Goal: Task Accomplishment & Management: Manage account settings

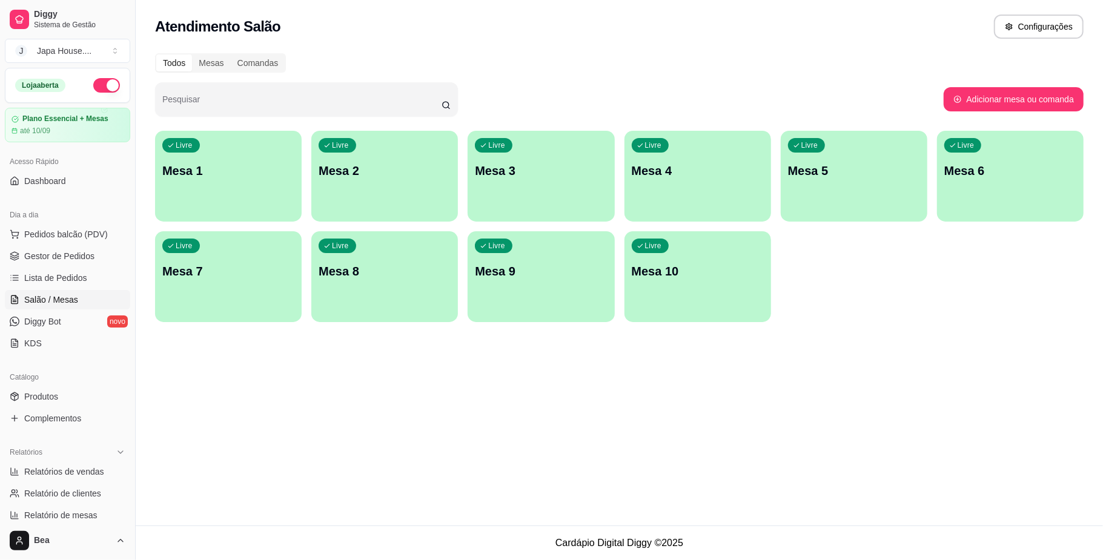
click at [546, 253] on div "Livre Mesa 9" at bounding box center [541, 269] width 147 height 76
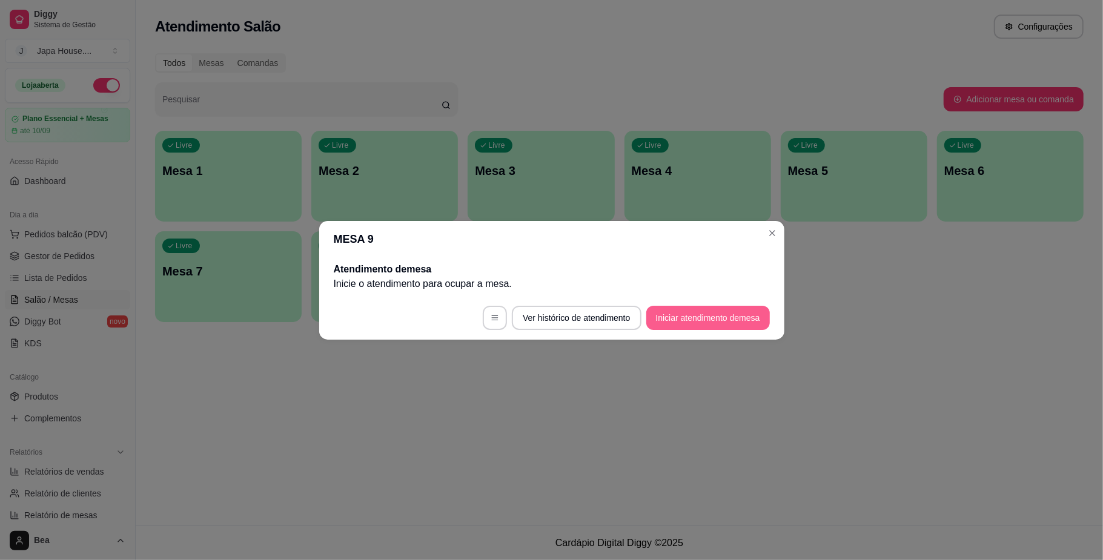
click at [744, 311] on button "Iniciar atendimento de mesa" at bounding box center [708, 318] width 124 height 24
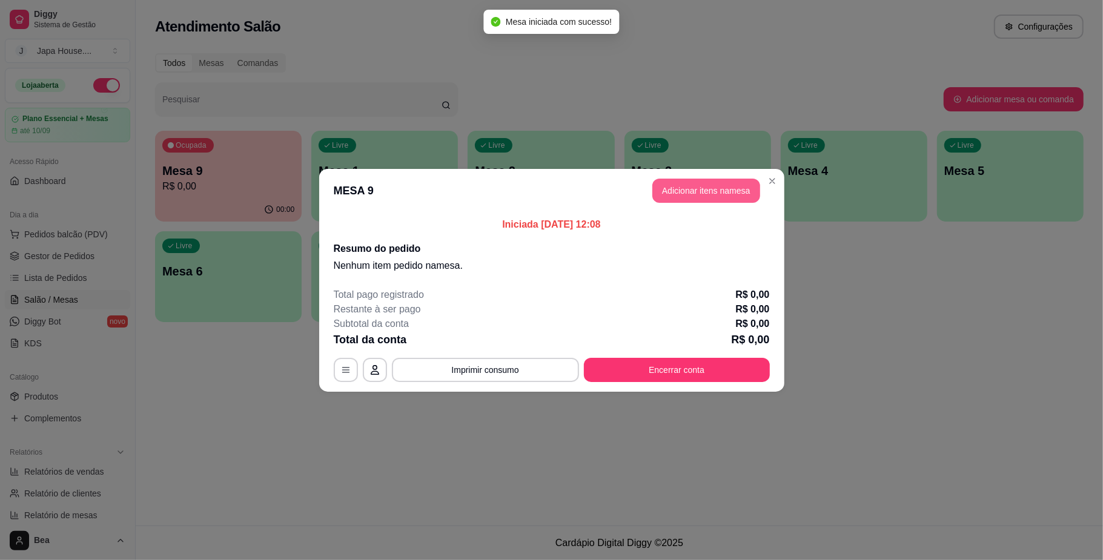
click at [720, 189] on button "Adicionar itens na mesa" at bounding box center [706, 191] width 108 height 24
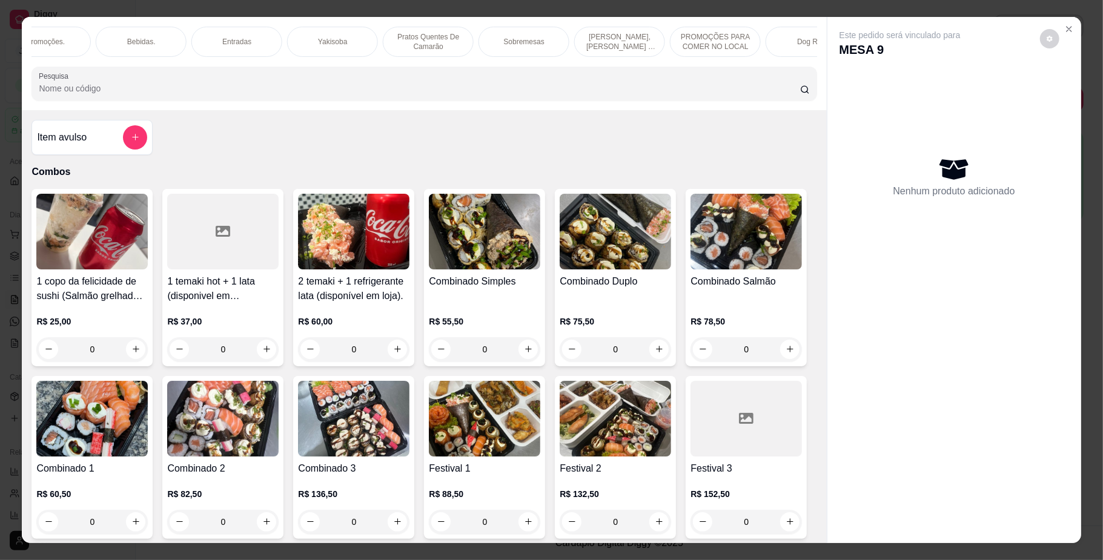
scroll to position [0, 799]
click at [345, 51] on div "Yakisoba" at bounding box center [330, 42] width 91 height 30
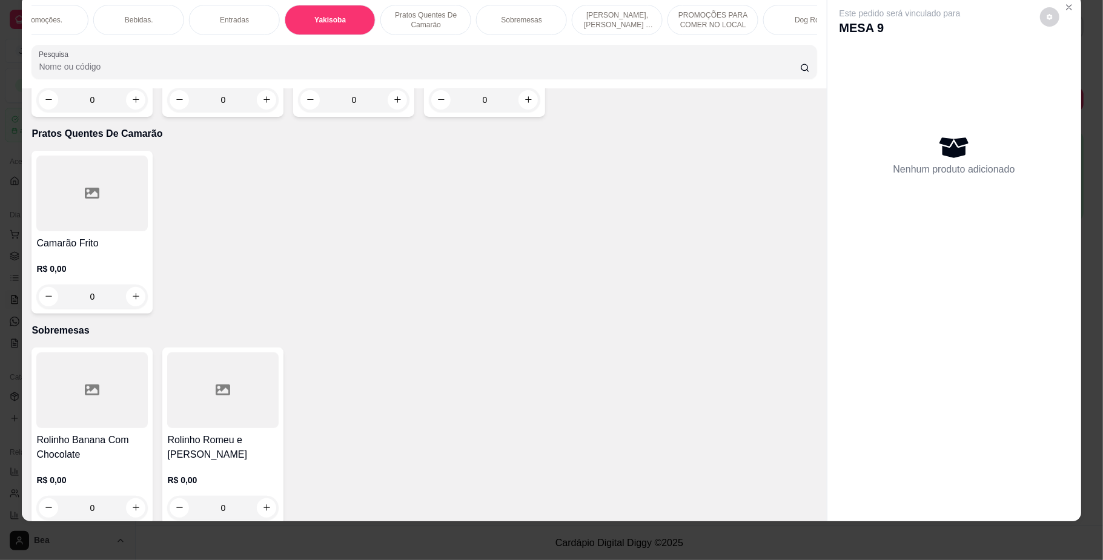
click at [132, 112] on div "0" at bounding box center [91, 100] width 111 height 24
click at [518, 306] on div "Padrão 3 R$ 53,50" at bounding box center [552, 309] width 320 height 40
radio input "true"
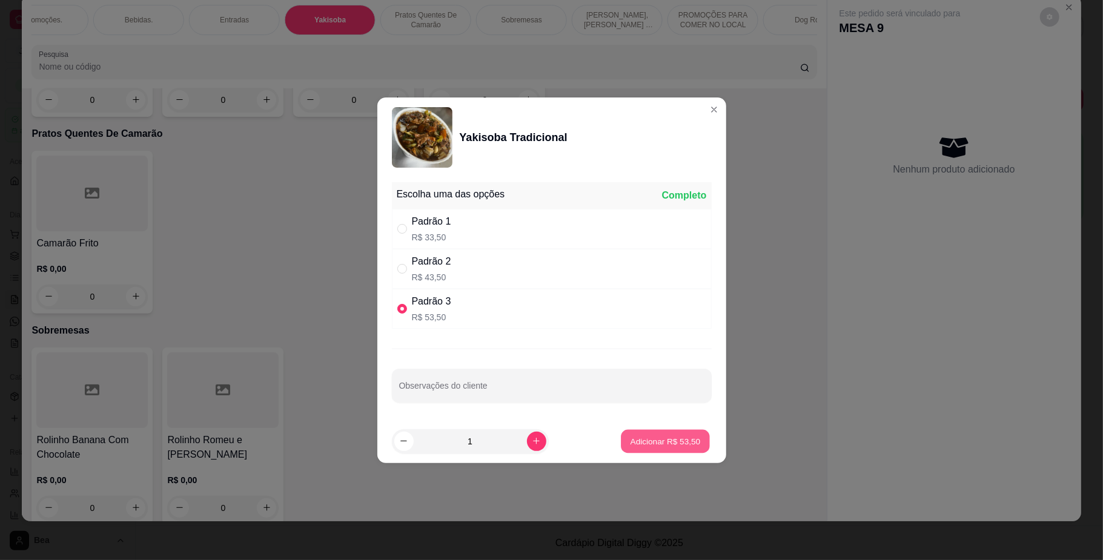
click at [681, 446] on p "Adicionar R$ 53,50" at bounding box center [666, 441] width 70 height 12
type input "1"
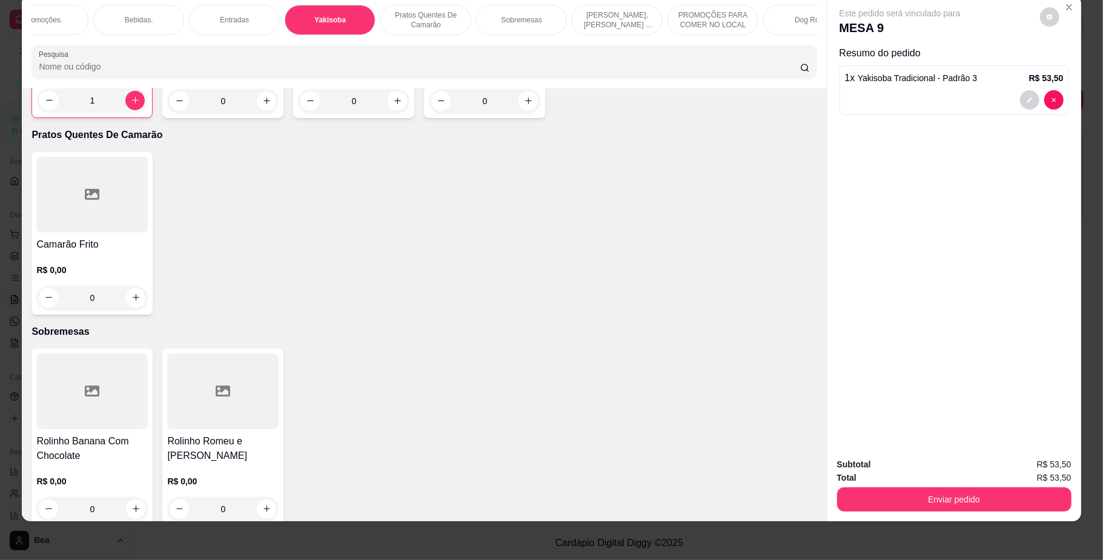
click at [148, 20] on div "Bebidas." at bounding box center [138, 20] width 91 height 30
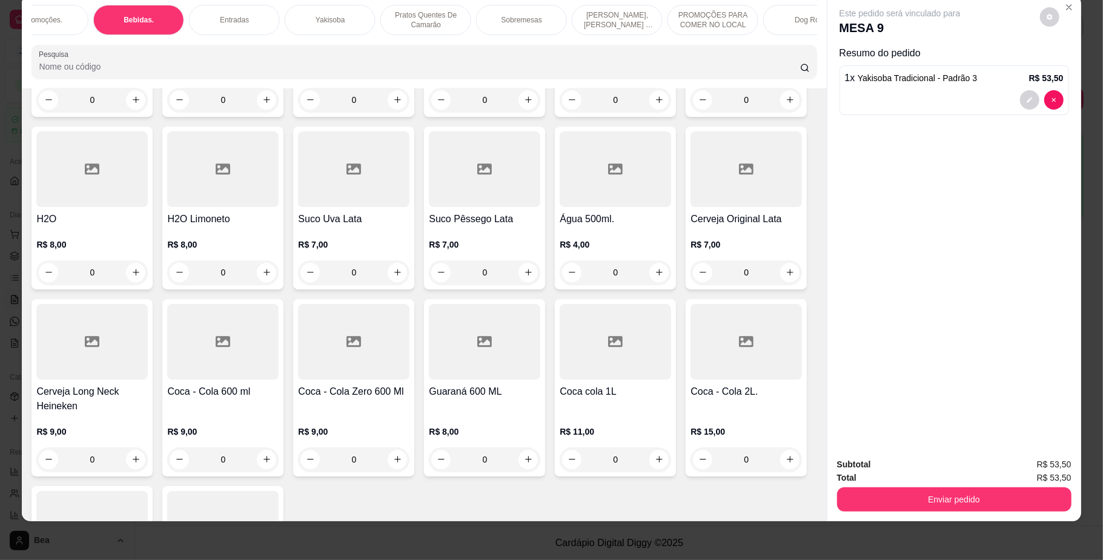
click at [713, 402] on div "Coca - Cola 350ml R$ 7,00 0 Coca - Cola Zero 350ml R$ 7,00 0 Guaraná 350ml R$ 7…" at bounding box center [423, 301] width 785 height 695
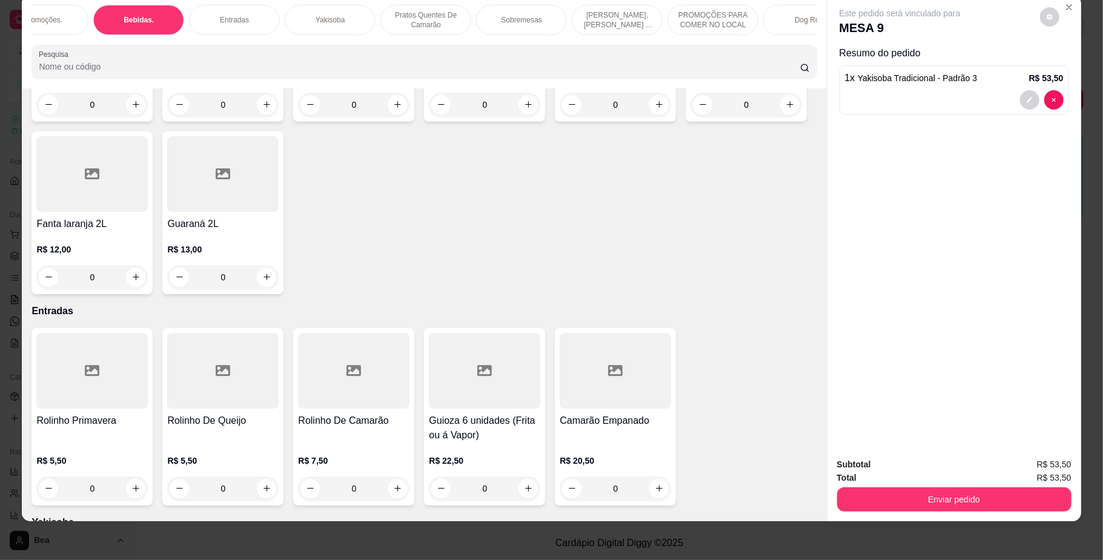
scroll to position [2992, 0]
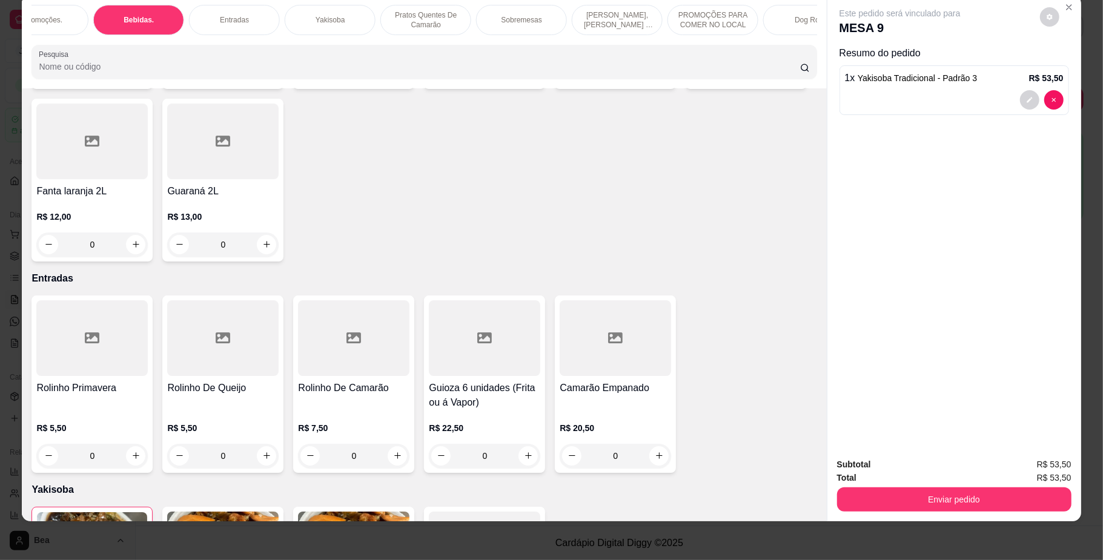
click at [655, 76] on icon "increase-product-quantity" at bounding box center [659, 71] width 9 height 9
type input "1"
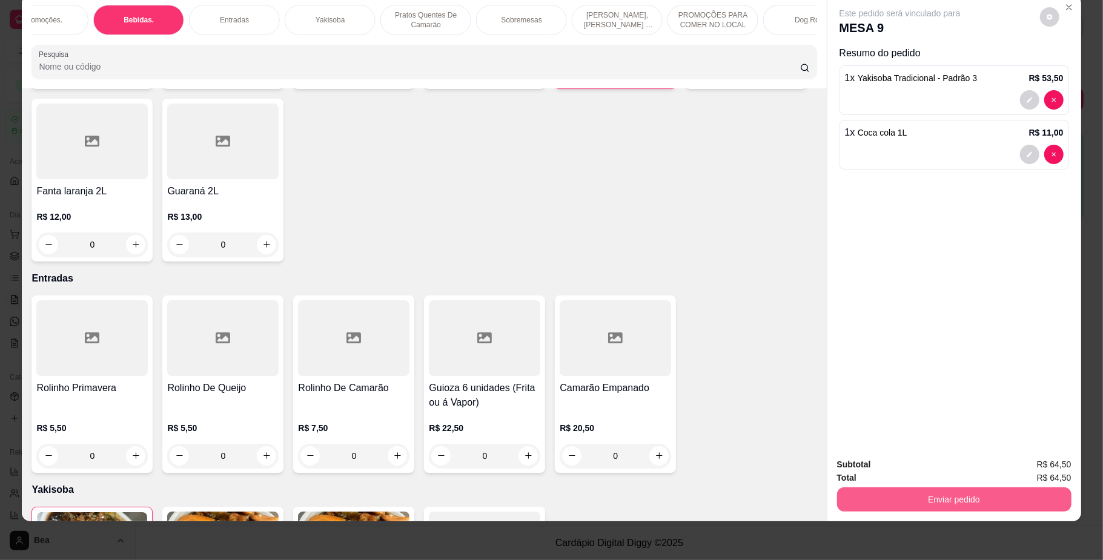
click at [926, 495] on button "Enviar pedido" at bounding box center [954, 500] width 234 height 24
click at [916, 469] on button "Não registrar e enviar pedido" at bounding box center [913, 469] width 126 height 23
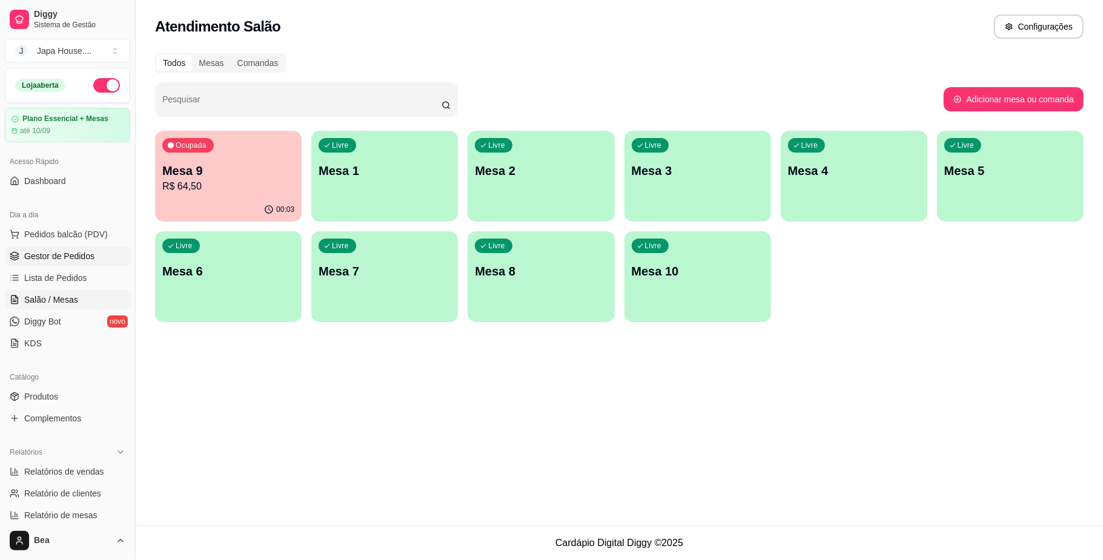
click at [78, 250] on span "Gestor de Pedidos" at bounding box center [59, 256] width 70 height 12
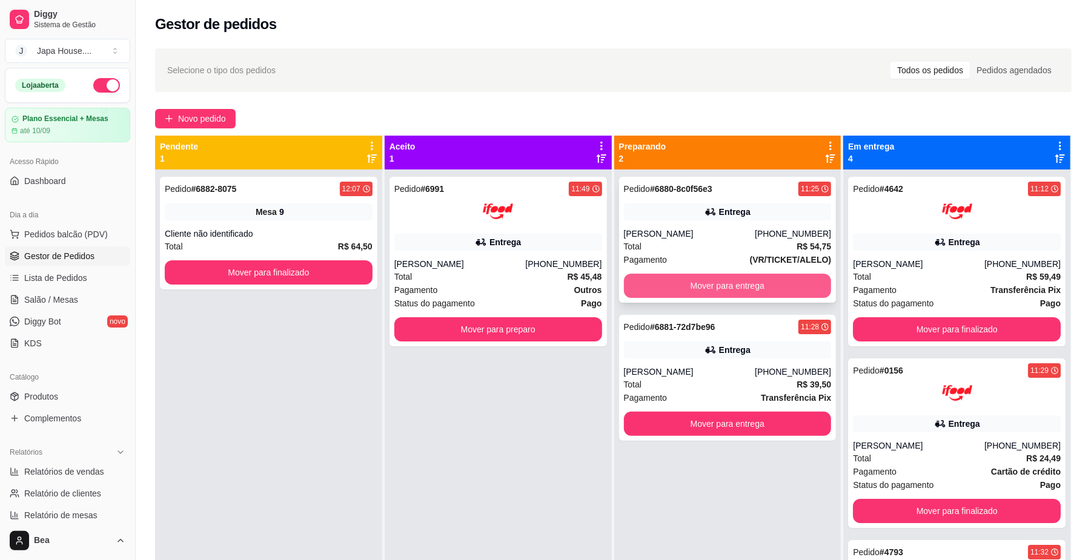
click at [735, 288] on button "Mover para entrega" at bounding box center [728, 286] width 208 height 24
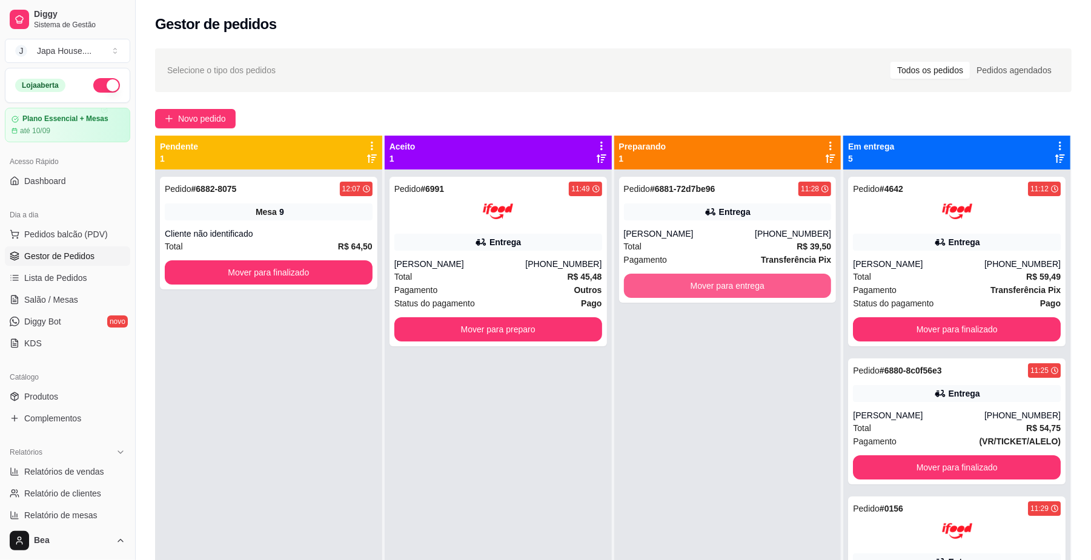
click at [735, 288] on button "Mover para entrega" at bounding box center [728, 286] width 208 height 24
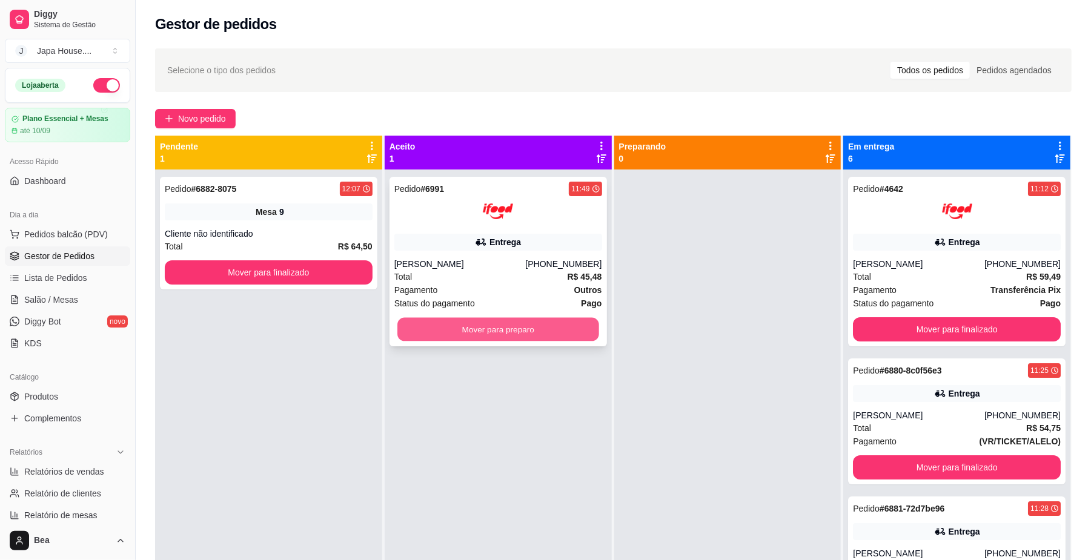
click at [555, 333] on button "Mover para preparo" at bounding box center [497, 330] width 201 height 24
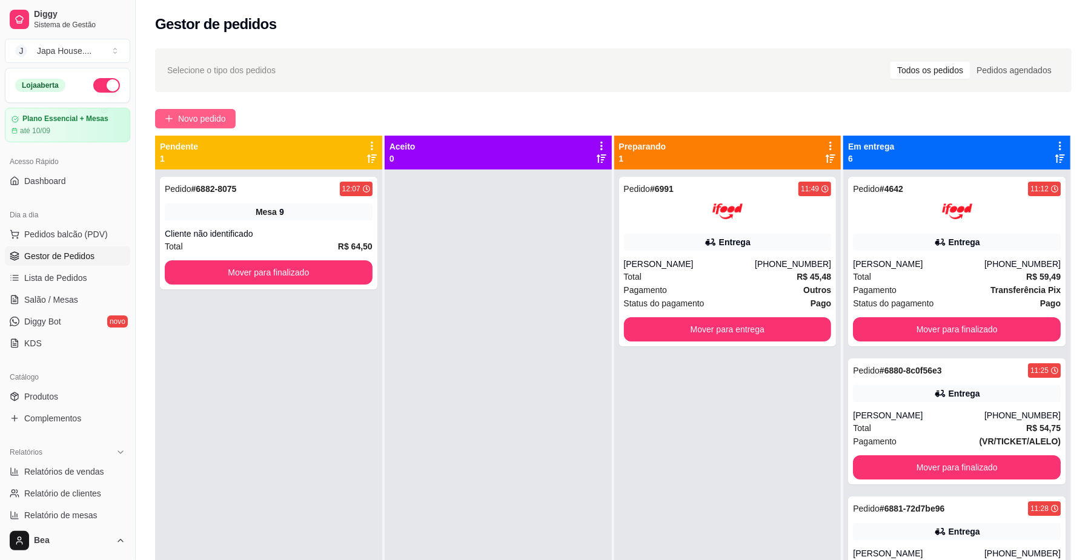
click at [192, 124] on span "Novo pedido" at bounding box center [202, 118] width 48 height 13
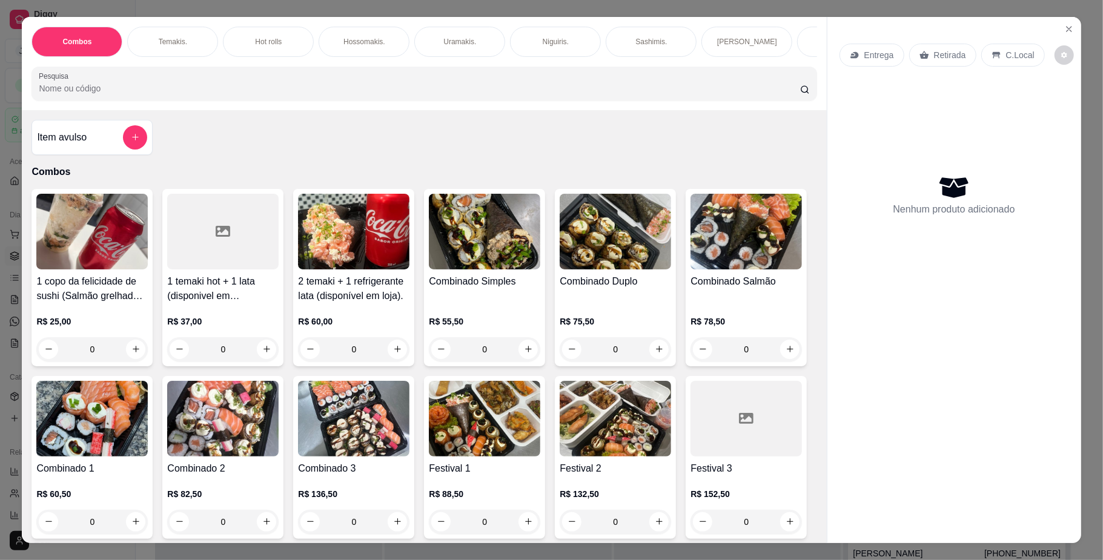
click at [609, 70] on div "Combos [PERSON_NAME]. Hot rolls Hossomakis. [GEOGRAPHIC_DATA]. Niguiris. Sashim…" at bounding box center [424, 63] width 804 height 93
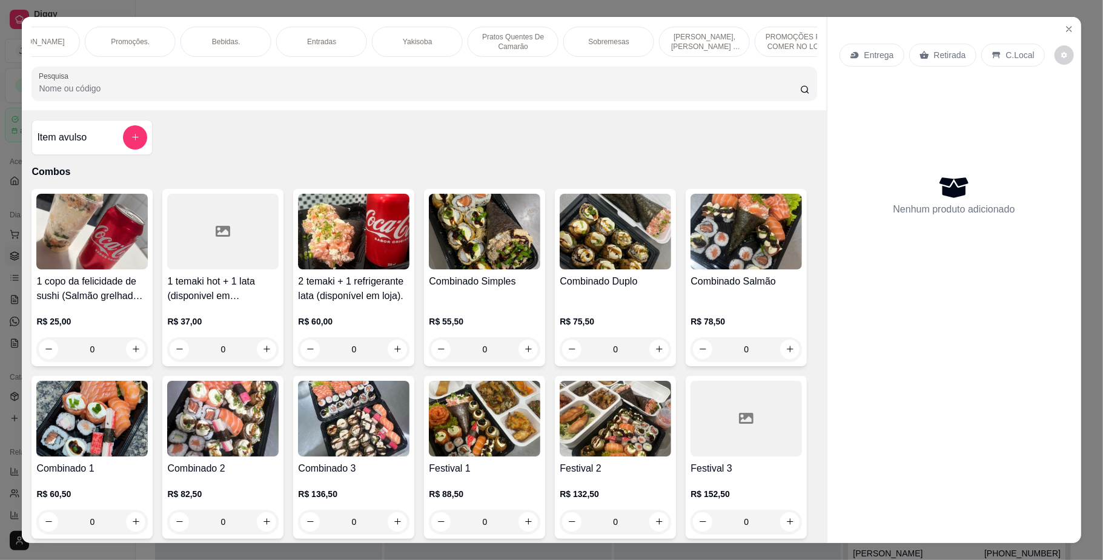
scroll to position [0, 836]
click at [299, 42] on p "Yakisoba" at bounding box center [293, 42] width 29 height 10
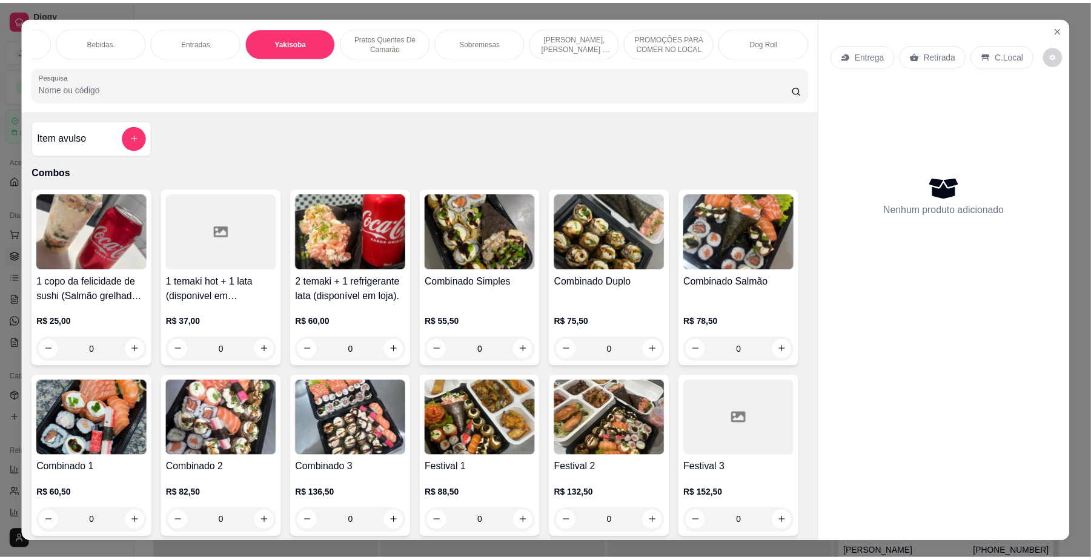
scroll to position [22, 0]
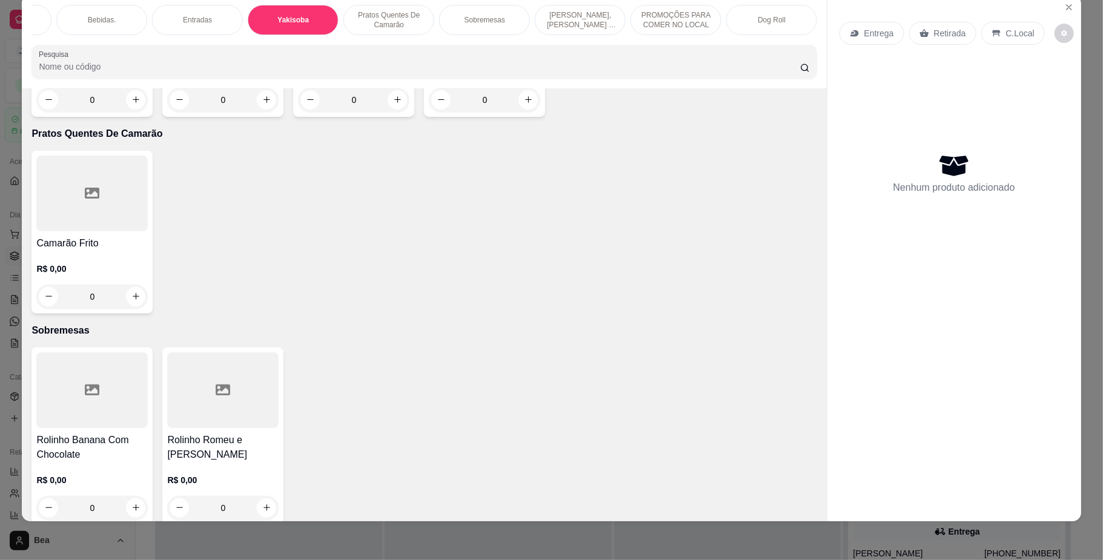
click at [216, 112] on div "R$ 0,00 0" at bounding box center [222, 83] width 111 height 58
click at [320, 54] on h4 "[PERSON_NAME]" at bounding box center [353, 46] width 111 height 15
click at [340, 54] on h4 "[PERSON_NAME]" at bounding box center [353, 46] width 111 height 15
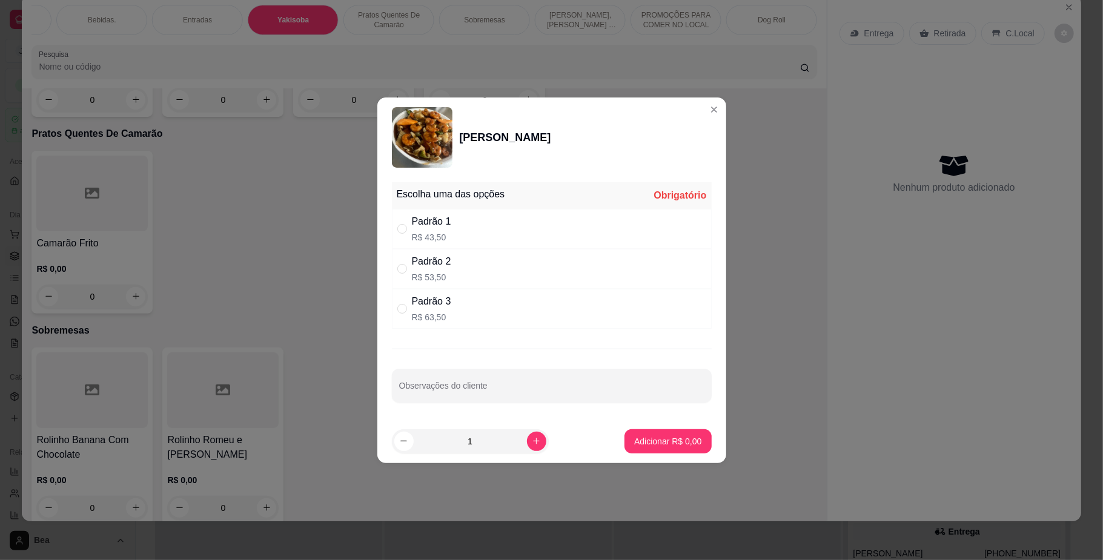
click at [514, 267] on div "Padrão 2 R$ 53,50" at bounding box center [552, 269] width 320 height 40
radio input "true"
click at [646, 439] on p "Adicionar R$ 53,50" at bounding box center [666, 441] width 70 height 12
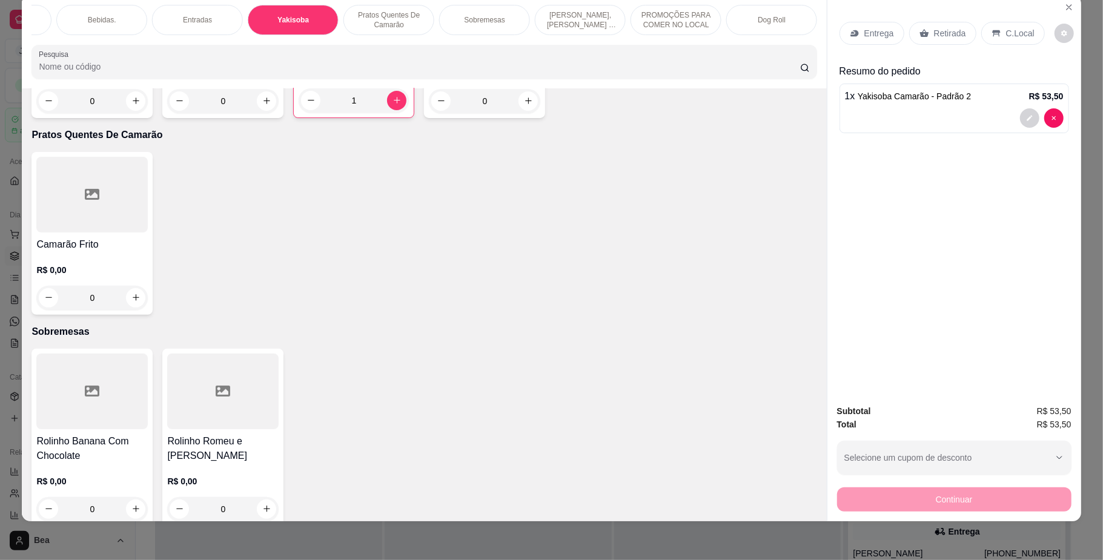
type input "1"
click at [853, 40] on div "Entrega" at bounding box center [871, 33] width 65 height 23
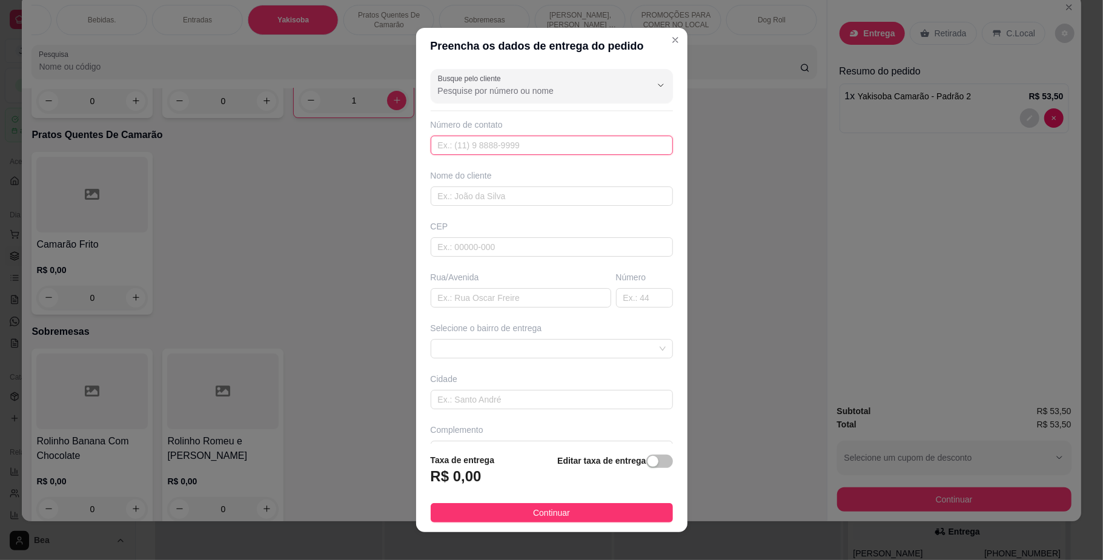
click at [606, 148] on input "text" at bounding box center [552, 145] width 242 height 19
type input "[PHONE_NUMBER]"
click at [592, 187] on input "text" at bounding box center [552, 196] width 242 height 19
type input "gi"
click at [535, 298] on input "text" at bounding box center [521, 297] width 180 height 19
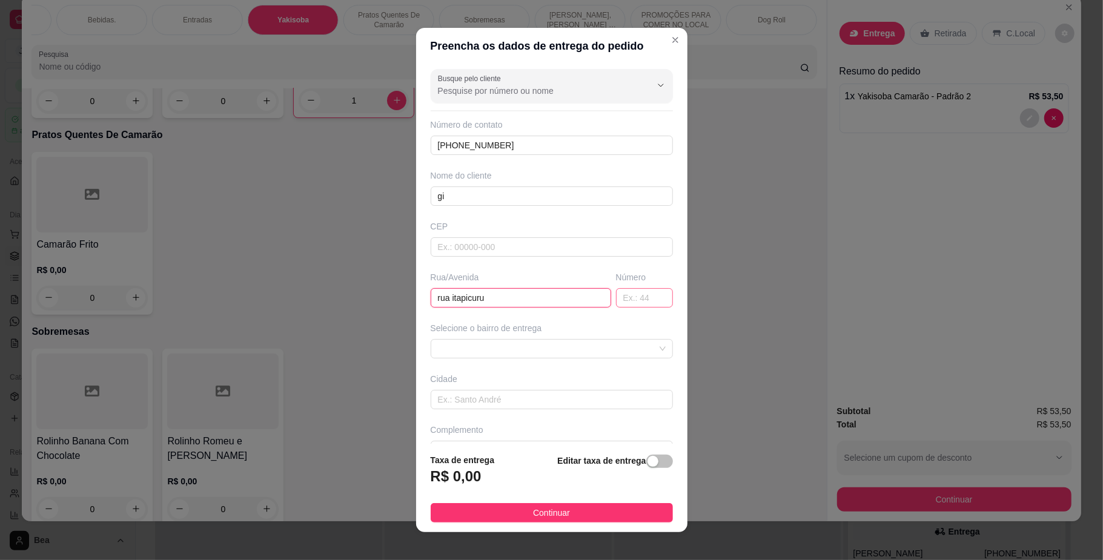
type input "rua itapicuru"
click at [616, 293] on input "text" at bounding box center [644, 297] width 57 height 19
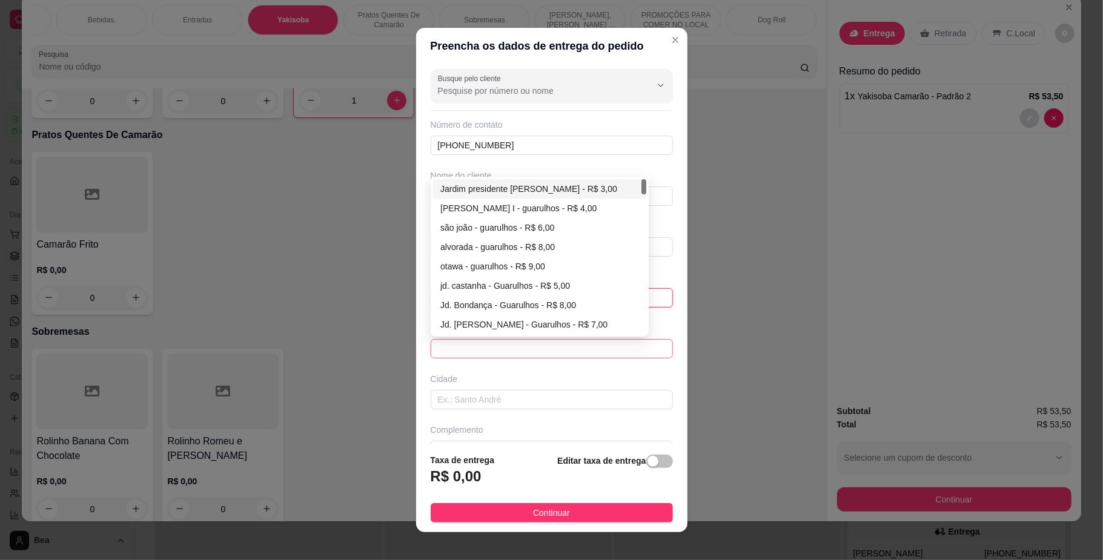
click at [623, 346] on span at bounding box center [552, 349] width 228 height 18
type input "138"
click at [509, 191] on div "Jardim presidente [PERSON_NAME] - R$ 3,00" at bounding box center [539, 188] width 199 height 13
type input "Guarulhos"
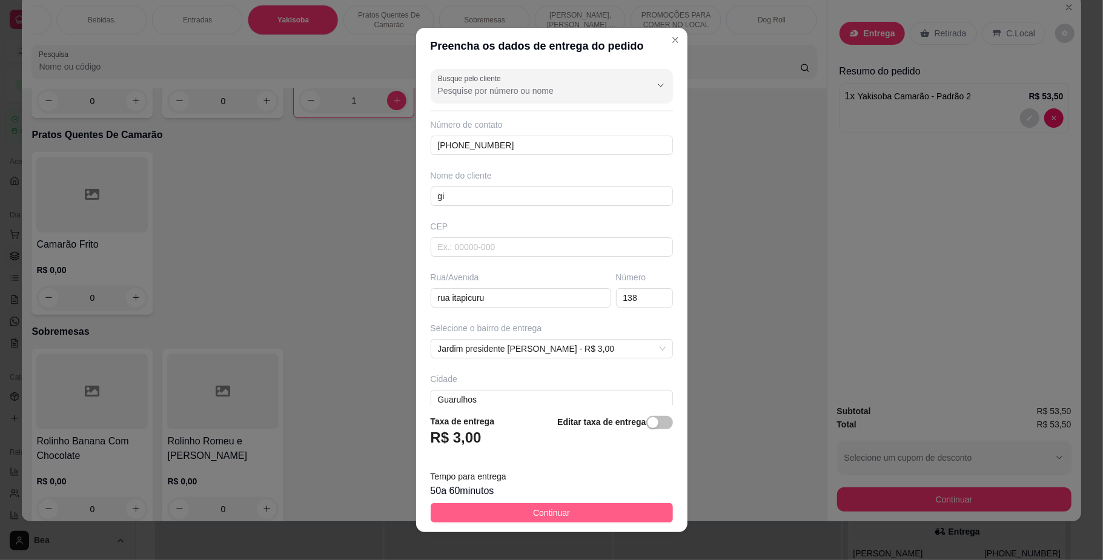
click at [533, 508] on span "Continuar" at bounding box center [551, 512] width 37 height 13
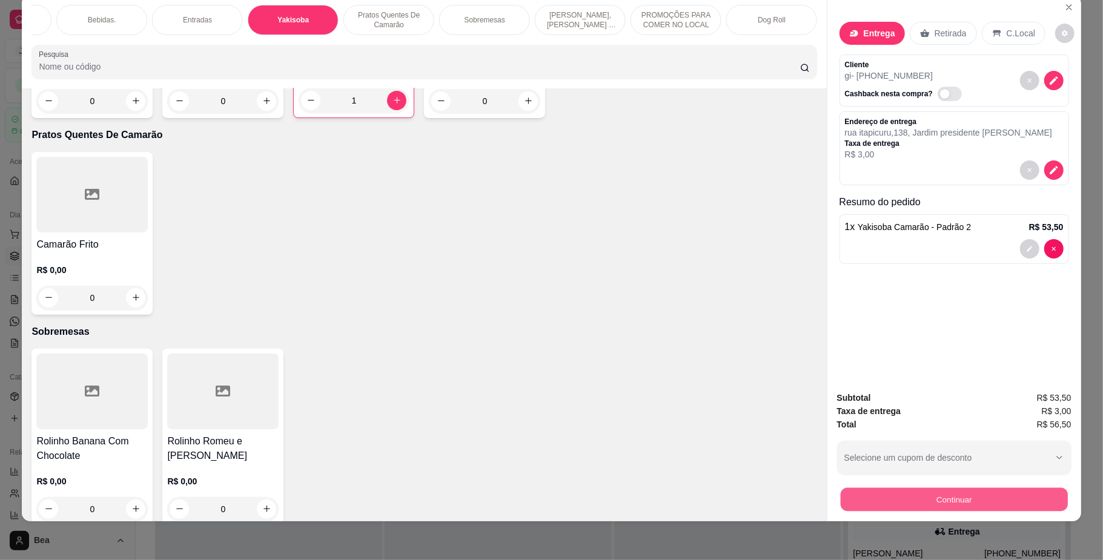
click at [951, 506] on button "Continuar" at bounding box center [953, 500] width 227 height 24
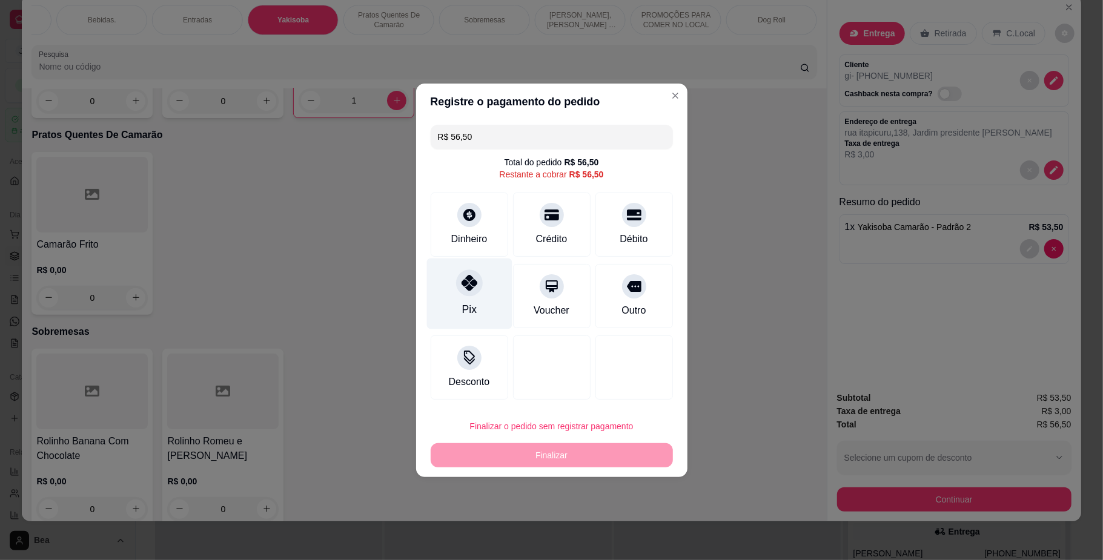
click at [474, 313] on div "Pix" at bounding box center [468, 293] width 85 height 71
type input "R$ 0,00"
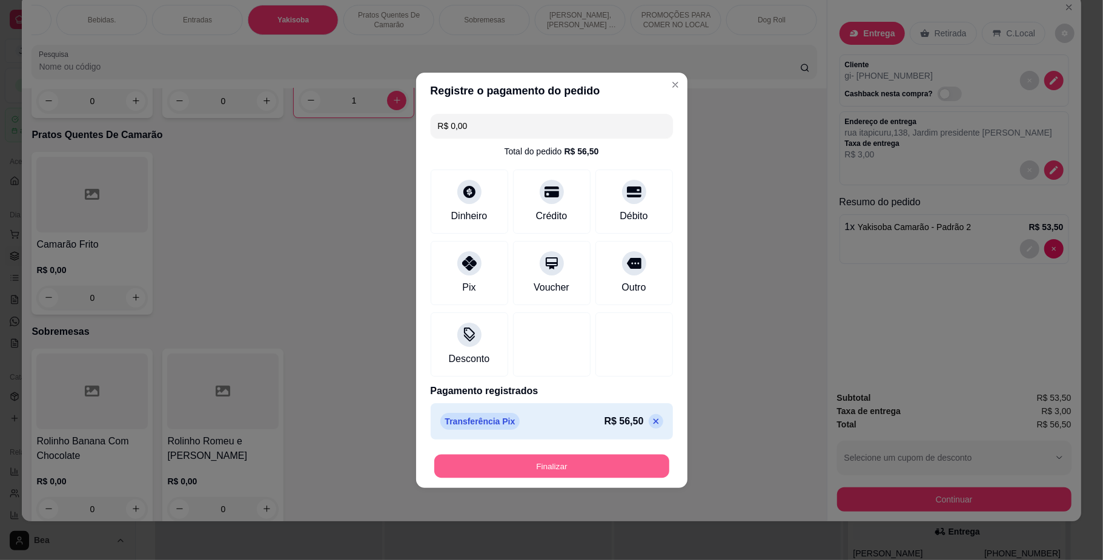
click at [568, 462] on button "Finalizar" at bounding box center [551, 466] width 235 height 24
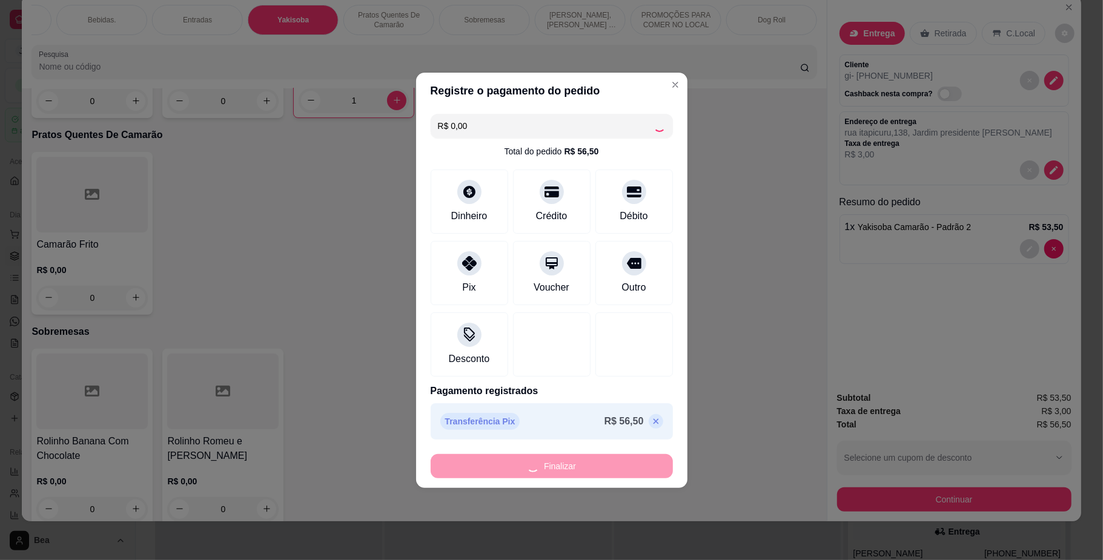
type input "0"
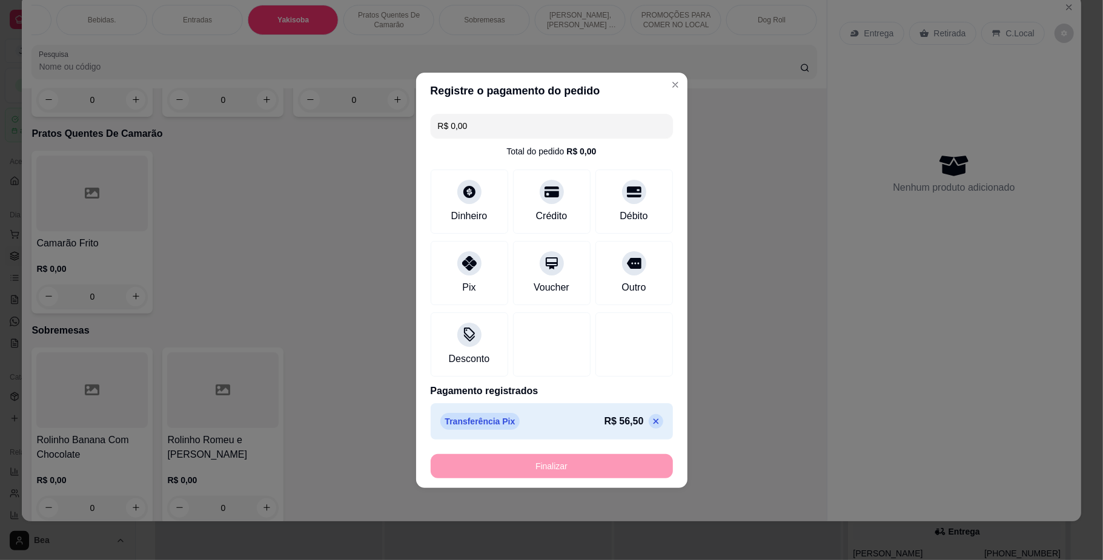
type input "-R$ 56,50"
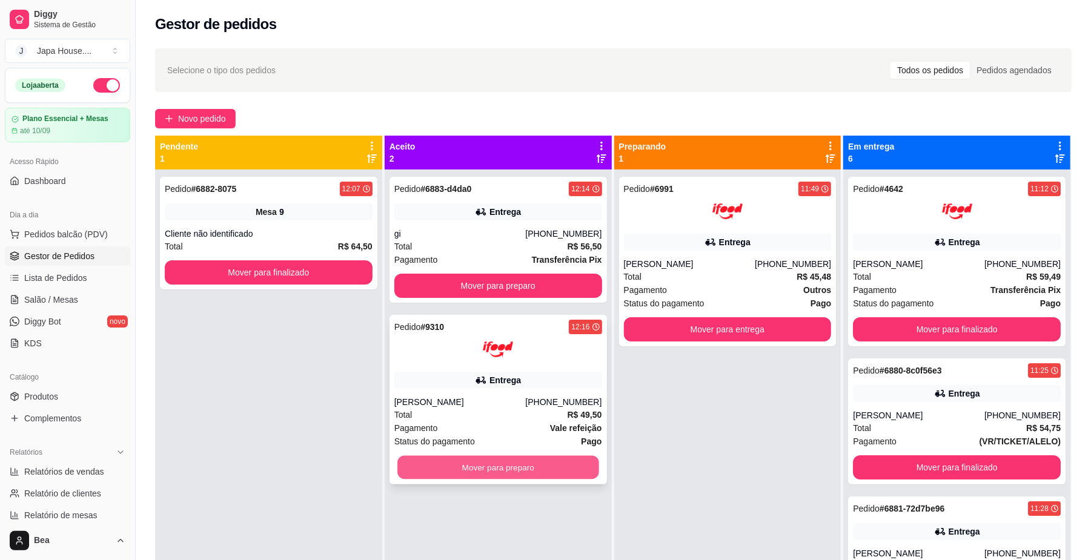
click at [516, 480] on button "Mover para preparo" at bounding box center [497, 468] width 201 height 24
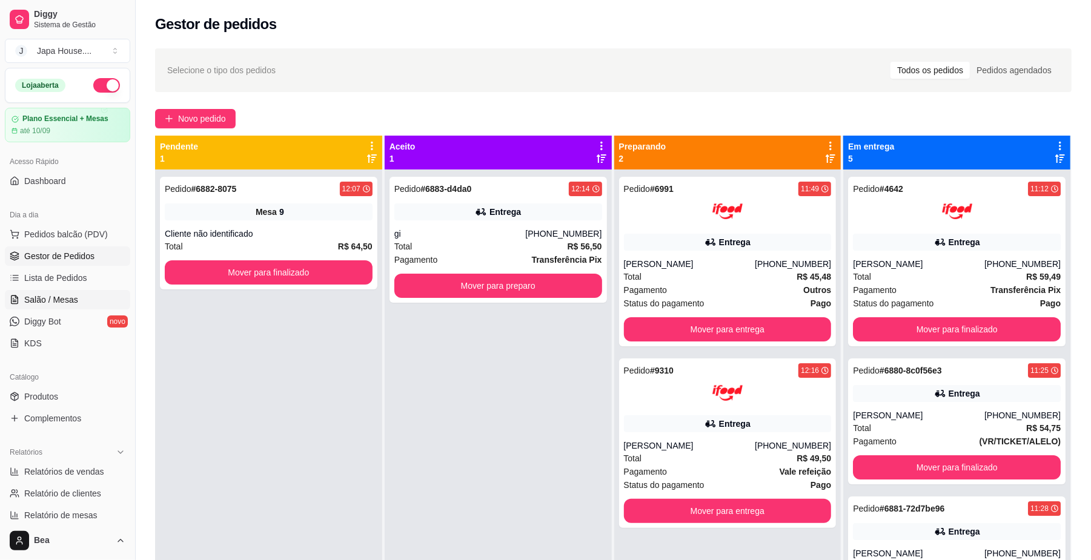
click at [66, 299] on span "Salão / Mesas" at bounding box center [51, 300] width 54 height 12
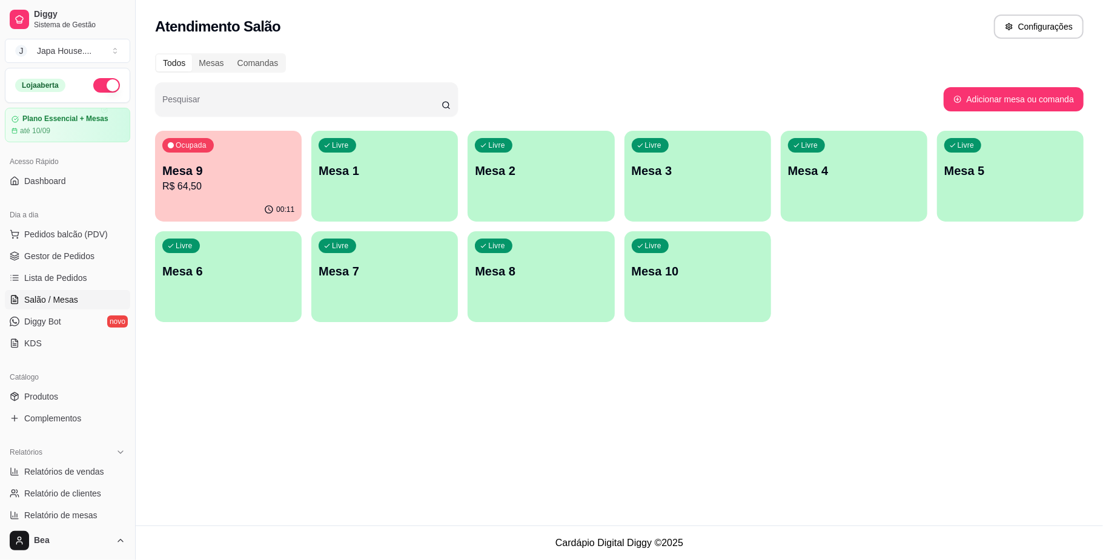
click at [241, 291] on div "Livre Mesa 6" at bounding box center [228, 269] width 147 height 76
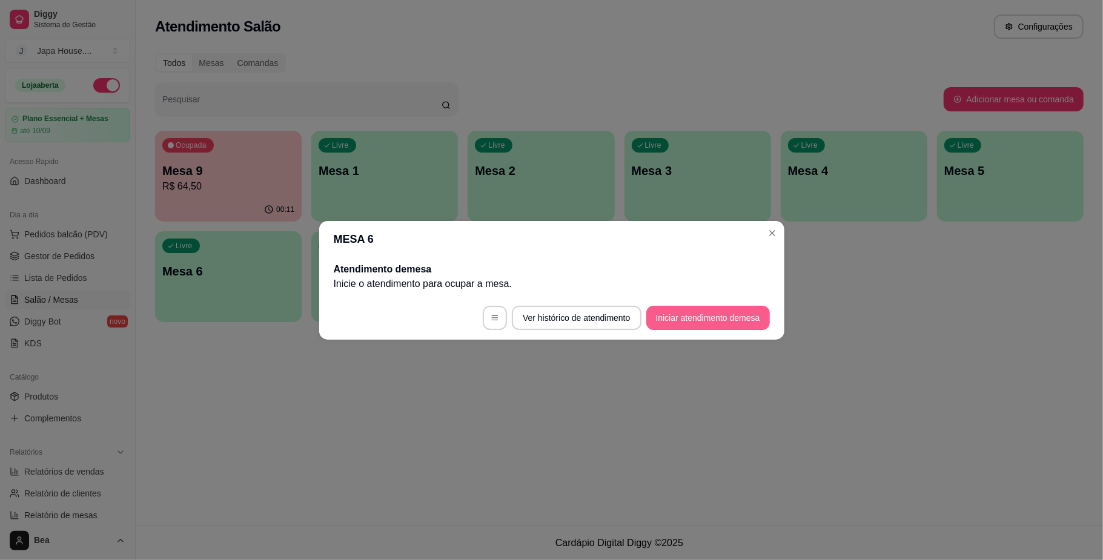
click at [688, 308] on button "Iniciar atendimento de mesa" at bounding box center [708, 318] width 124 height 24
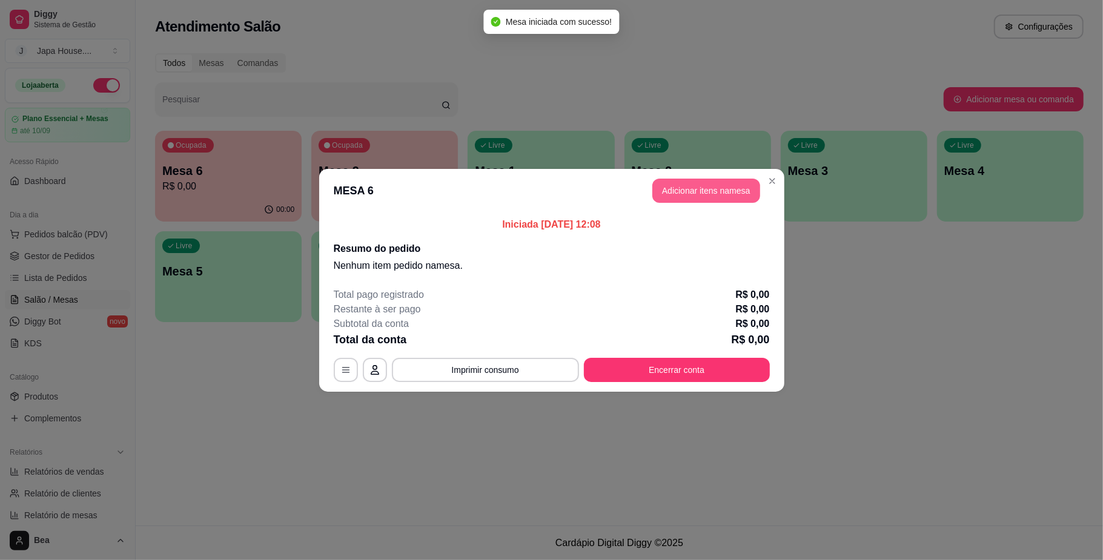
click at [720, 194] on button "Adicionar itens na mesa" at bounding box center [706, 191] width 108 height 24
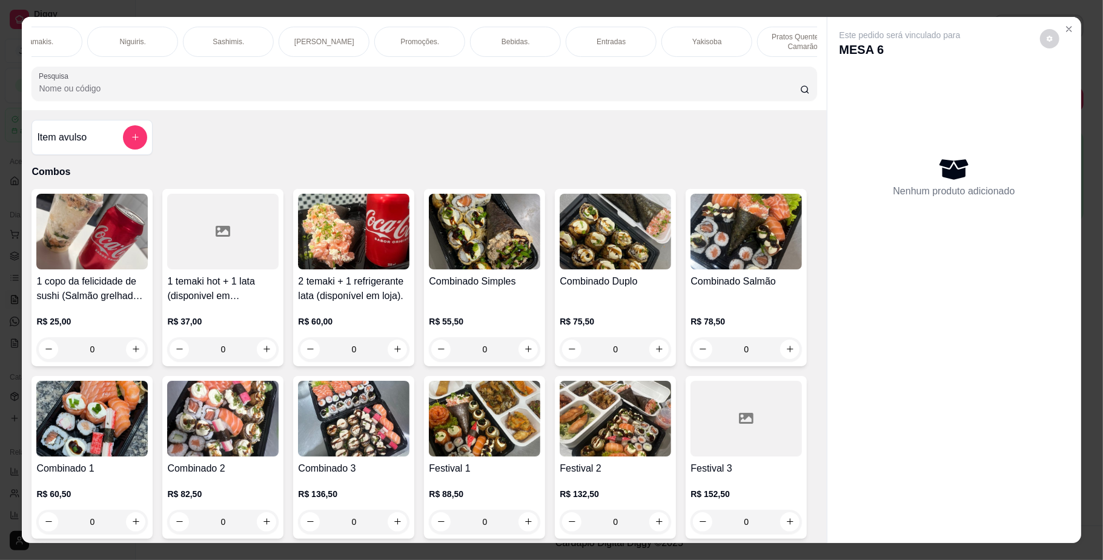
scroll to position [0, 425]
click at [669, 46] on div "Yakisoba" at bounding box center [705, 42] width 91 height 30
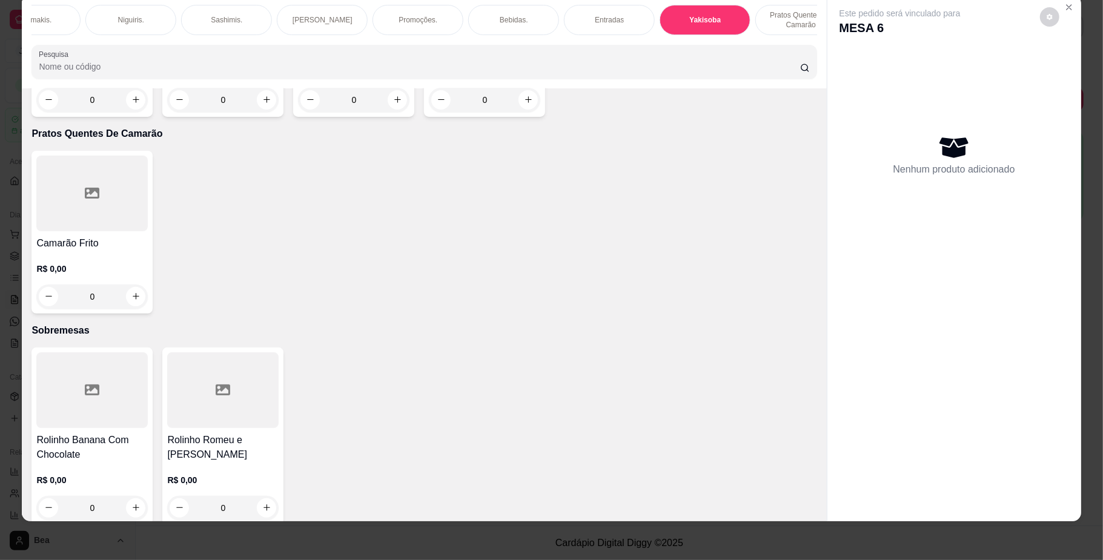
click at [260, 112] on div "0" at bounding box center [222, 100] width 111 height 24
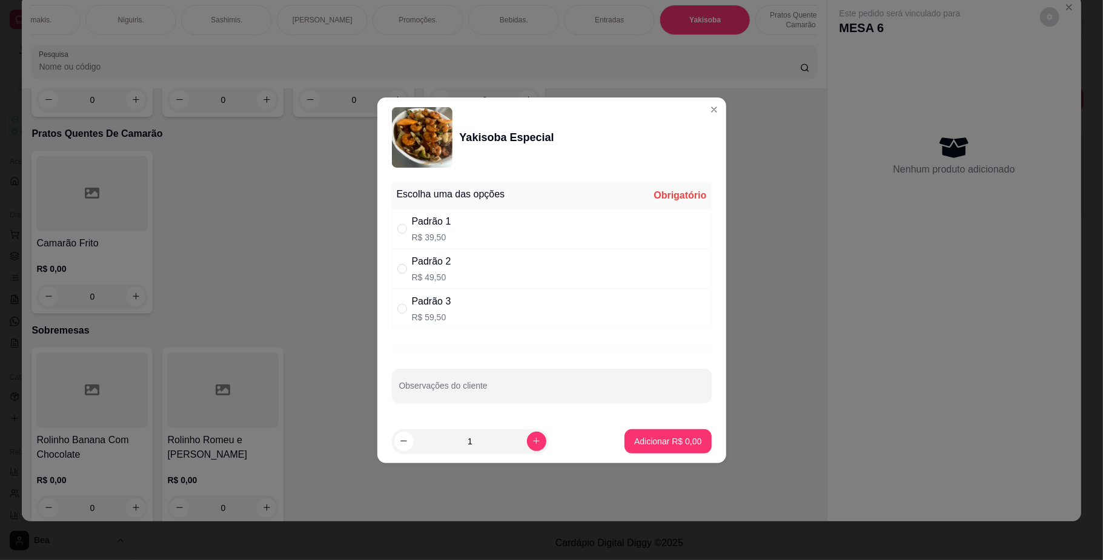
click at [452, 270] on div "Padrão 2 R$ 49,50" at bounding box center [552, 269] width 320 height 40
radio input "true"
click at [676, 441] on p "Adicionar R$ 49,50" at bounding box center [665, 441] width 72 height 12
type input "1"
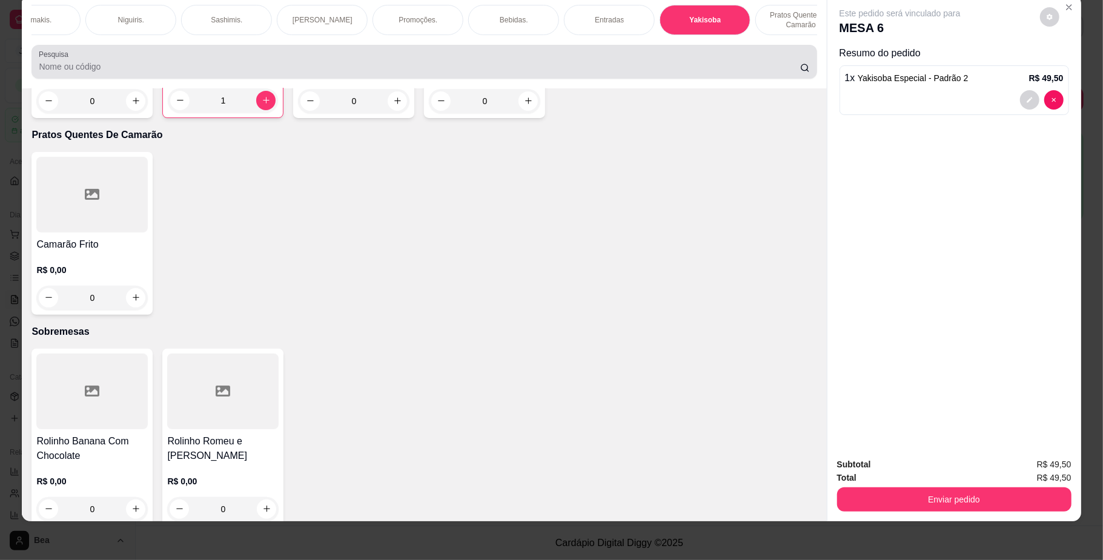
click at [534, 73] on input "Pesquisa" at bounding box center [419, 67] width 761 height 12
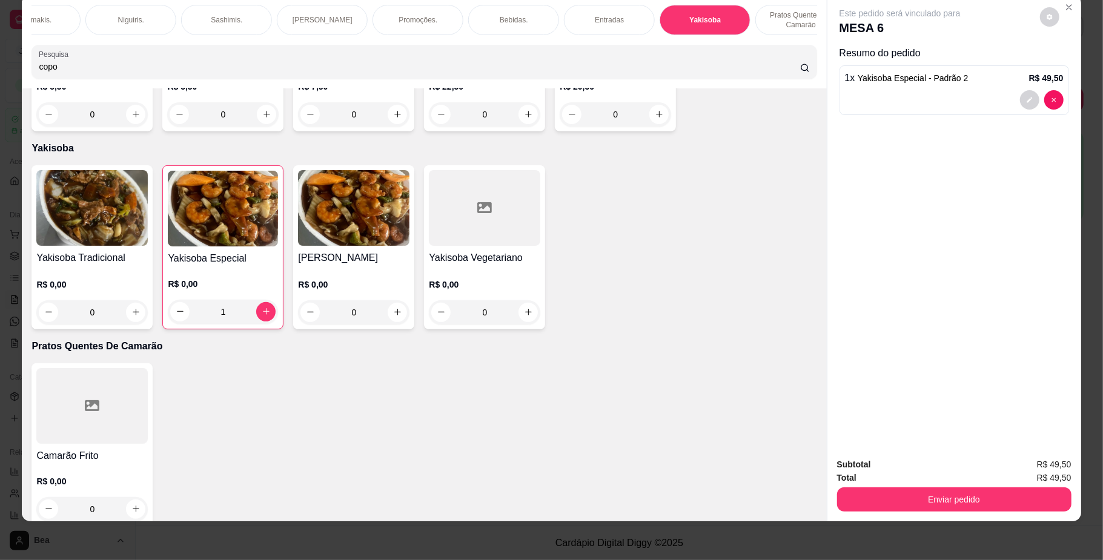
click at [534, 73] on input "copo" at bounding box center [419, 67] width 761 height 12
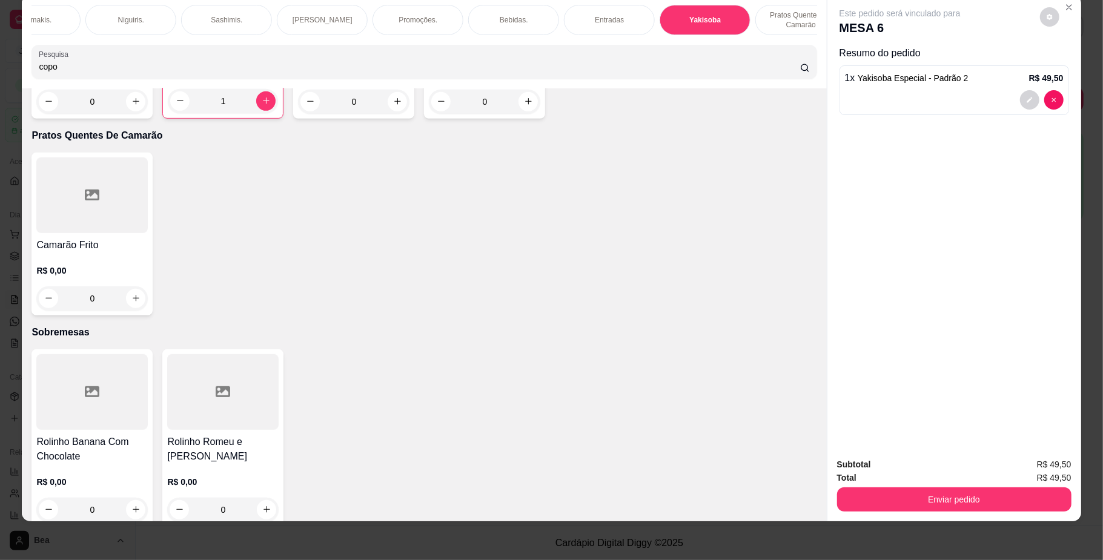
type input "copo"
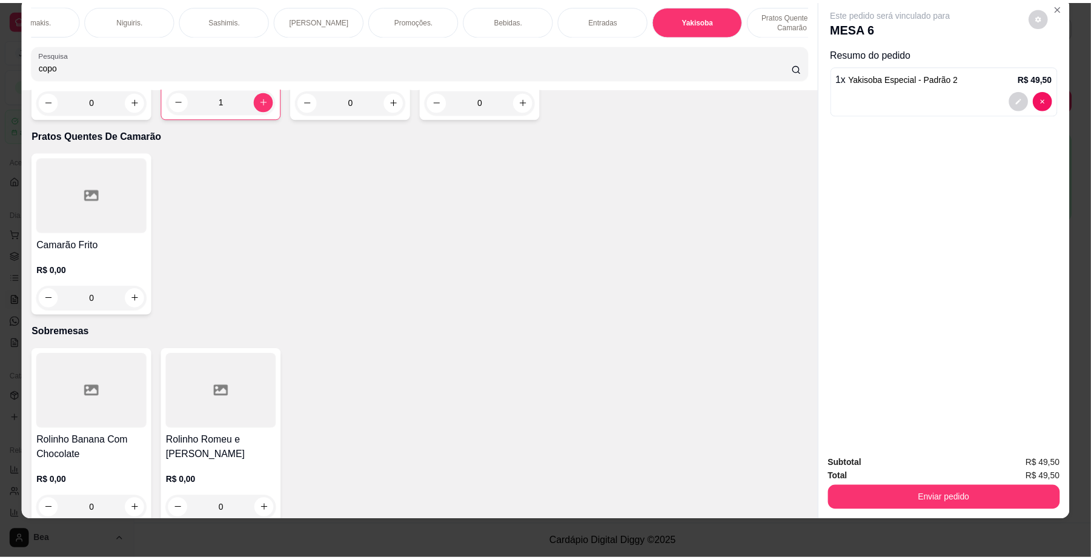
scroll to position [0, 0]
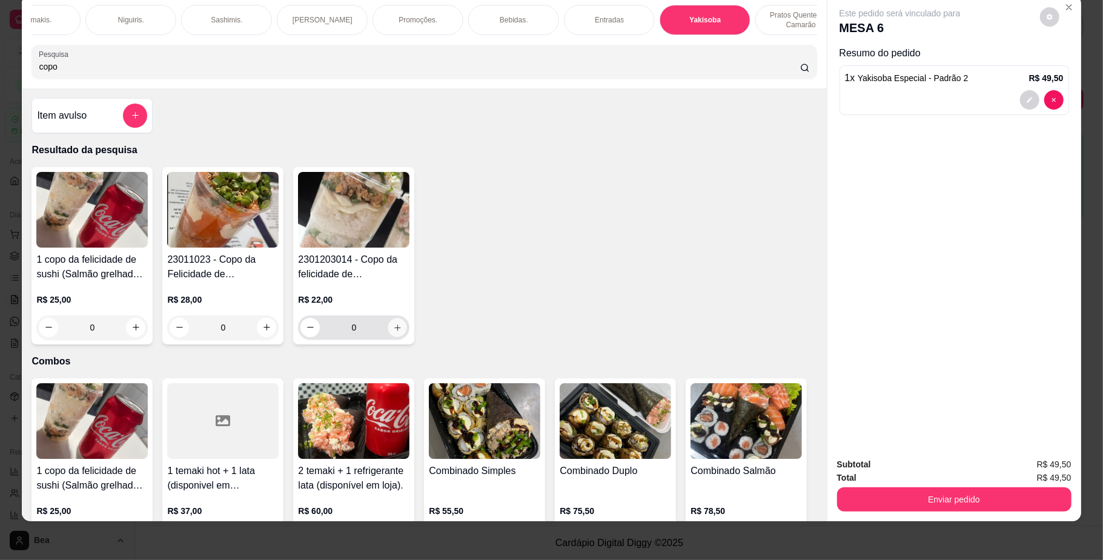
click at [393, 332] on icon "increase-product-quantity" at bounding box center [397, 327] width 9 height 9
type input "1"
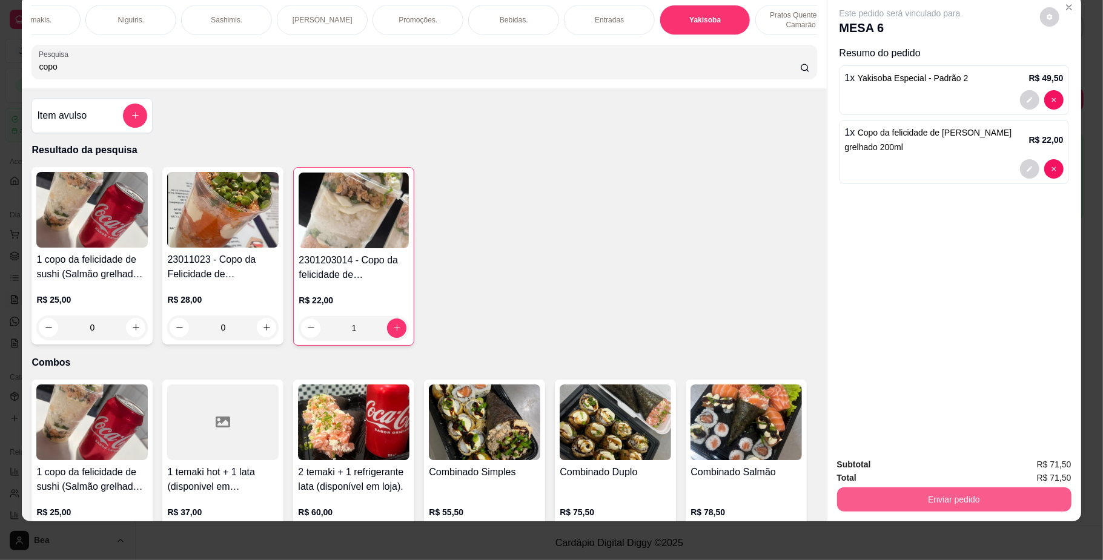
click at [964, 497] on button "Enviar pedido" at bounding box center [954, 500] width 234 height 24
click at [905, 470] on button "Não registrar e enviar pedido" at bounding box center [913, 469] width 126 height 23
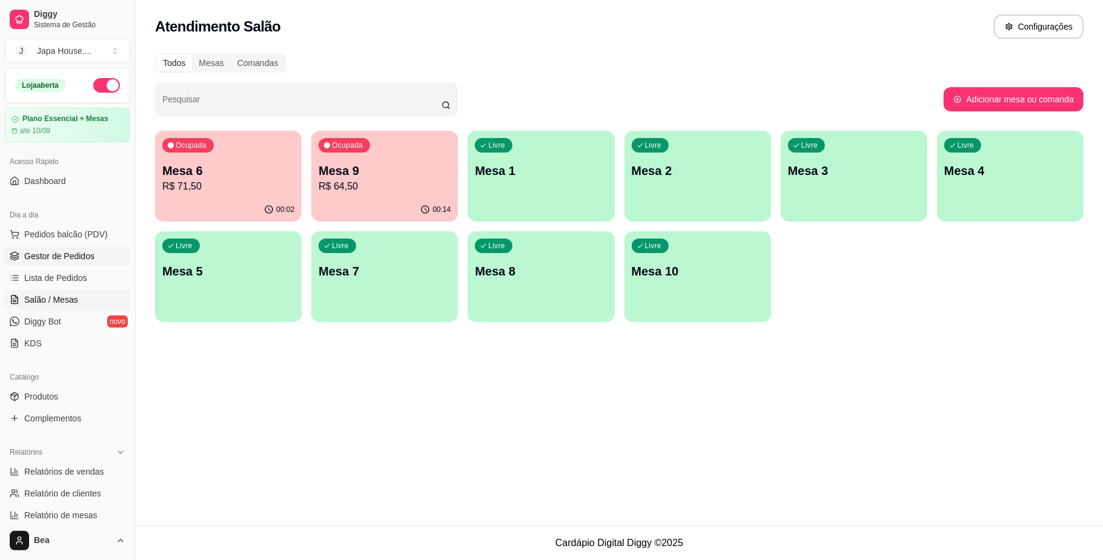
click at [90, 255] on span "Gestor de Pedidos" at bounding box center [59, 256] width 70 height 12
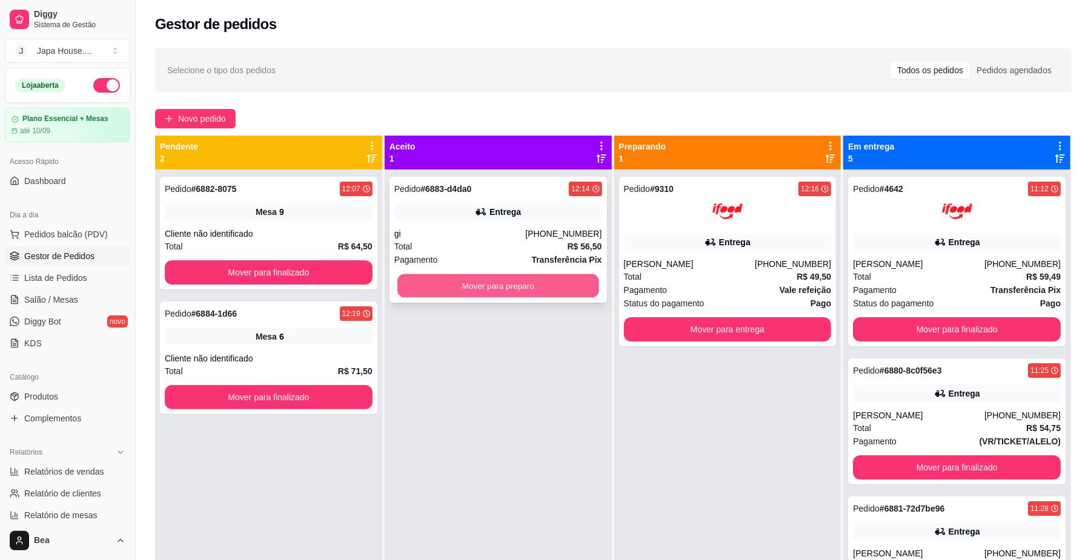
click at [497, 290] on button "Mover para preparo" at bounding box center [497, 286] width 201 height 24
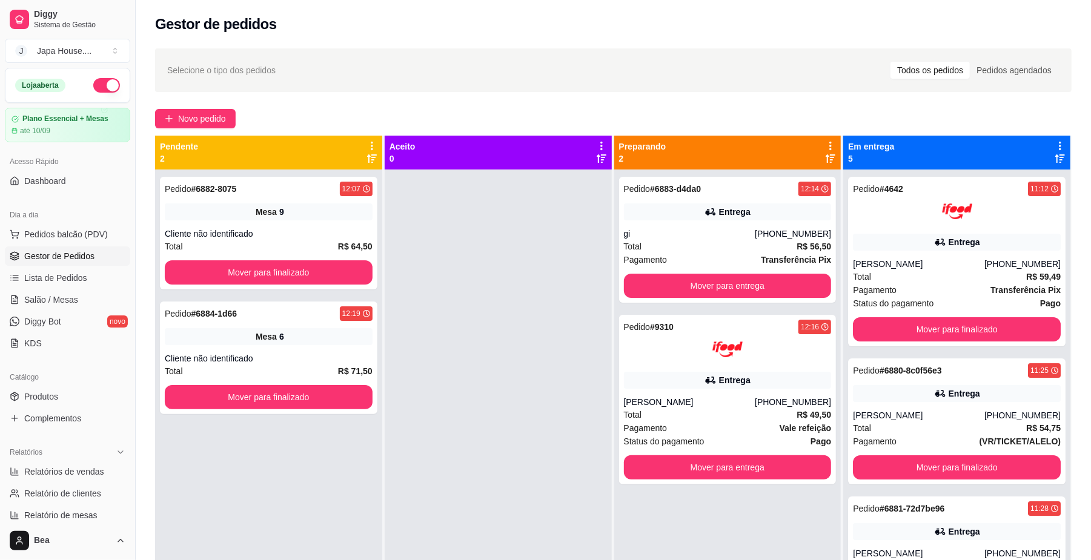
scroll to position [185, 0]
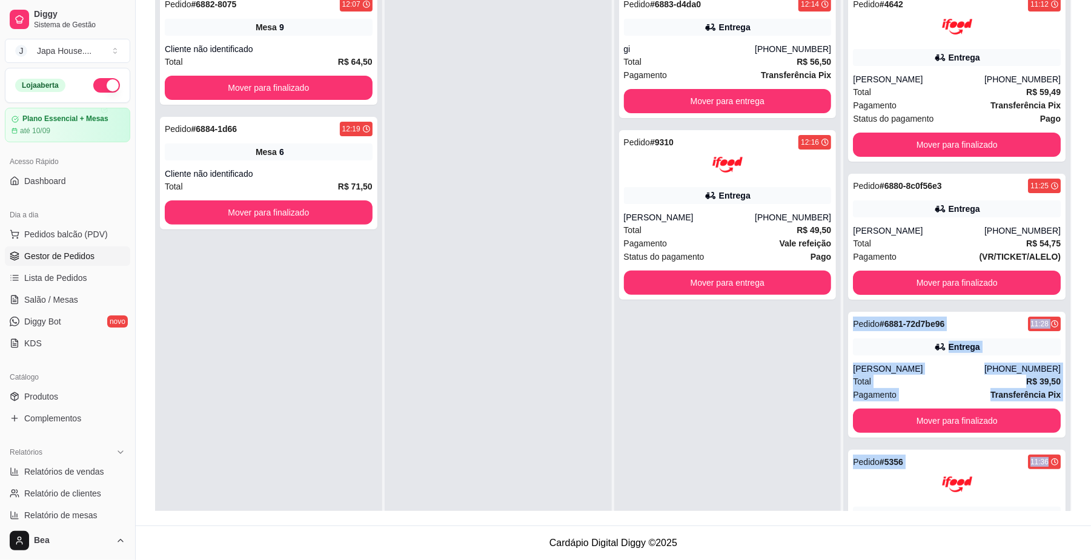
drag, startPoint x: 1059, startPoint y: 282, endPoint x: 1064, endPoint y: 440, distance: 157.6
click at [1064, 440] on div "Pendente 2 Pedido # 6882-8075 12:07 Mesa 9 Cliente não identificado Total R$ 64…" at bounding box center [613, 231] width 916 height 560
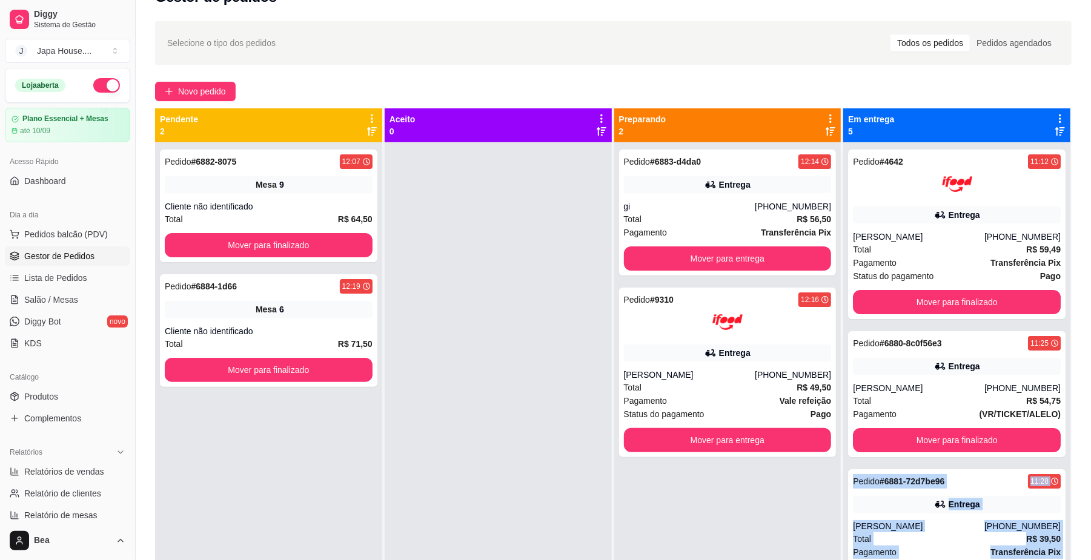
scroll to position [0, 0]
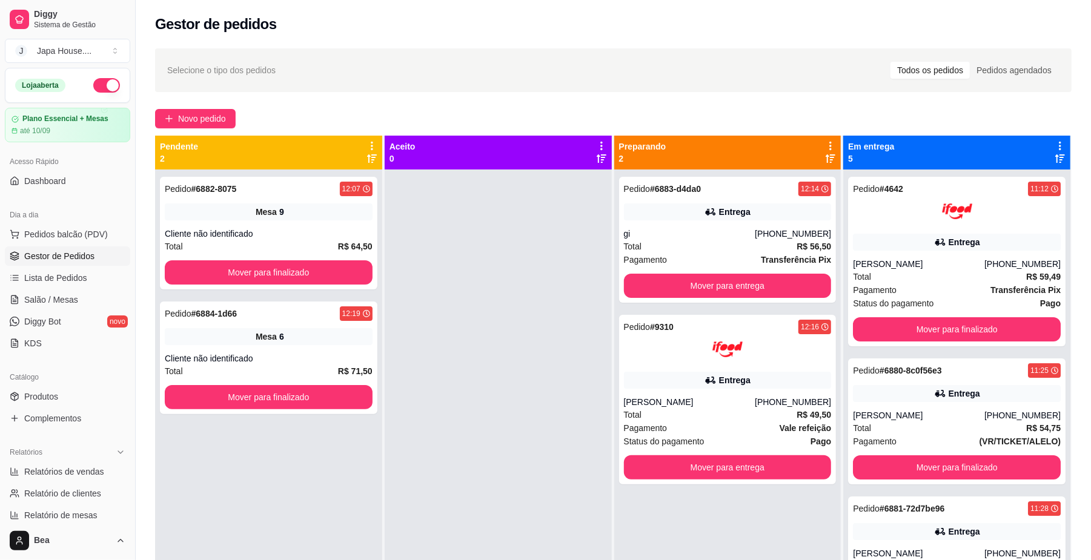
click at [1062, 102] on div "Selecione o tipo dos pedidos Todos os pedidos Pedidos agendados Novo pedido Pen…" at bounding box center [613, 375] width 955 height 669
click at [185, 122] on span "Novo pedido" at bounding box center [202, 118] width 48 height 13
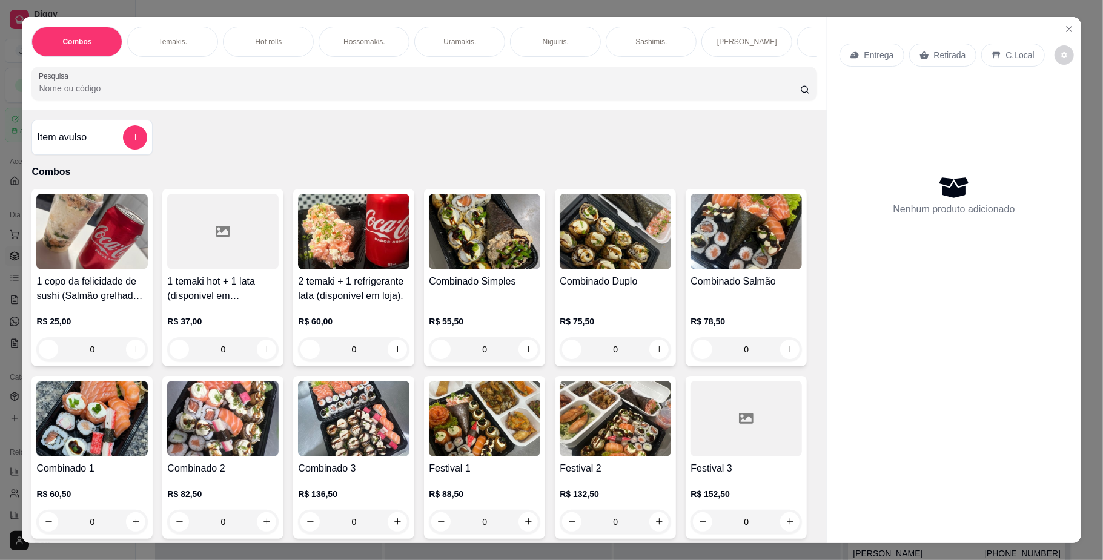
click at [288, 36] on div "Hot rolls" at bounding box center [268, 42] width 91 height 30
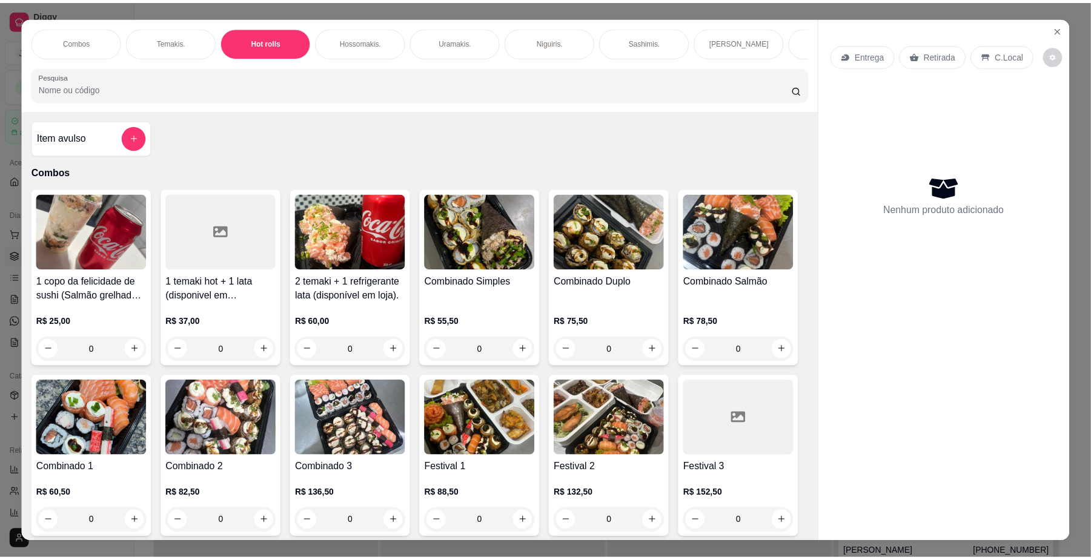
scroll to position [22, 0]
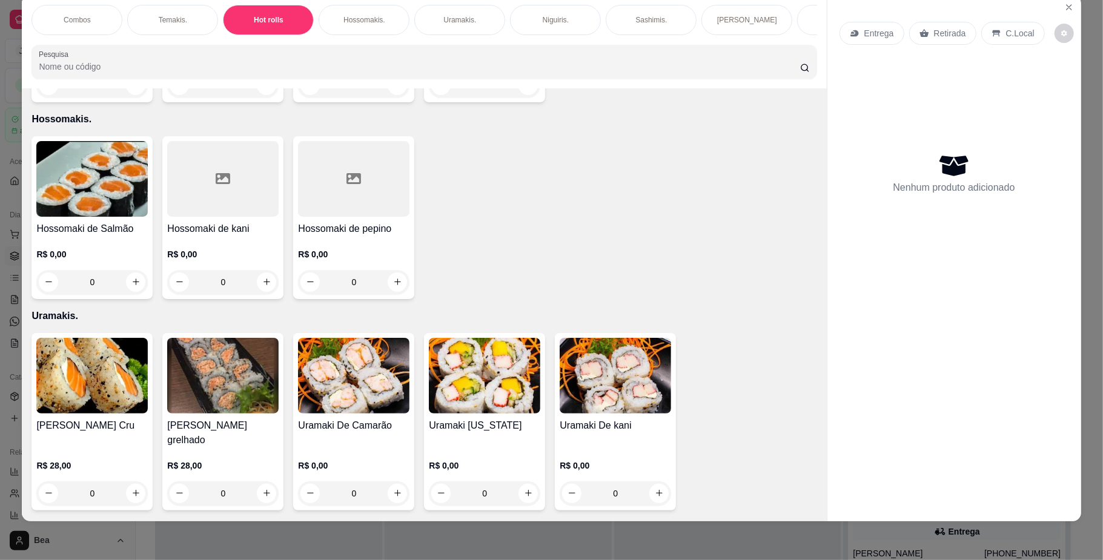
click at [92, 98] on div "R$ 15,00 0" at bounding box center [91, 68] width 111 height 58
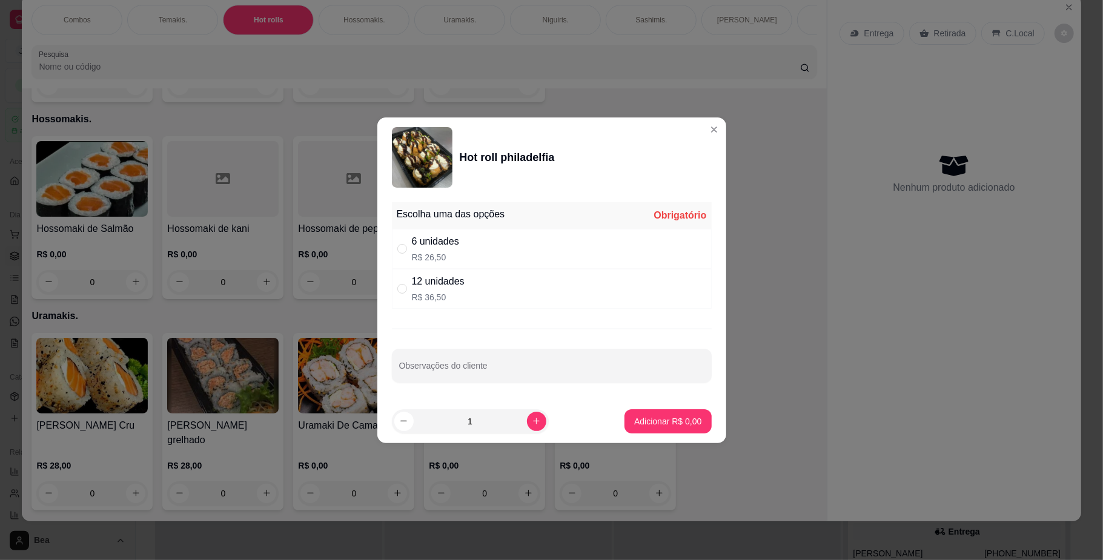
click at [469, 259] on div "6 unidades R$ 26,50" at bounding box center [552, 249] width 320 height 40
radio input "true"
click at [682, 417] on p "Adicionar R$ 26,50" at bounding box center [665, 421] width 72 height 12
type input "1"
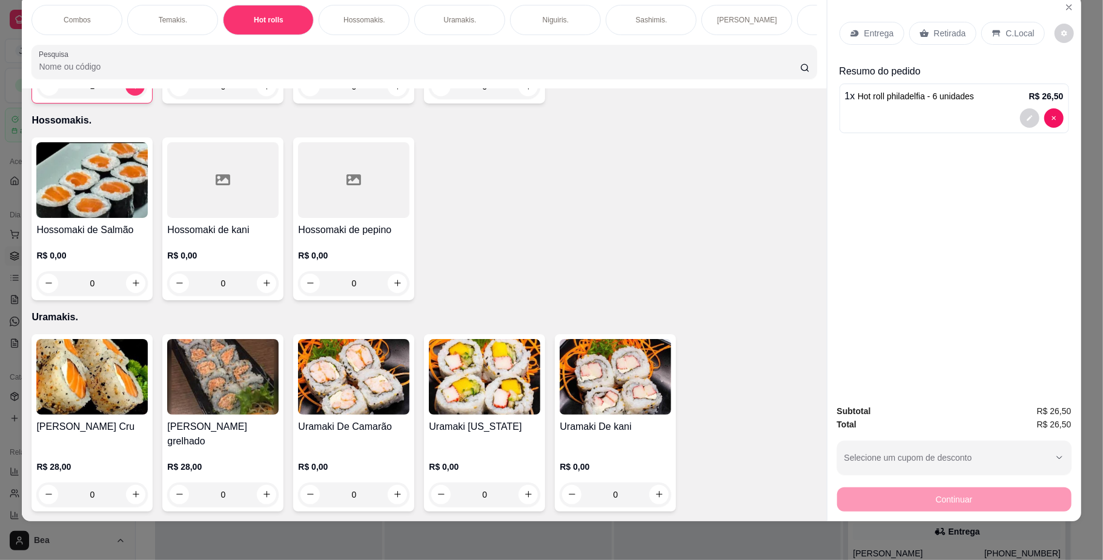
click at [933, 25] on div "Retirada" at bounding box center [942, 33] width 67 height 23
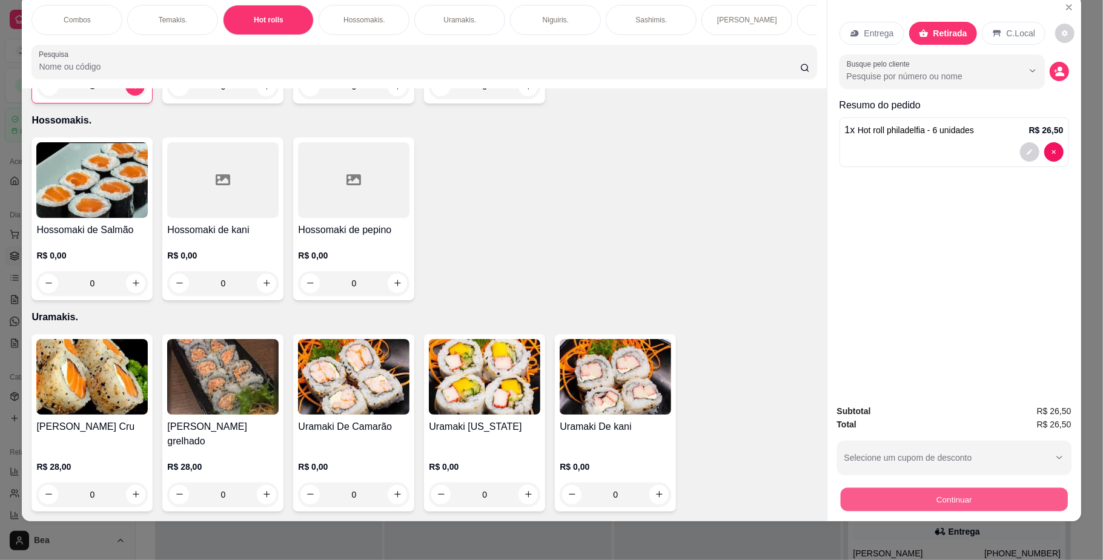
click at [902, 503] on button "Continuar" at bounding box center [953, 500] width 227 height 24
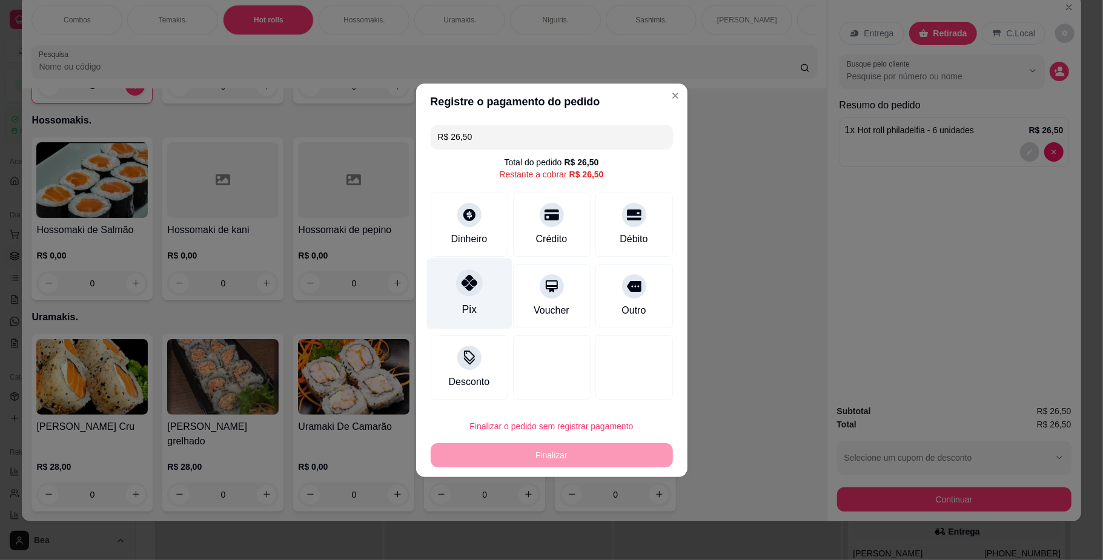
click at [468, 288] on icon at bounding box center [469, 283] width 16 height 16
type input "R$ 0,00"
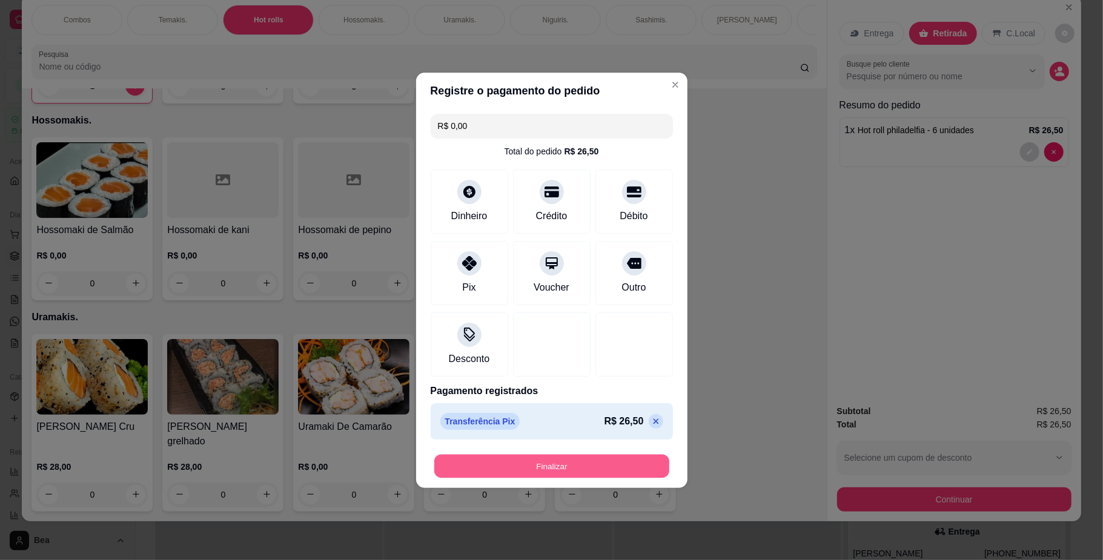
click at [539, 463] on button "Finalizar" at bounding box center [551, 466] width 235 height 24
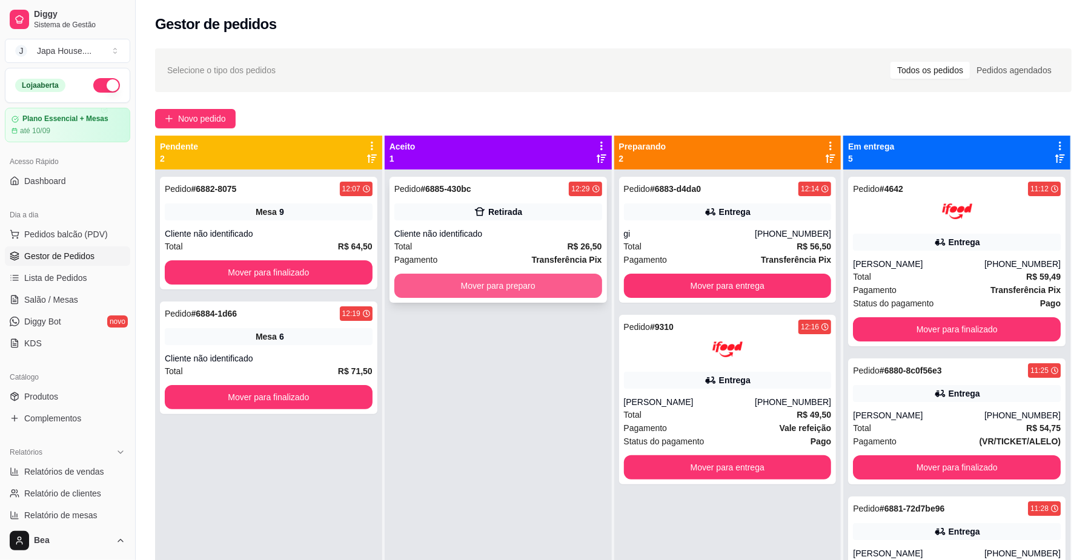
click at [503, 296] on button "Mover para preparo" at bounding box center [498, 286] width 208 height 24
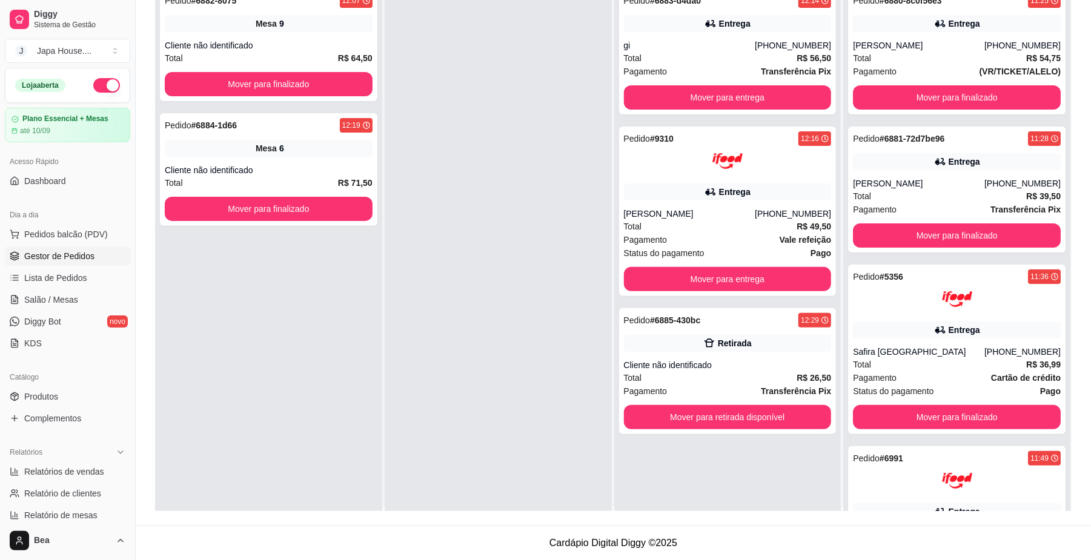
scroll to position [1, 0]
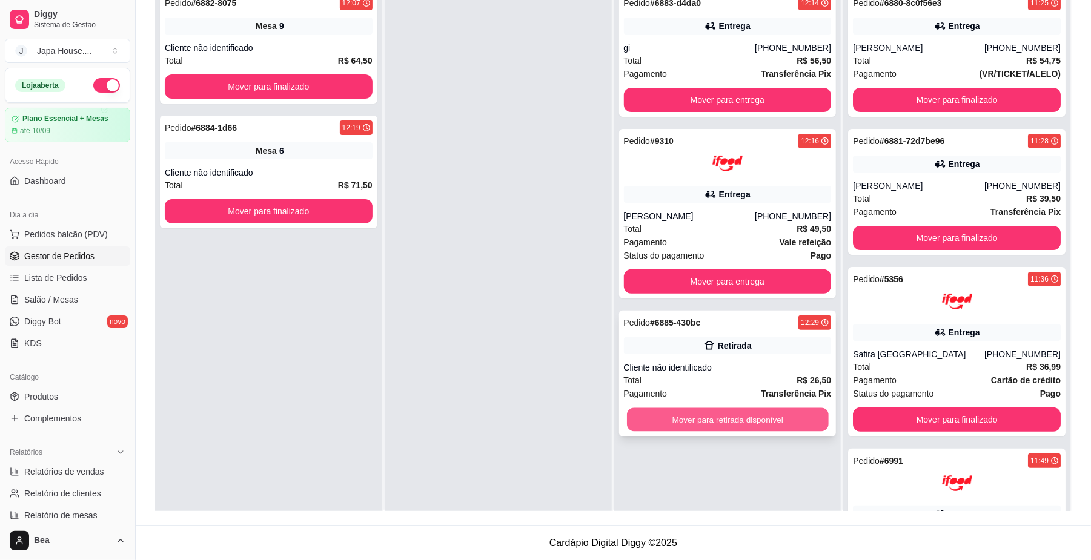
click at [799, 411] on button "Mover para retirada disponível" at bounding box center [727, 420] width 201 height 24
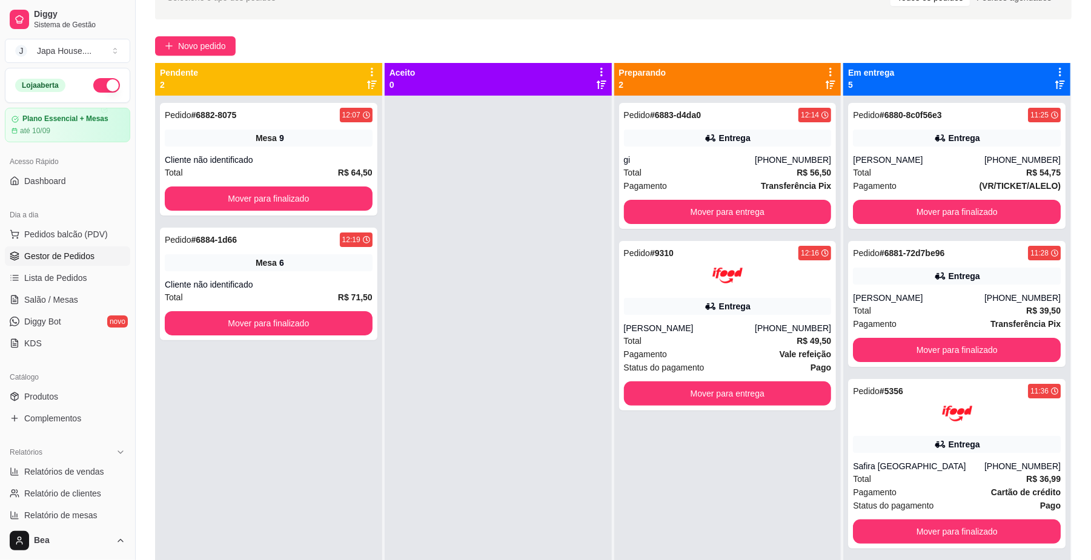
scroll to position [56, 0]
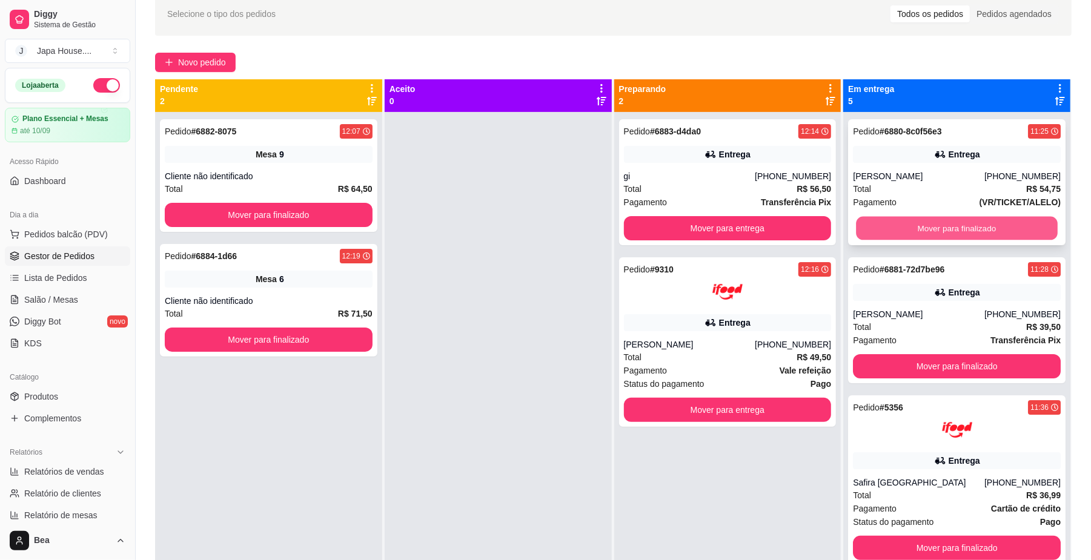
click at [967, 229] on button "Mover para finalizado" at bounding box center [956, 229] width 201 height 24
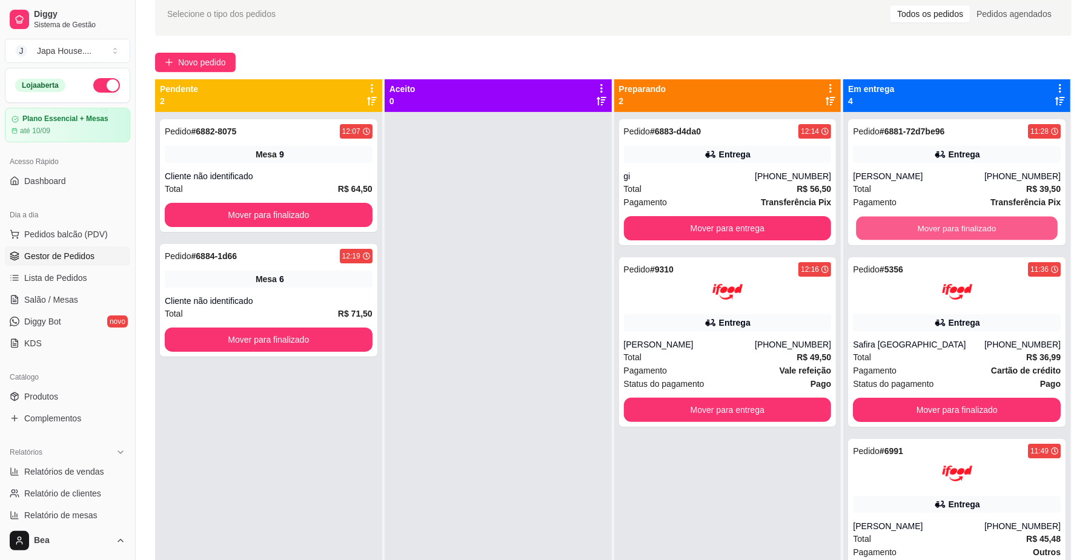
click at [967, 229] on button "Mover para finalizado" at bounding box center [956, 229] width 201 height 24
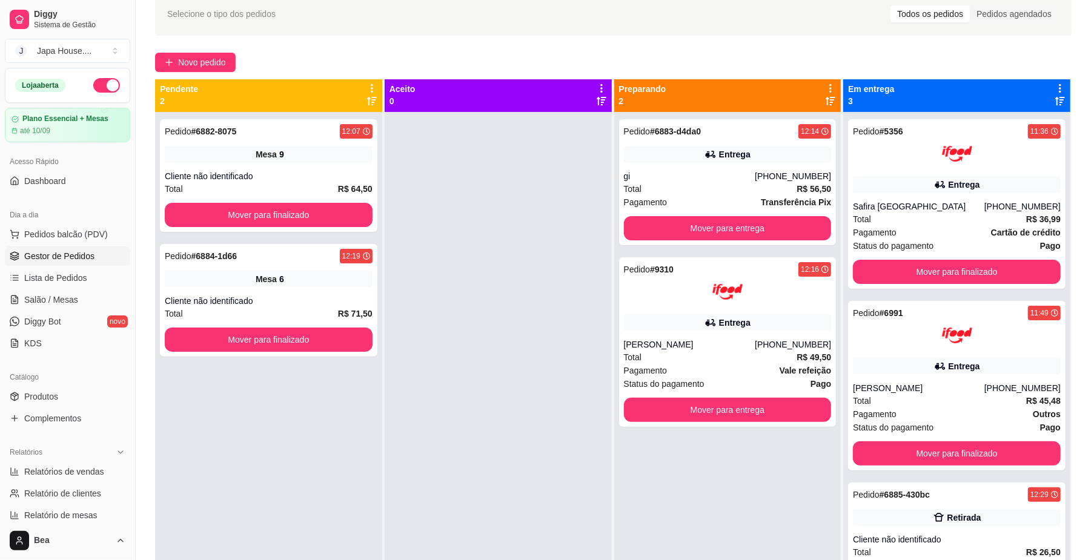
scroll to position [185, 0]
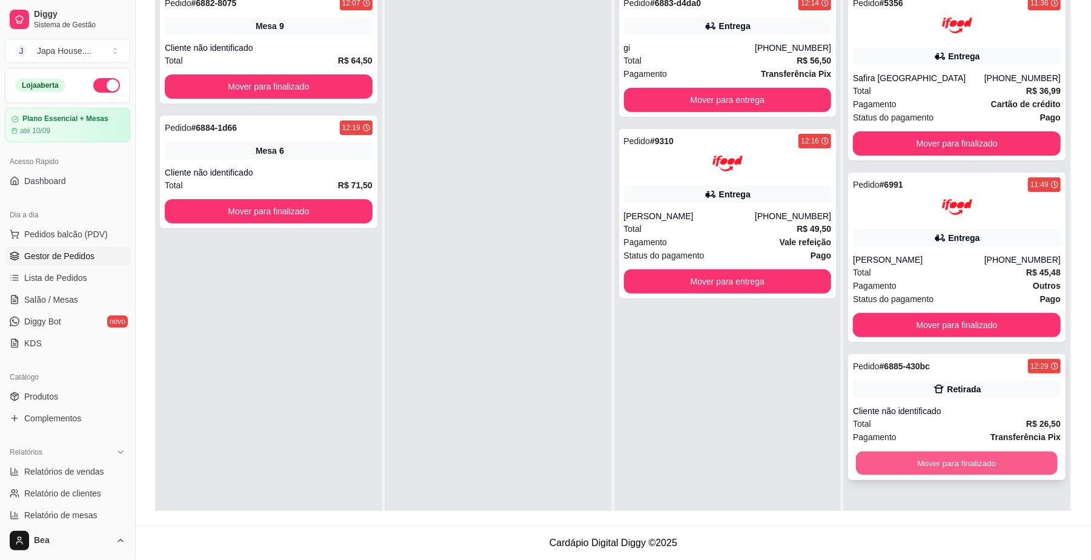
click at [1011, 471] on button "Mover para finalizado" at bounding box center [956, 464] width 201 height 24
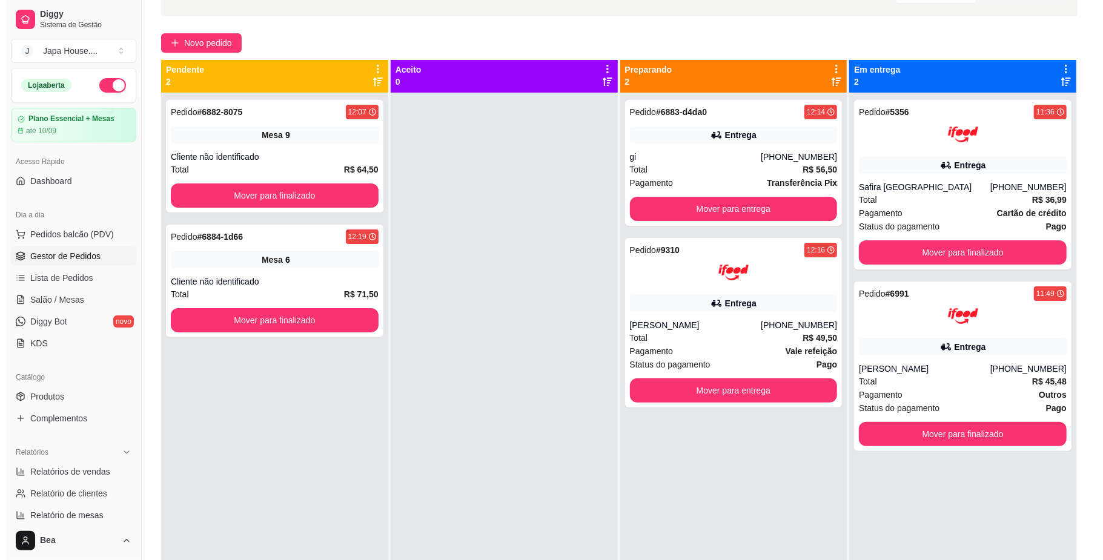
scroll to position [0, 0]
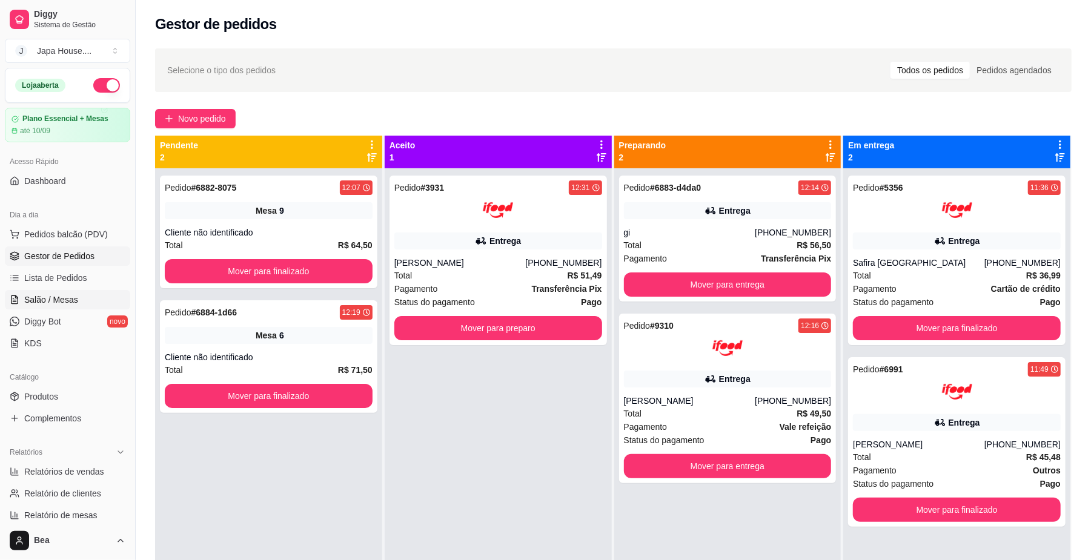
click at [76, 299] on link "Salão / Mesas" at bounding box center [67, 299] width 125 height 19
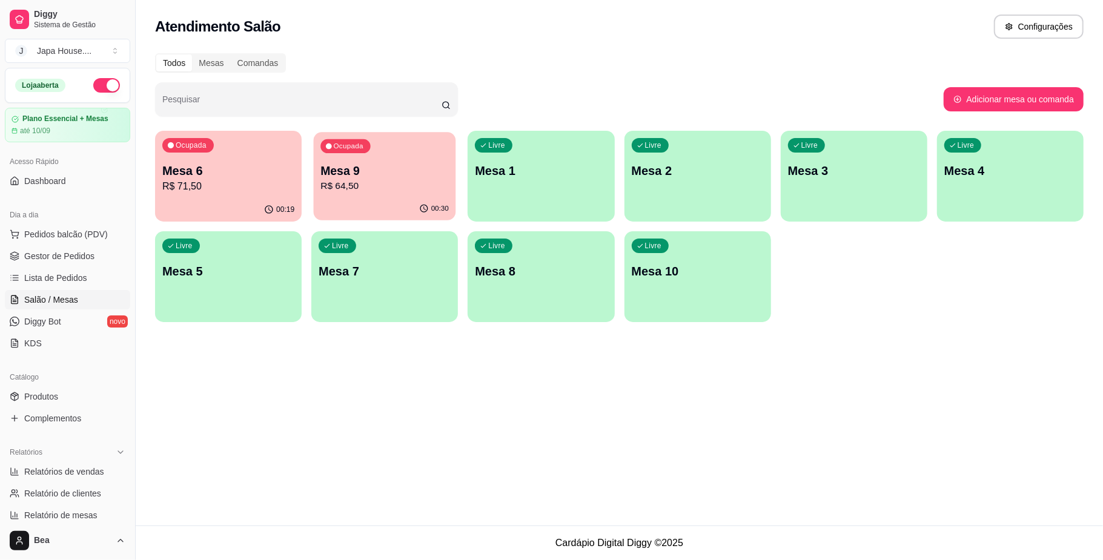
click at [394, 197] on button "Ocupada Mesa 9 R$ 64,50 00:30" at bounding box center [385, 176] width 142 height 88
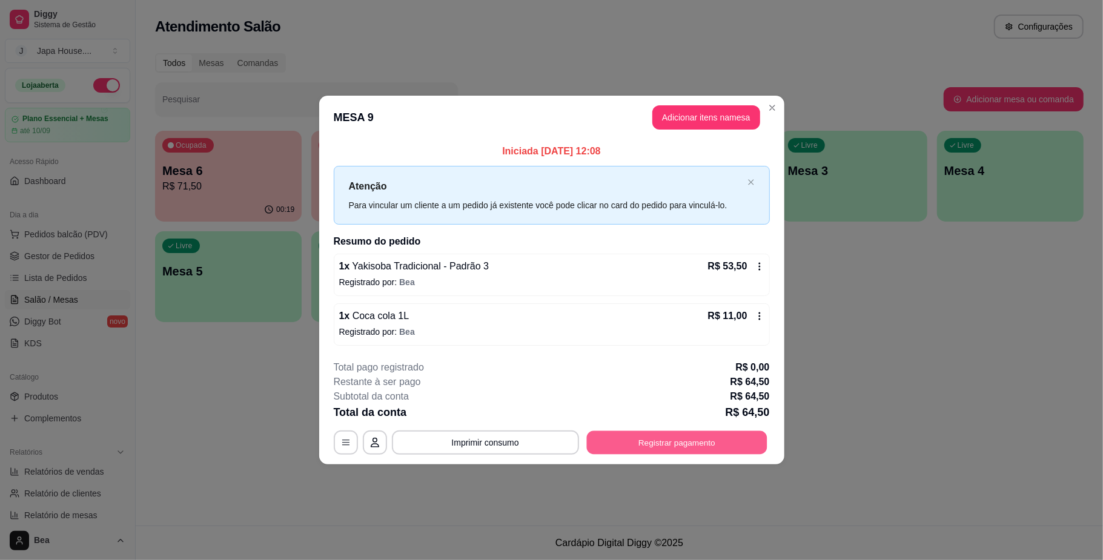
click at [667, 442] on button "Registrar pagamento" at bounding box center [676, 443] width 180 height 24
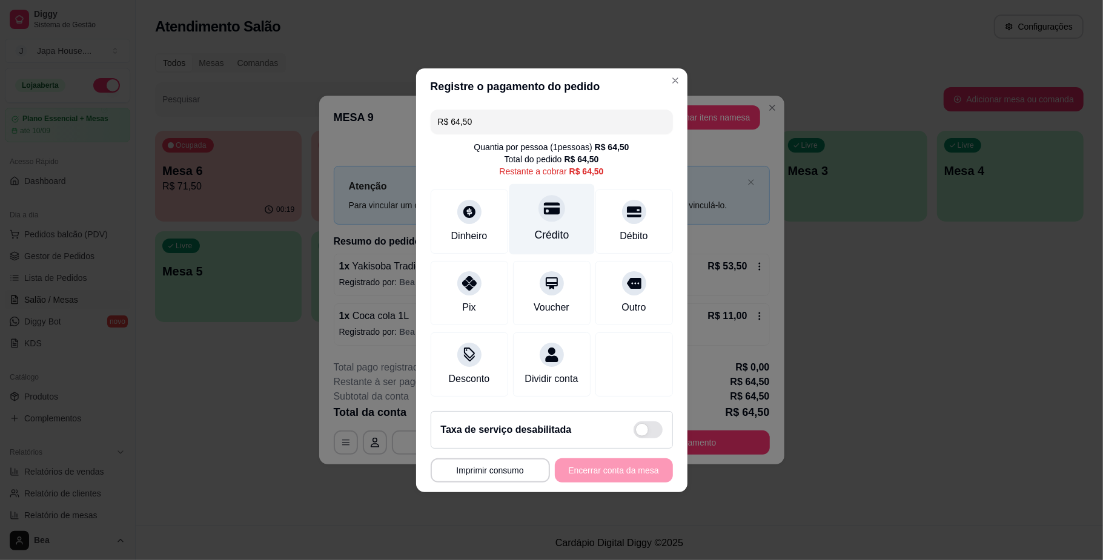
click at [552, 227] on div "Crédito" at bounding box center [551, 235] width 35 height 16
type input "R$ 0,00"
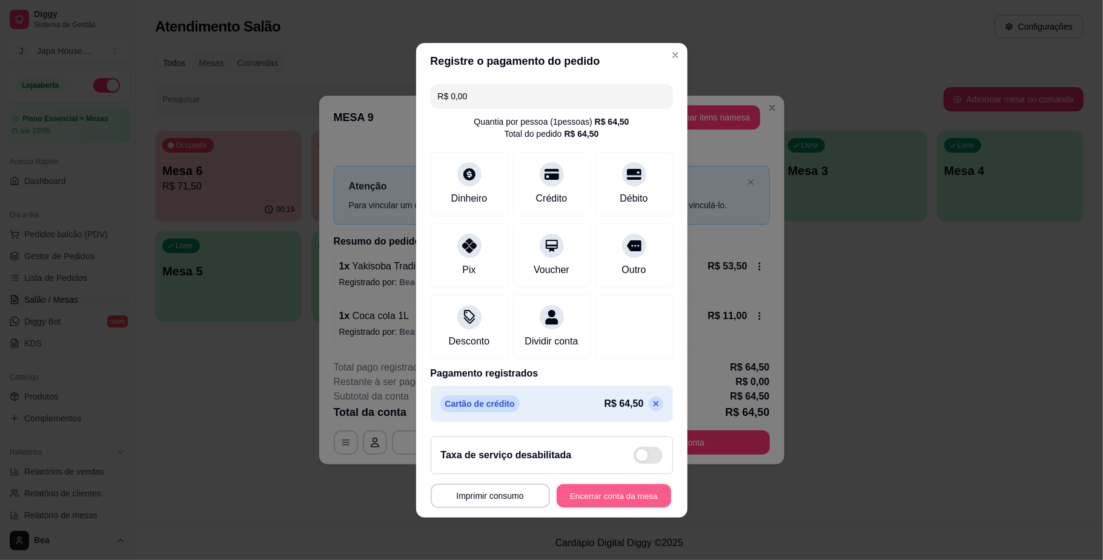
click at [607, 500] on button "Encerrar conta da mesa" at bounding box center [614, 496] width 114 height 24
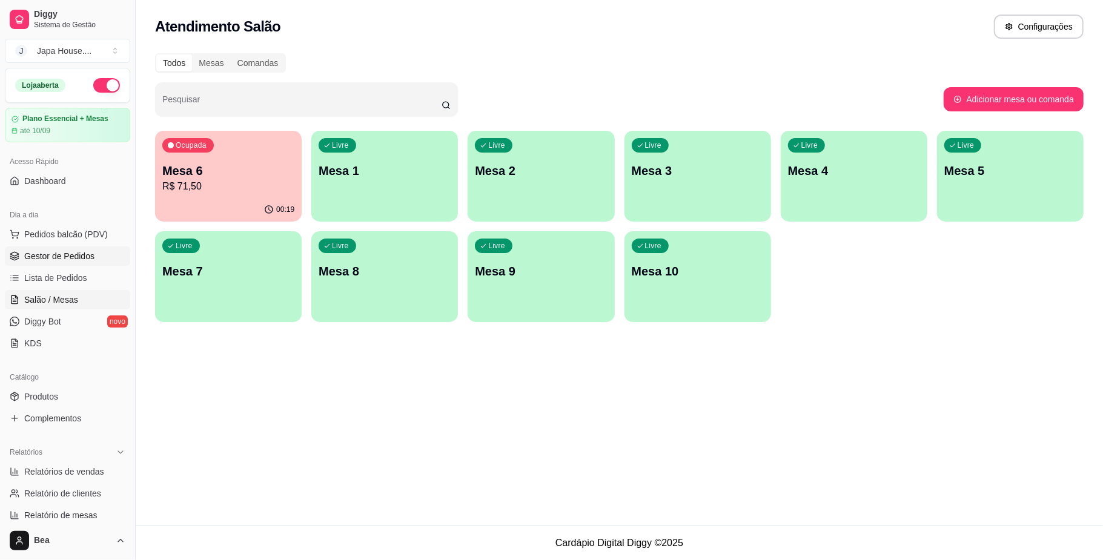
click at [75, 251] on span "Gestor de Pedidos" at bounding box center [59, 256] width 70 height 12
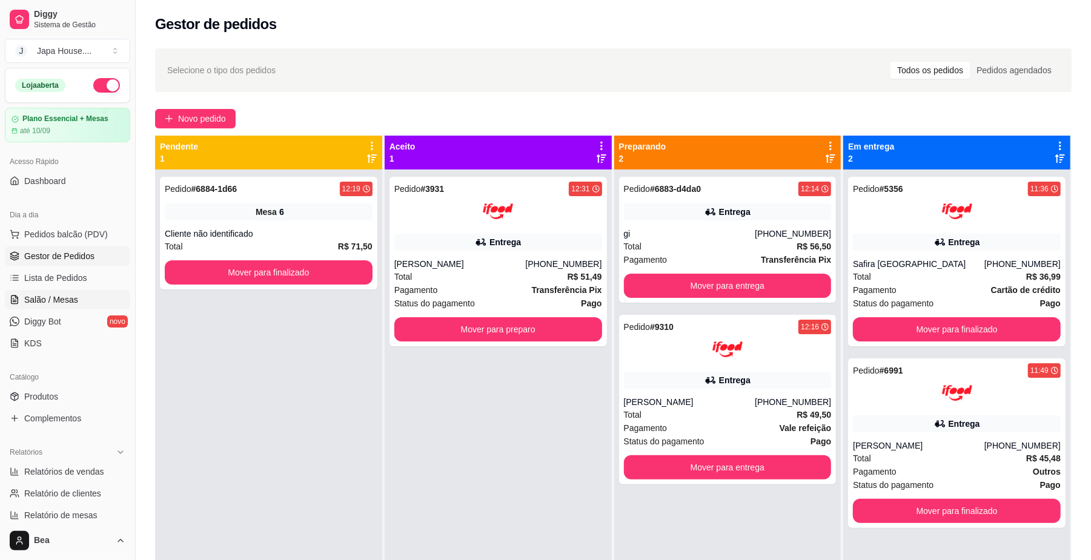
click at [65, 298] on span "Salão / Mesas" at bounding box center [51, 300] width 54 height 12
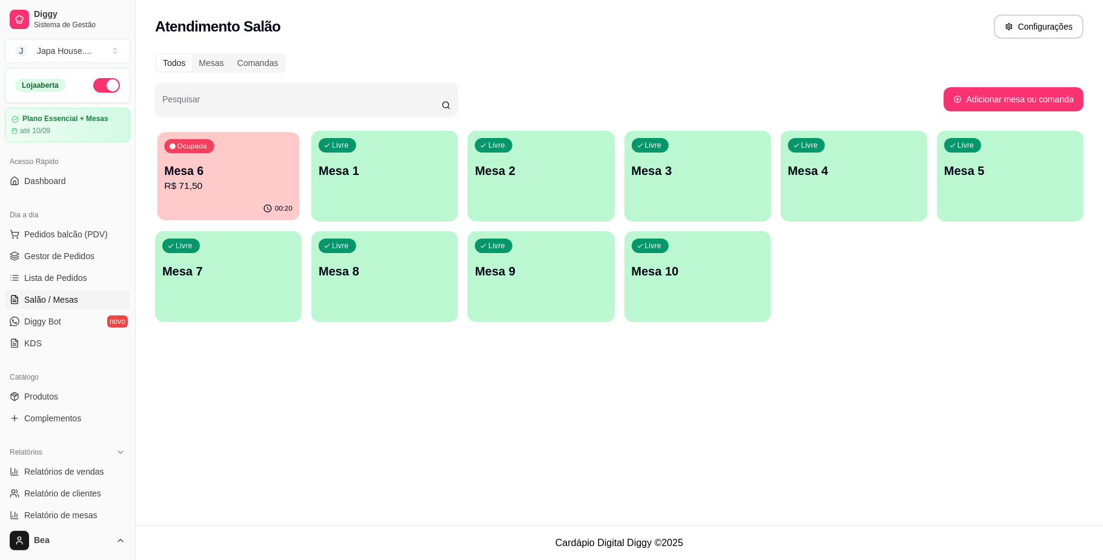
click at [209, 173] on p "Mesa 6" at bounding box center [228, 171] width 128 height 16
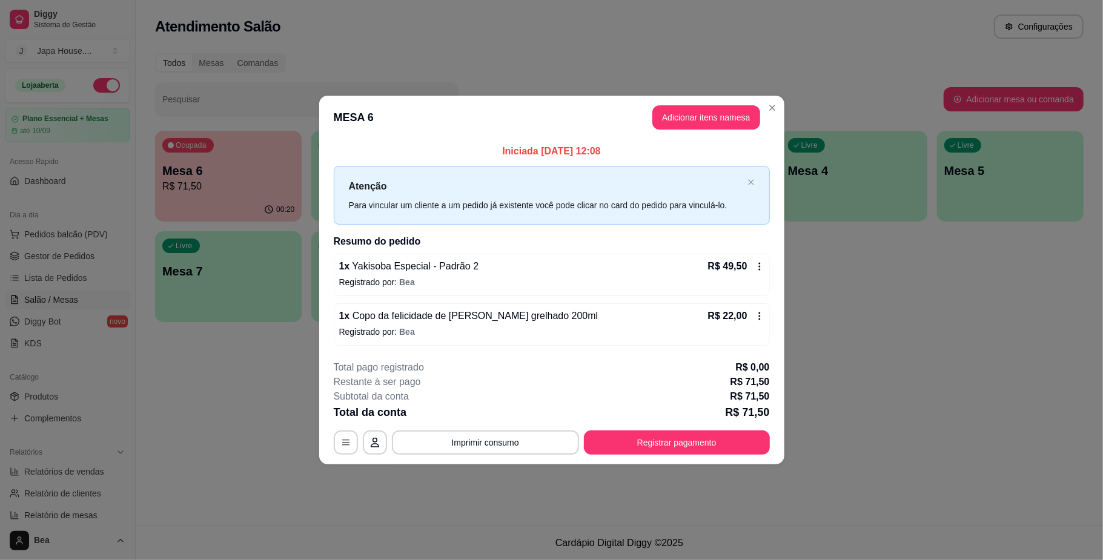
click at [759, 318] on icon at bounding box center [760, 316] width 10 height 10
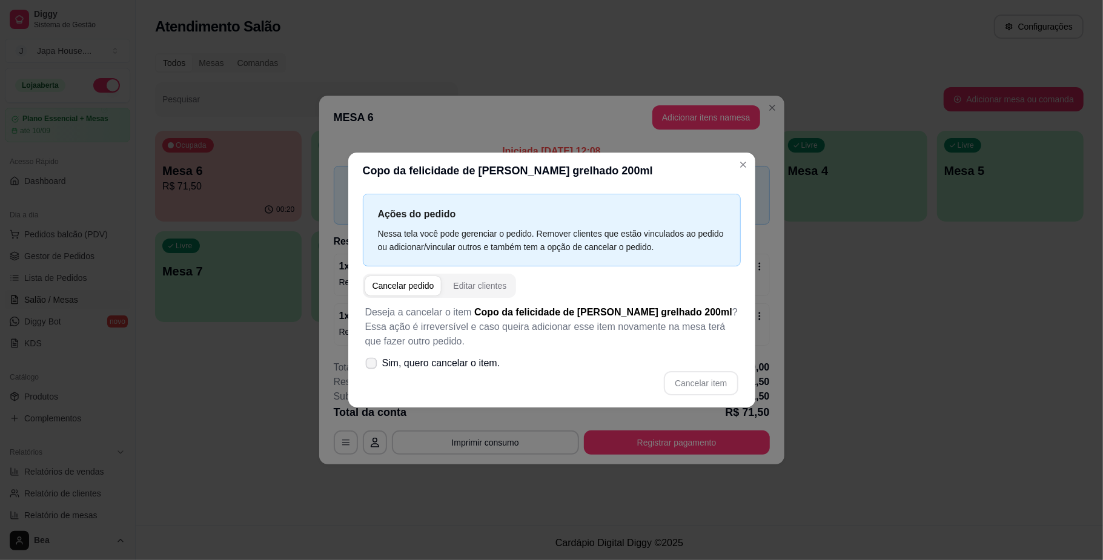
click at [382, 359] on span "Sim, quero cancelar o item." at bounding box center [441, 363] width 118 height 15
click at [372, 365] on input "Sim, quero cancelar o item." at bounding box center [369, 369] width 8 height 8
checkbox input "true"
click at [680, 379] on button "Cancelar item" at bounding box center [701, 383] width 72 height 24
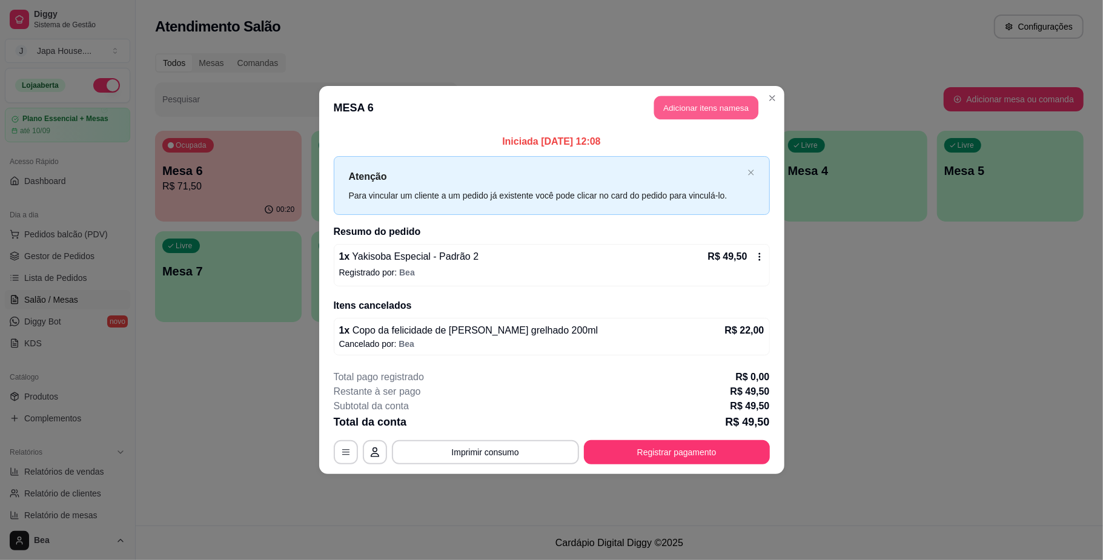
click at [689, 110] on button "Adicionar itens na mesa" at bounding box center [706, 108] width 104 height 24
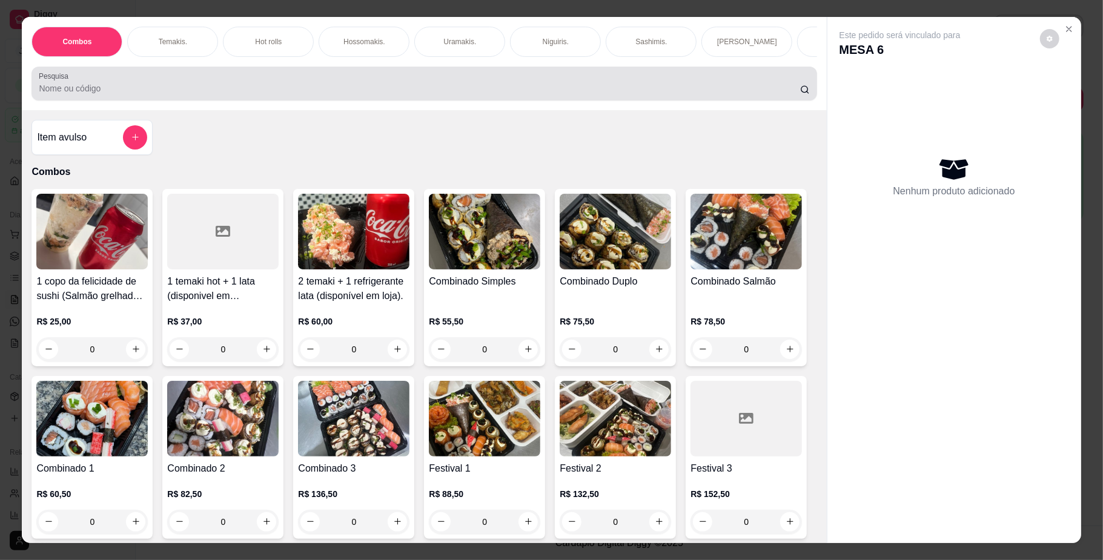
click at [461, 93] on div at bounding box center [424, 83] width 770 height 24
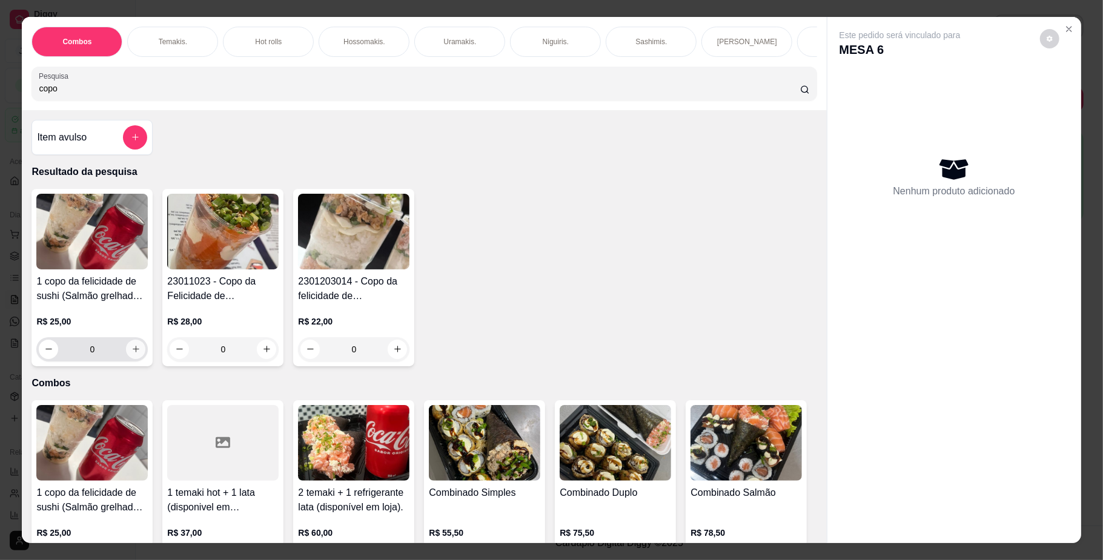
type input "copo"
click at [132, 354] on icon "increase-product-quantity" at bounding box center [135, 349] width 9 height 9
type input "1"
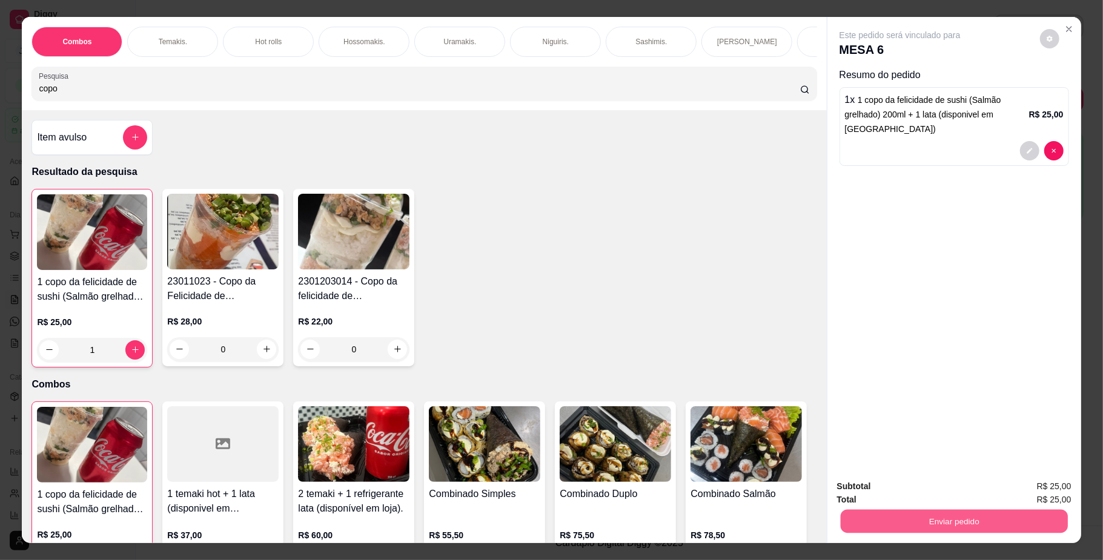
click at [881, 521] on button "Enviar pedido" at bounding box center [953, 522] width 227 height 24
click at [883, 492] on button "Não registrar e enviar pedido" at bounding box center [913, 492] width 122 height 22
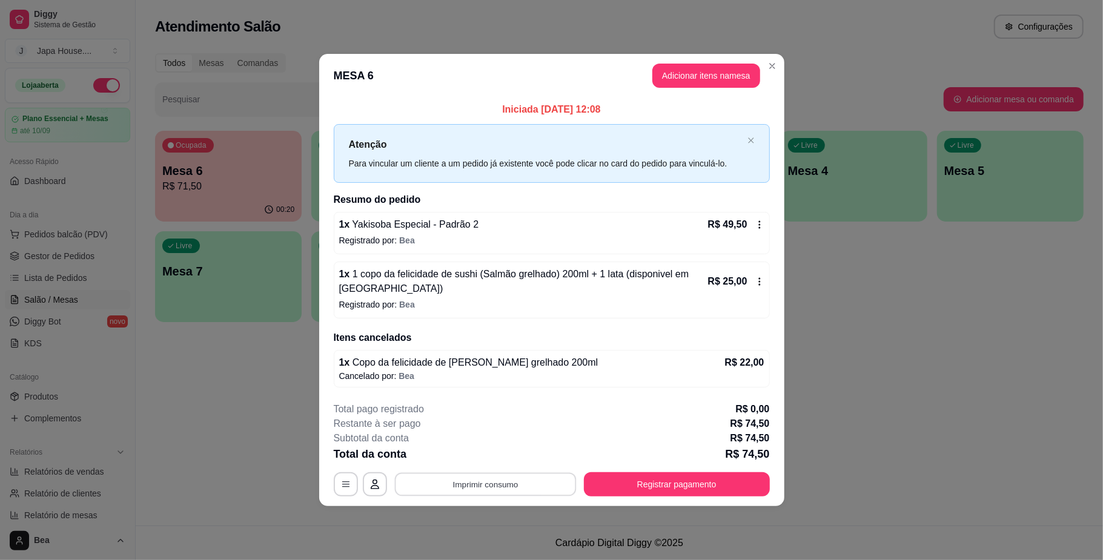
click at [522, 488] on button "Imprimir consumo" at bounding box center [485, 485] width 182 height 24
click at [500, 451] on button "IMPRESSORA" at bounding box center [488, 450] width 85 height 19
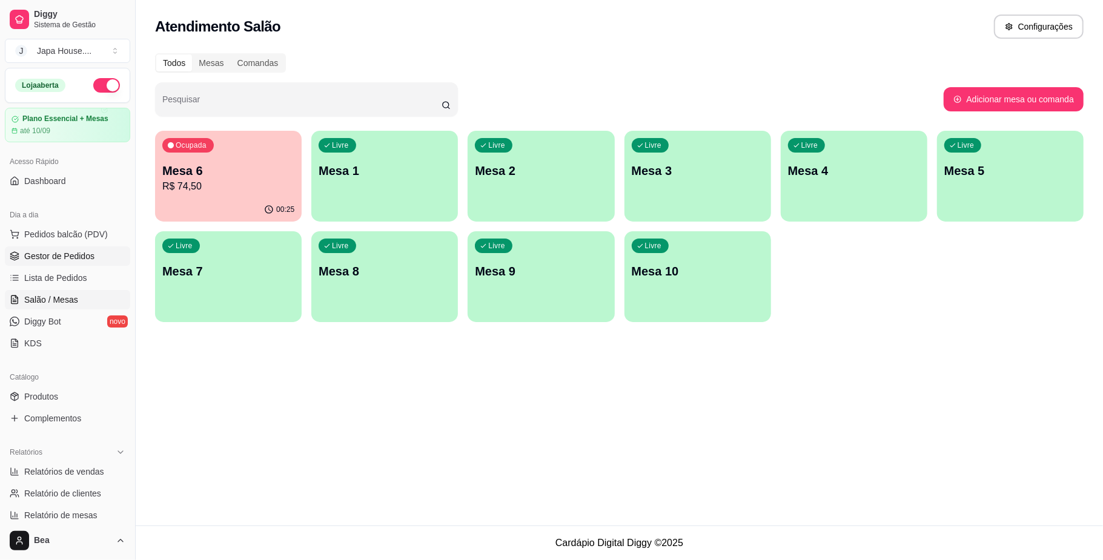
click at [74, 258] on span "Gestor de Pedidos" at bounding box center [59, 256] width 70 height 12
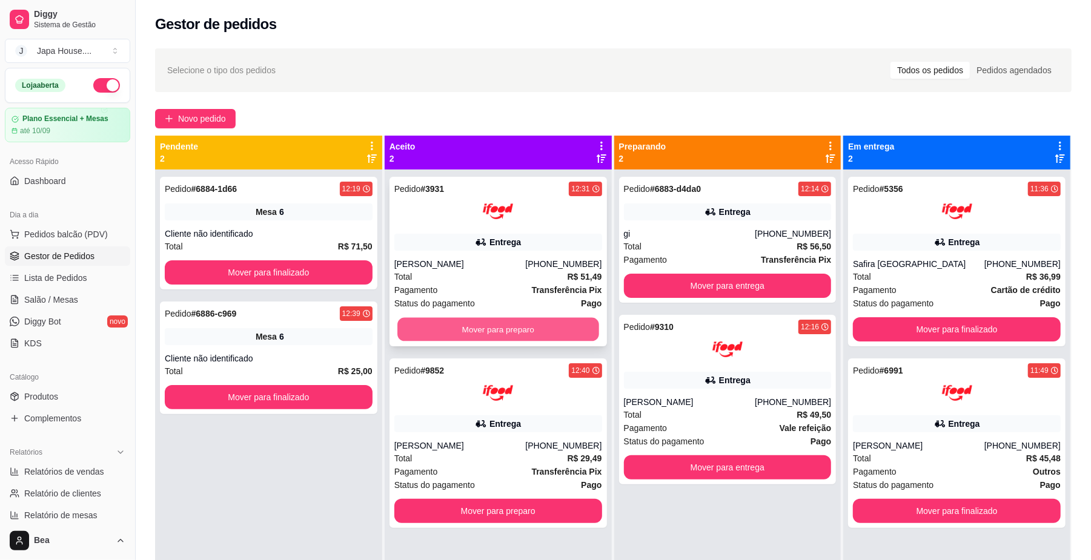
click at [551, 333] on button "Mover para preparo" at bounding box center [497, 330] width 201 height 24
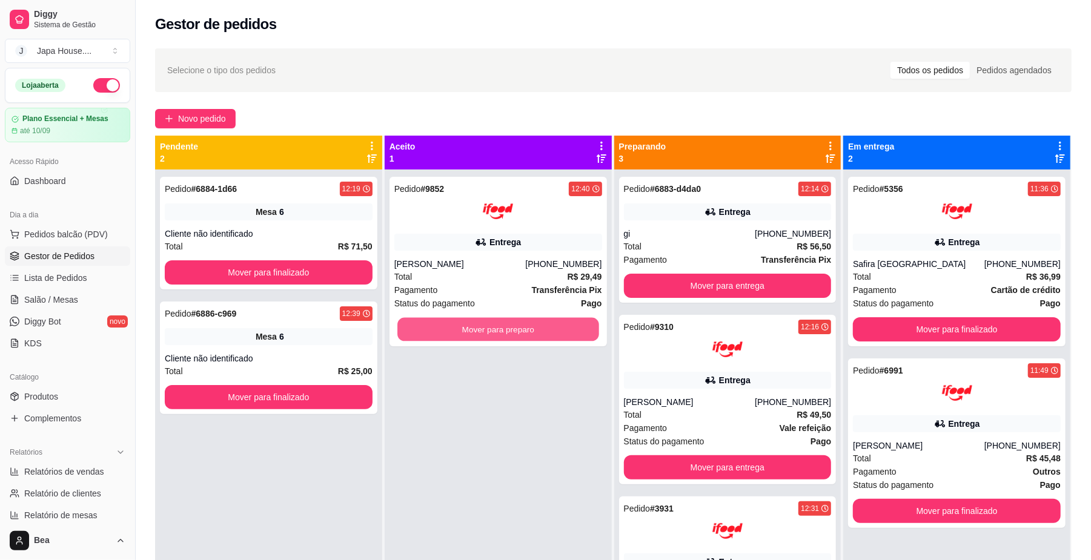
click at [551, 333] on button "Mover para preparo" at bounding box center [497, 330] width 201 height 24
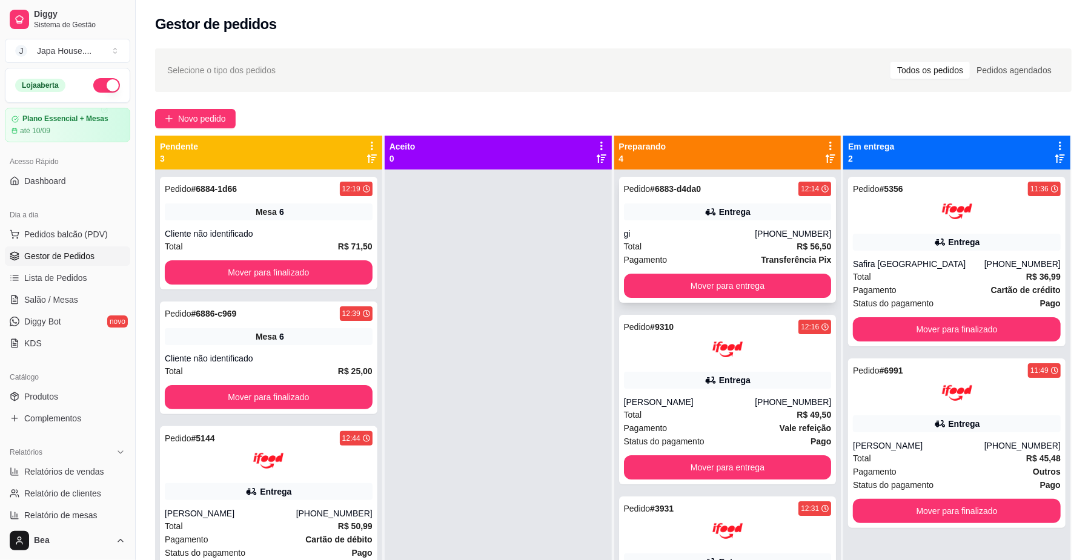
click at [683, 229] on div "gi" at bounding box center [689, 234] width 131 height 12
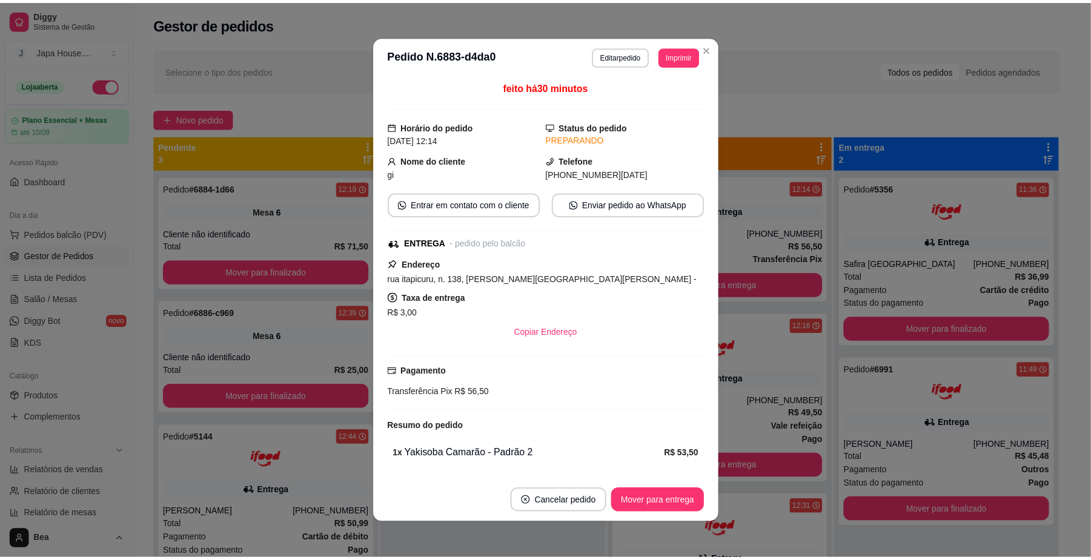
scroll to position [44, 0]
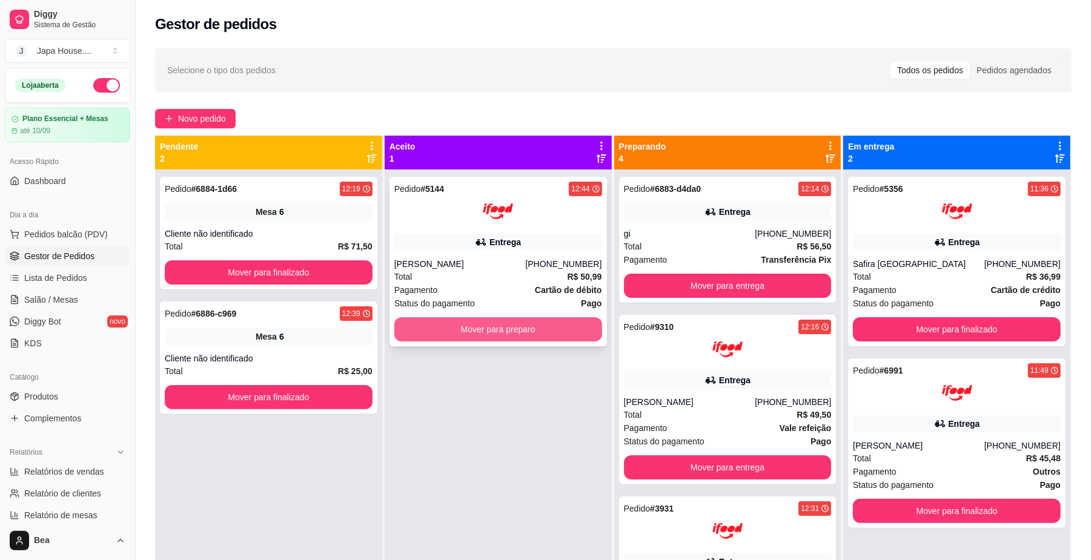
click at [511, 336] on button "Mover para preparo" at bounding box center [498, 329] width 208 height 24
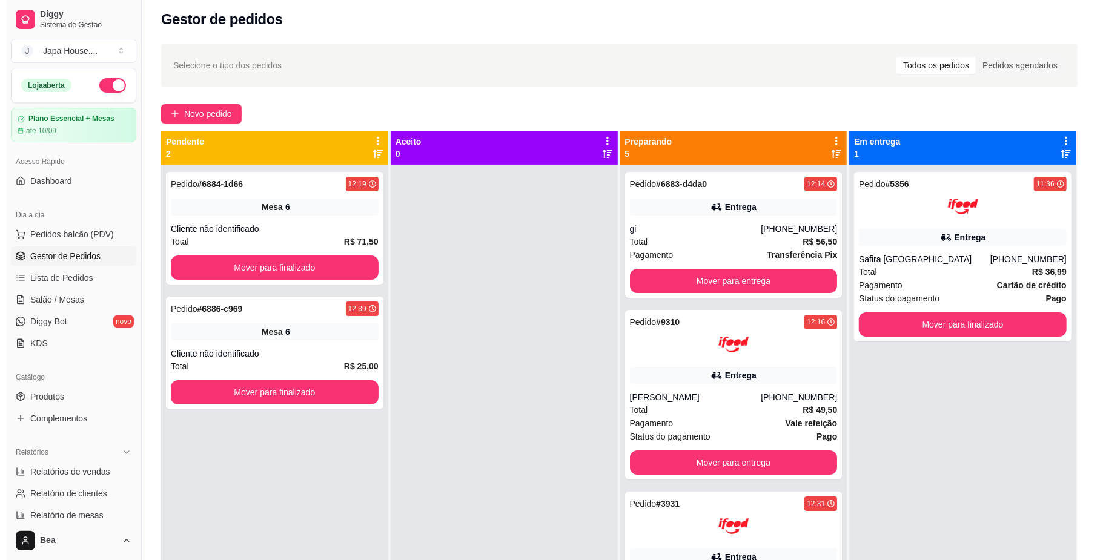
scroll to position [0, 0]
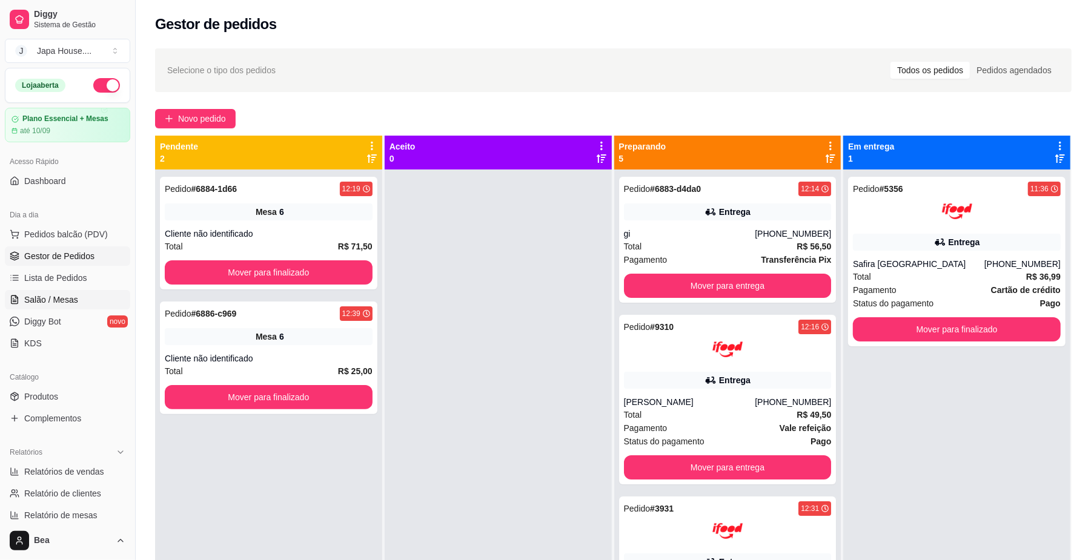
click at [83, 300] on link "Salão / Mesas" at bounding box center [67, 299] width 125 height 19
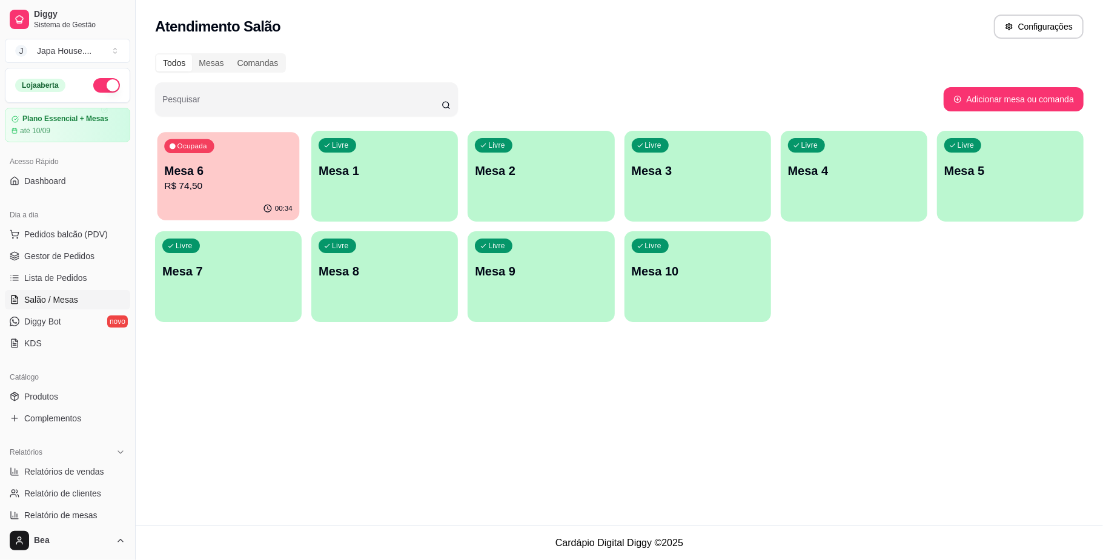
click at [256, 197] on div "Ocupada Mesa 6 R$ 74,50" at bounding box center [228, 164] width 142 height 65
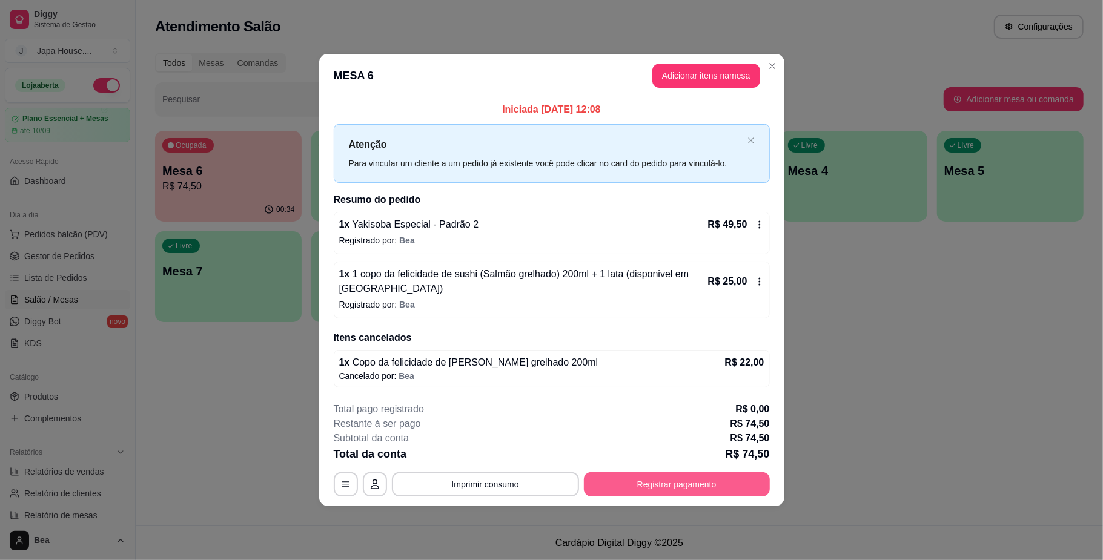
click at [669, 475] on button "Registrar pagamento" at bounding box center [677, 484] width 186 height 24
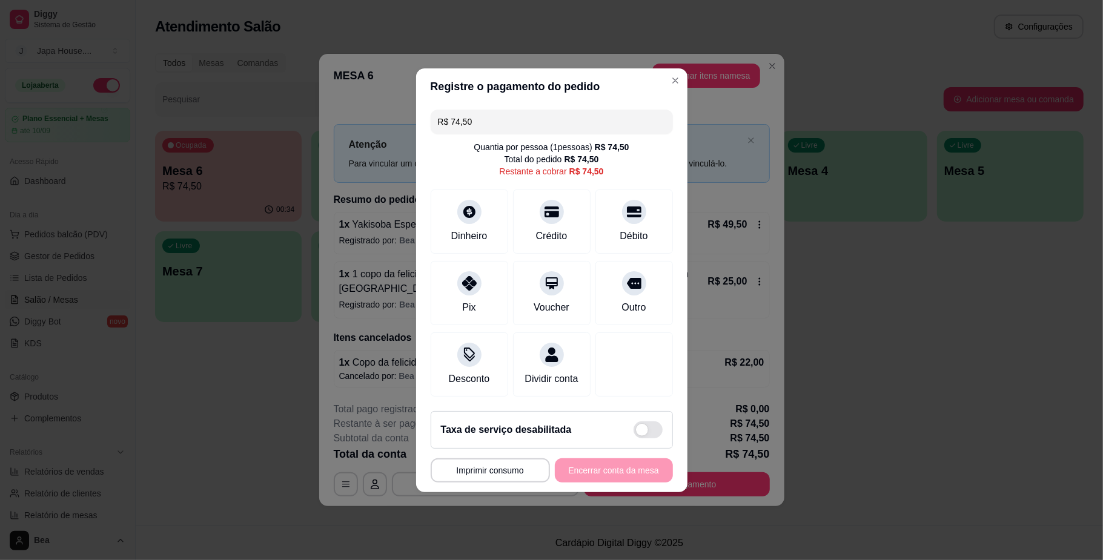
click at [529, 118] on input "R$ 74,50" at bounding box center [552, 122] width 228 height 24
click at [473, 279] on icon at bounding box center [469, 280] width 16 height 16
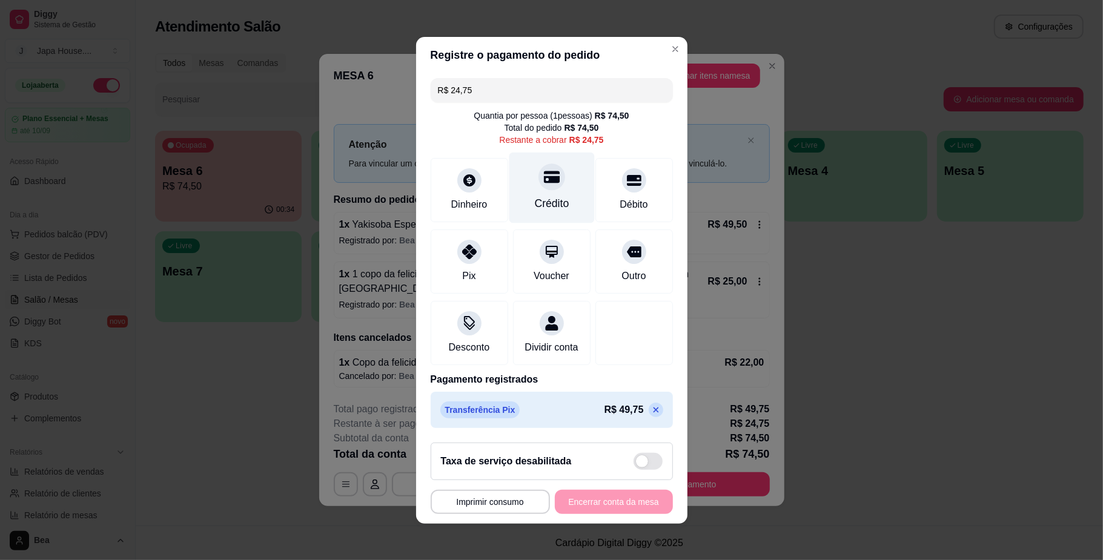
click at [538, 178] on div at bounding box center [551, 177] width 27 height 27
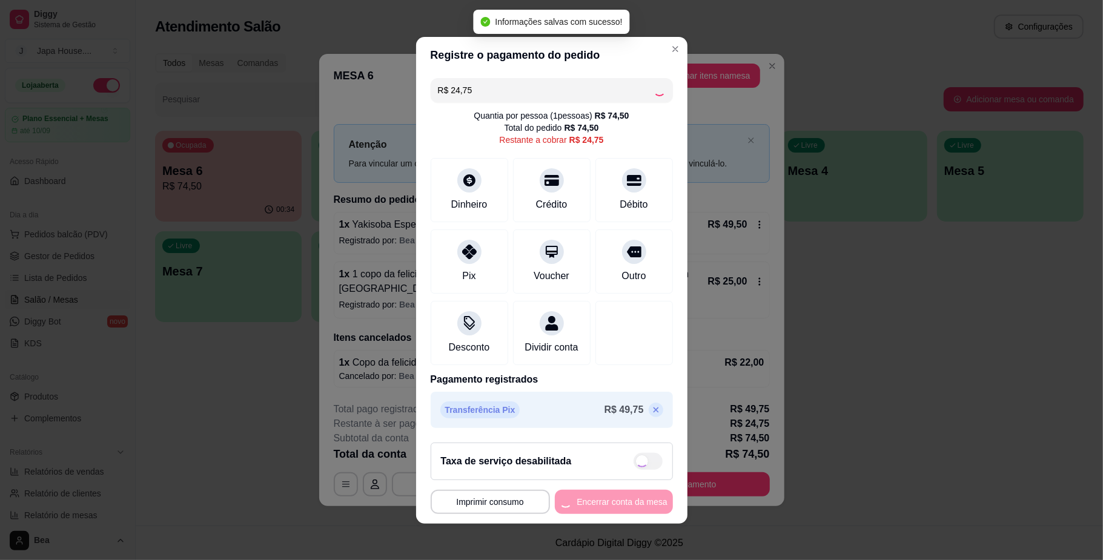
type input "R$ 0,00"
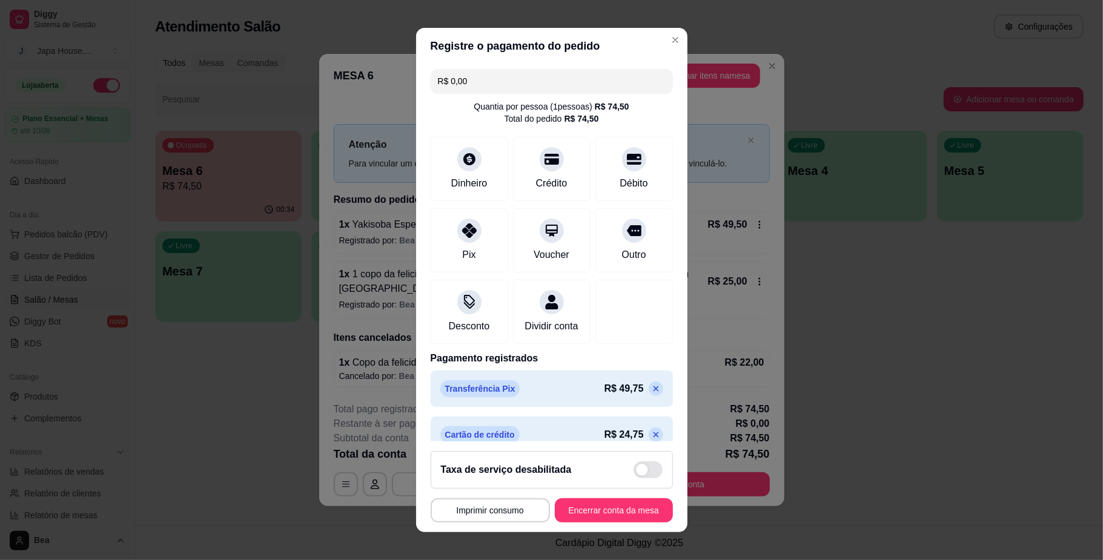
scroll to position [32, 0]
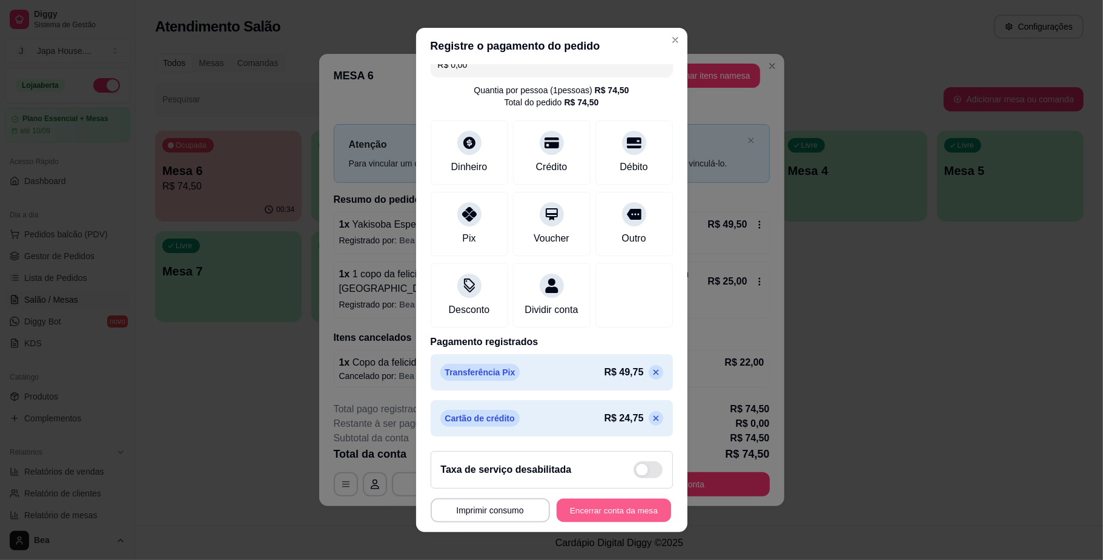
click at [623, 511] on button "Encerrar conta da mesa" at bounding box center [614, 510] width 114 height 24
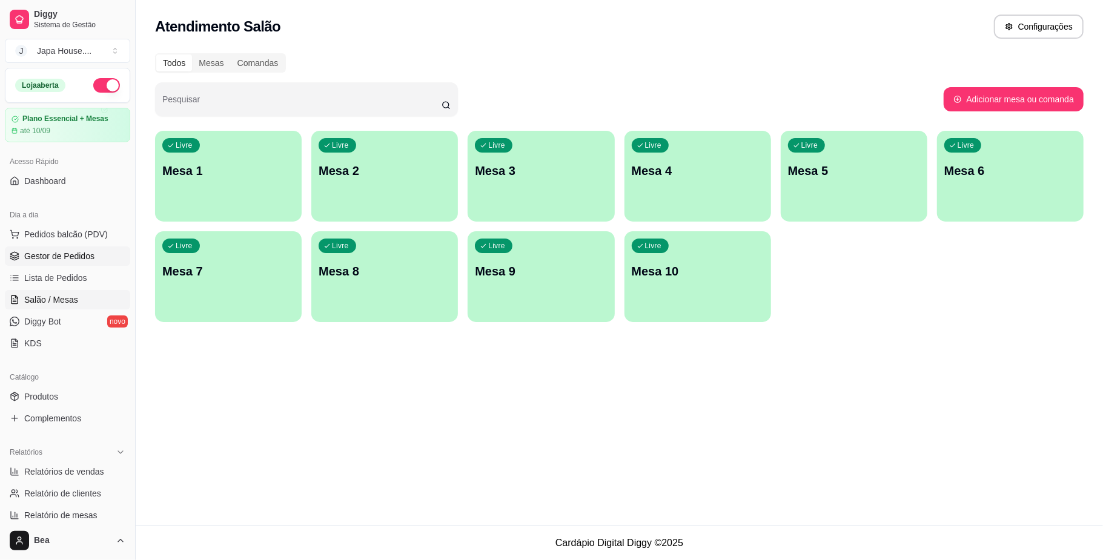
click at [59, 257] on span "Gestor de Pedidos" at bounding box center [59, 256] width 70 height 12
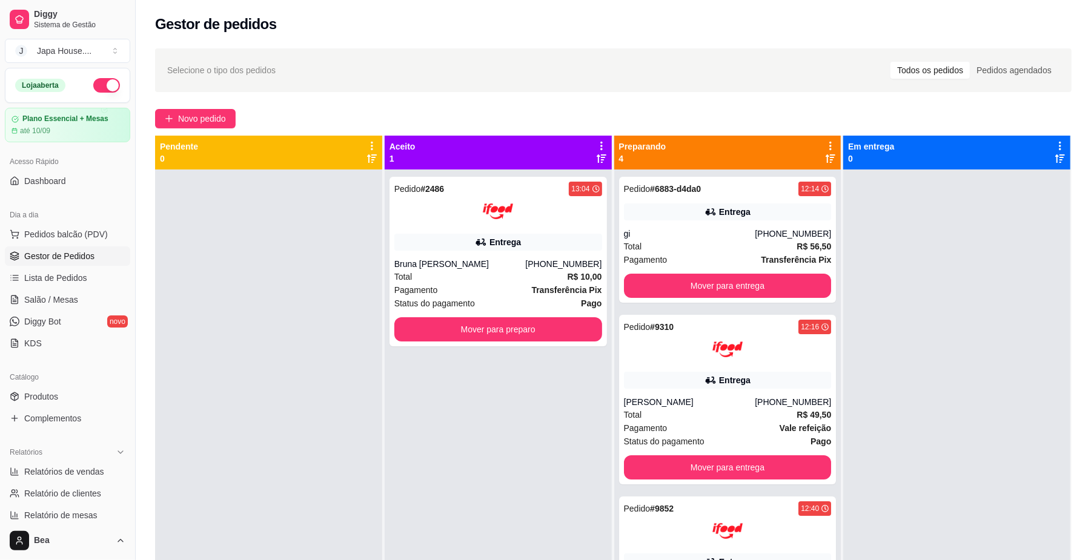
click at [843, 248] on div at bounding box center [956, 450] width 227 height 560
click at [752, 281] on button "Mover para entrega" at bounding box center [727, 286] width 201 height 24
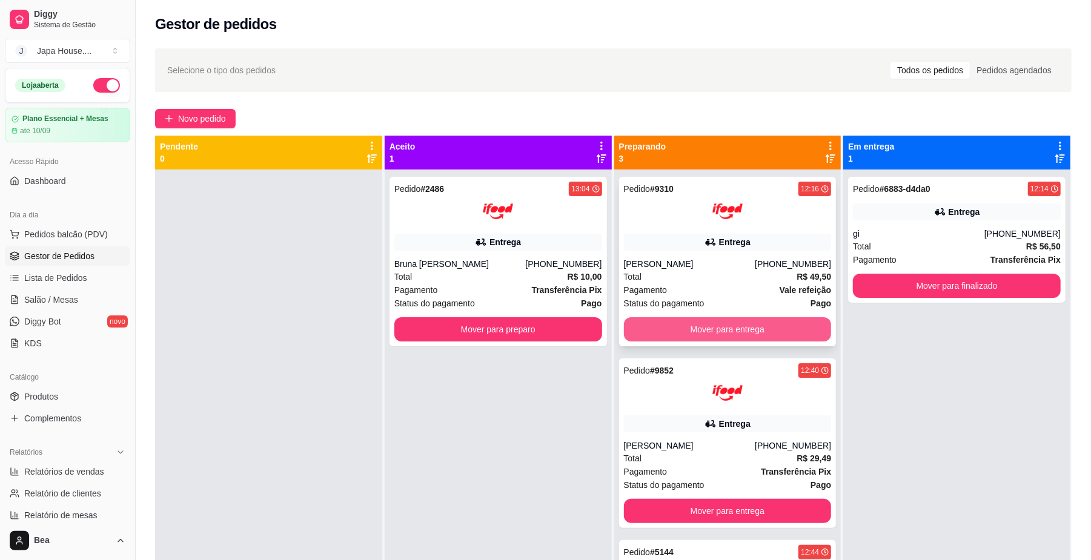
click at [751, 333] on button "Mover para entrega" at bounding box center [728, 329] width 208 height 24
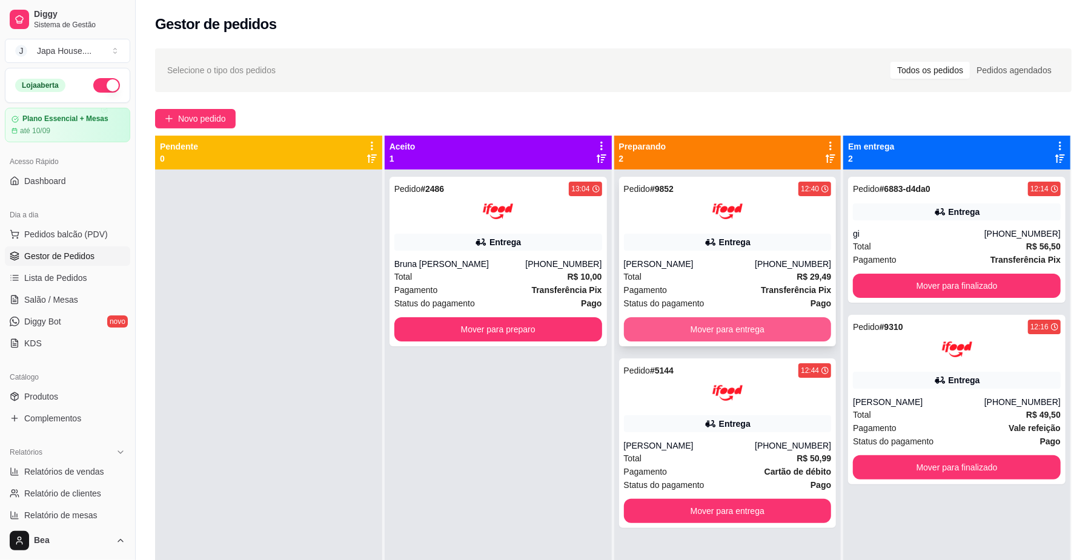
click at [715, 320] on button "Mover para entrega" at bounding box center [728, 329] width 208 height 24
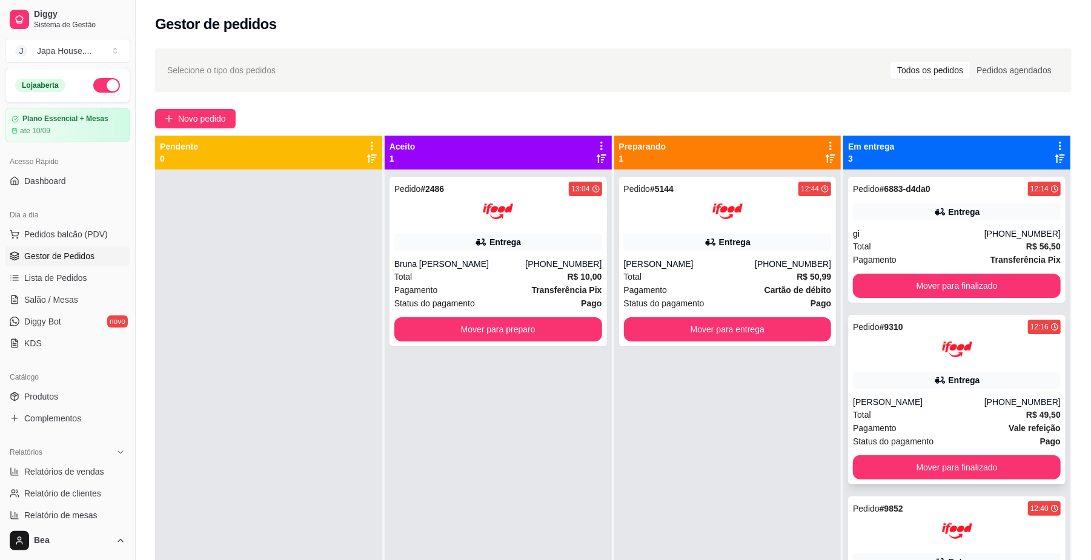
click at [967, 417] on div "Total R$ 49,50" at bounding box center [957, 414] width 208 height 13
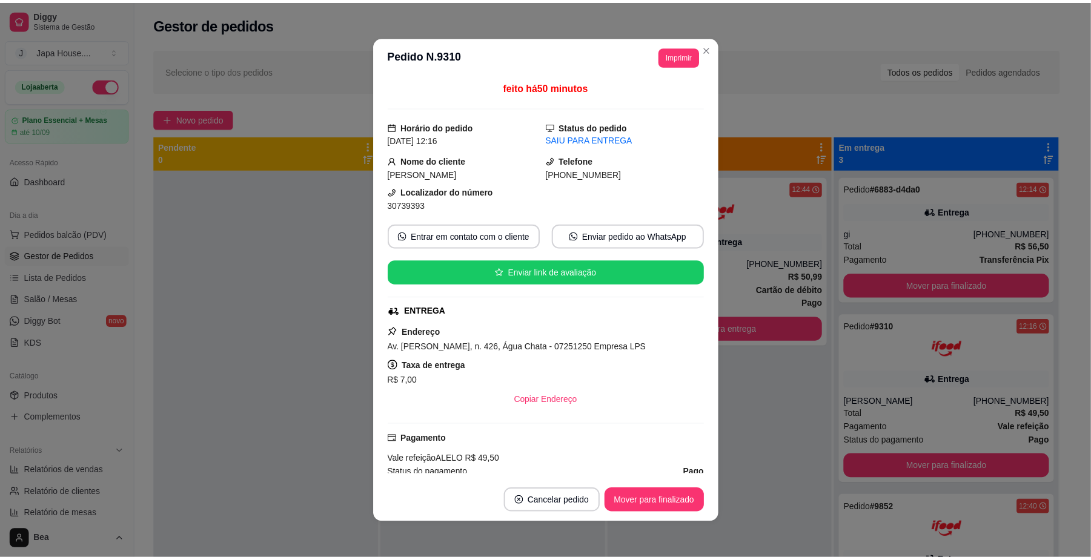
scroll to position [256, 0]
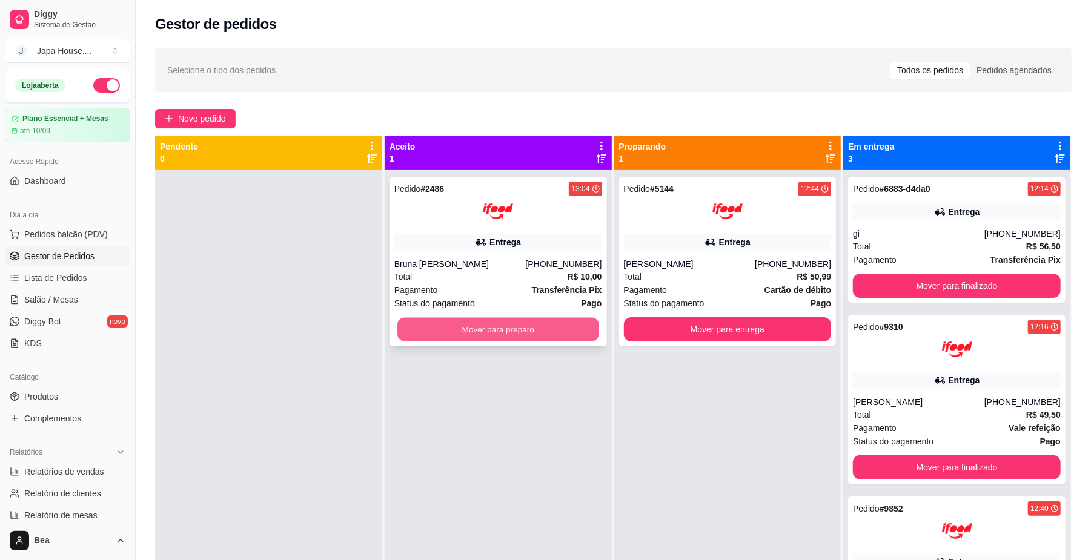
click at [563, 328] on button "Mover para preparo" at bounding box center [497, 330] width 201 height 24
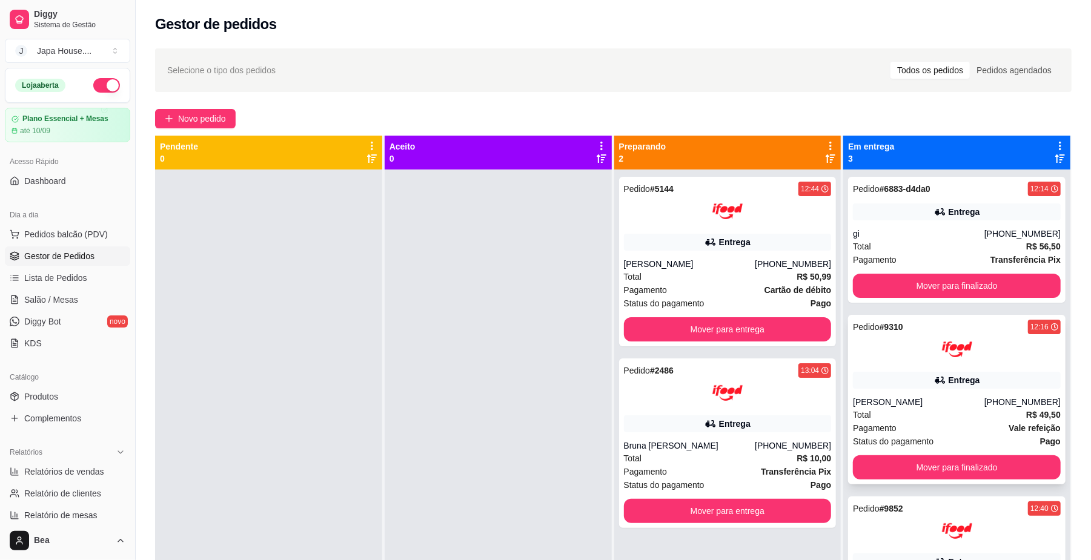
click at [915, 388] on div "Entrega" at bounding box center [957, 380] width 208 height 17
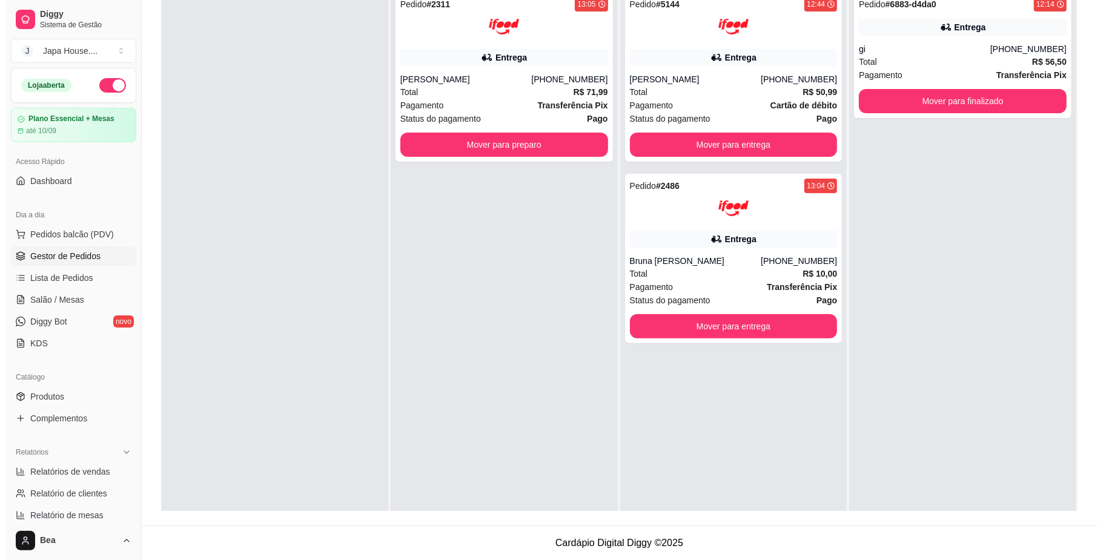
scroll to position [0, 0]
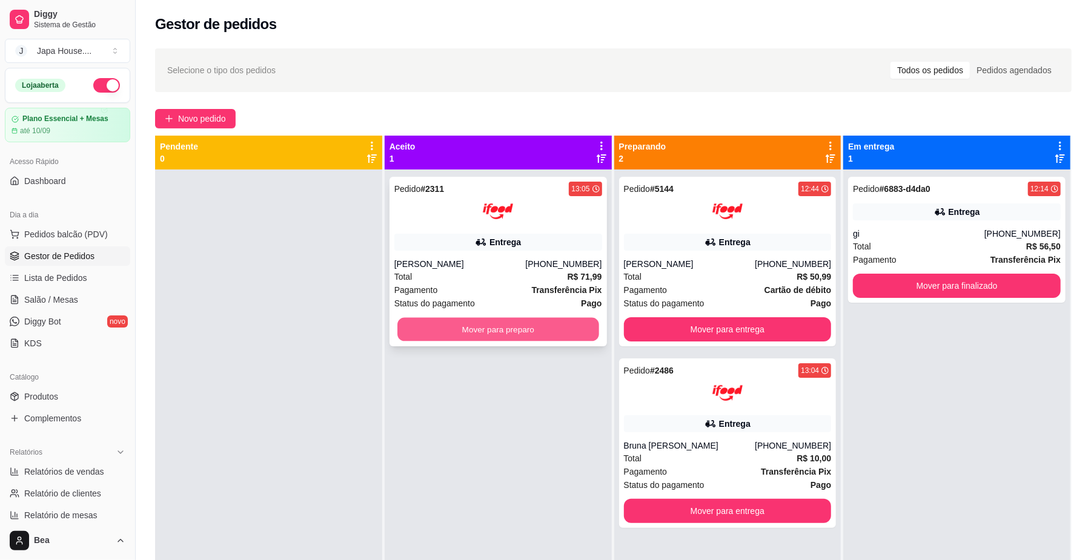
click at [538, 320] on button "Mover para preparo" at bounding box center [497, 330] width 201 height 24
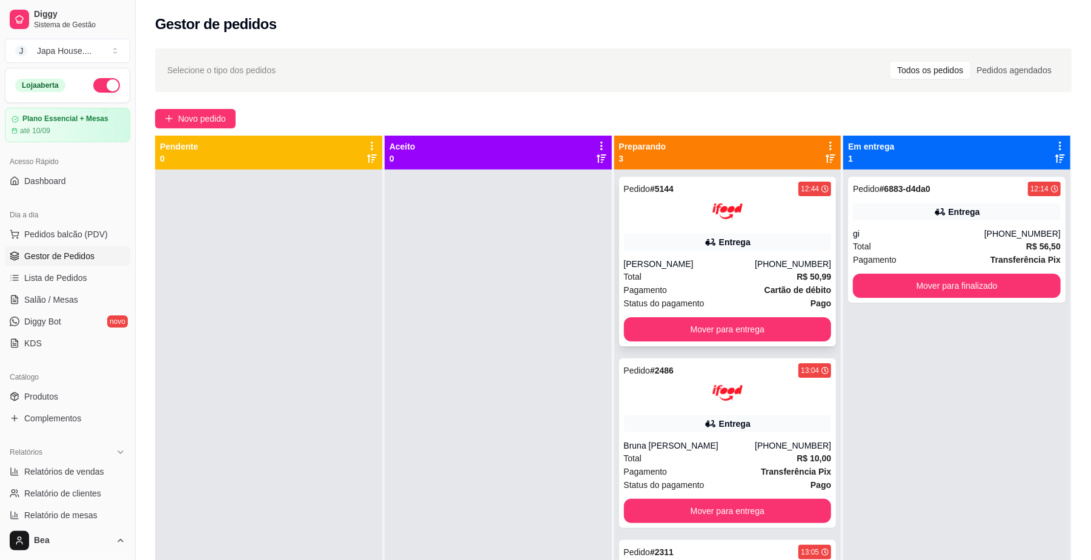
click at [704, 245] on icon at bounding box center [710, 242] width 12 height 12
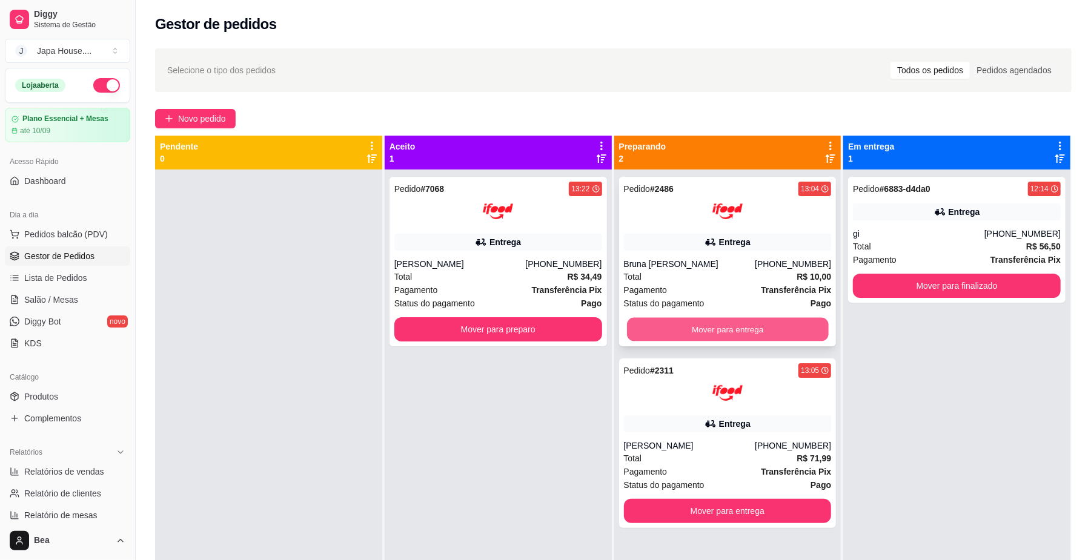
click at [683, 338] on button "Mover para entrega" at bounding box center [727, 330] width 201 height 24
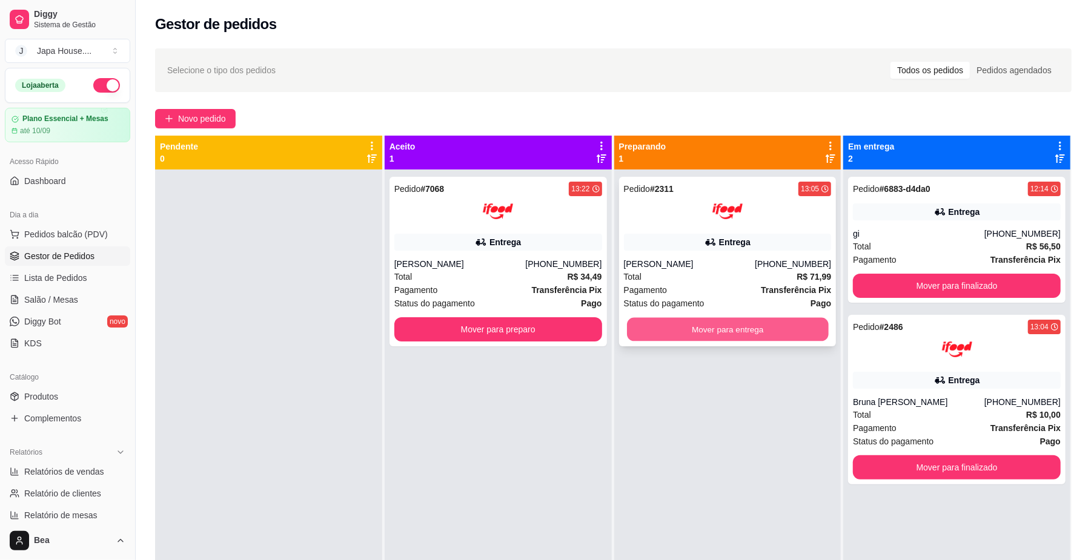
click at [720, 330] on button "Mover para entrega" at bounding box center [727, 330] width 201 height 24
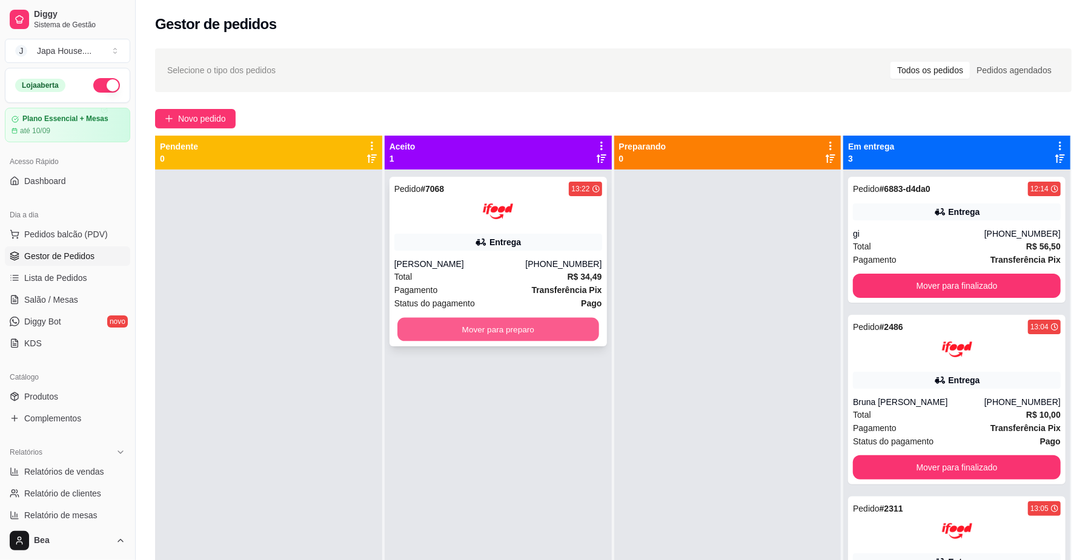
click at [571, 323] on button "Mover para preparo" at bounding box center [497, 330] width 201 height 24
